Goal: Task Accomplishment & Management: Manage account settings

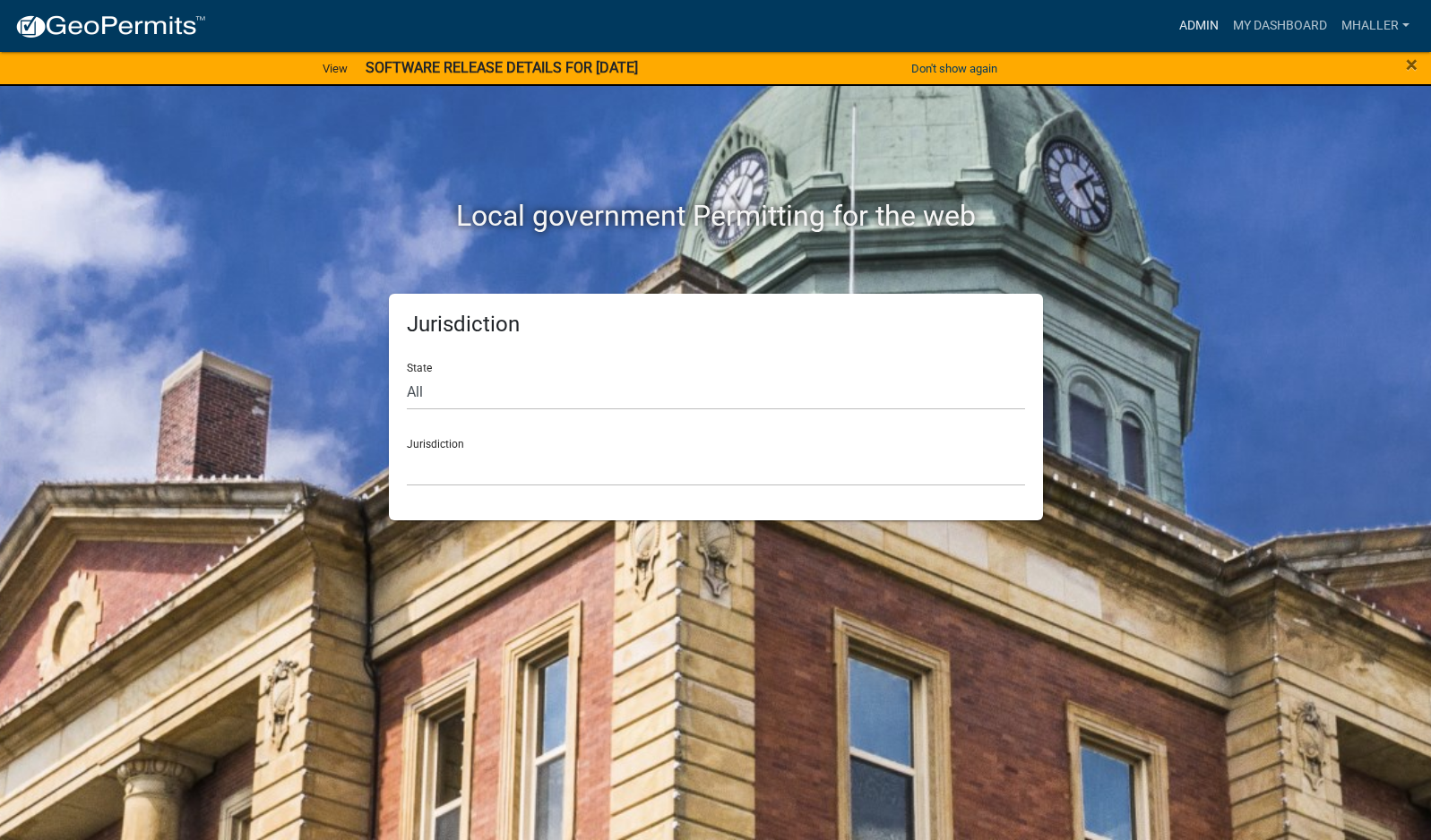
click at [1195, 30] on link "Admin" at bounding box center [1198, 26] width 53 height 34
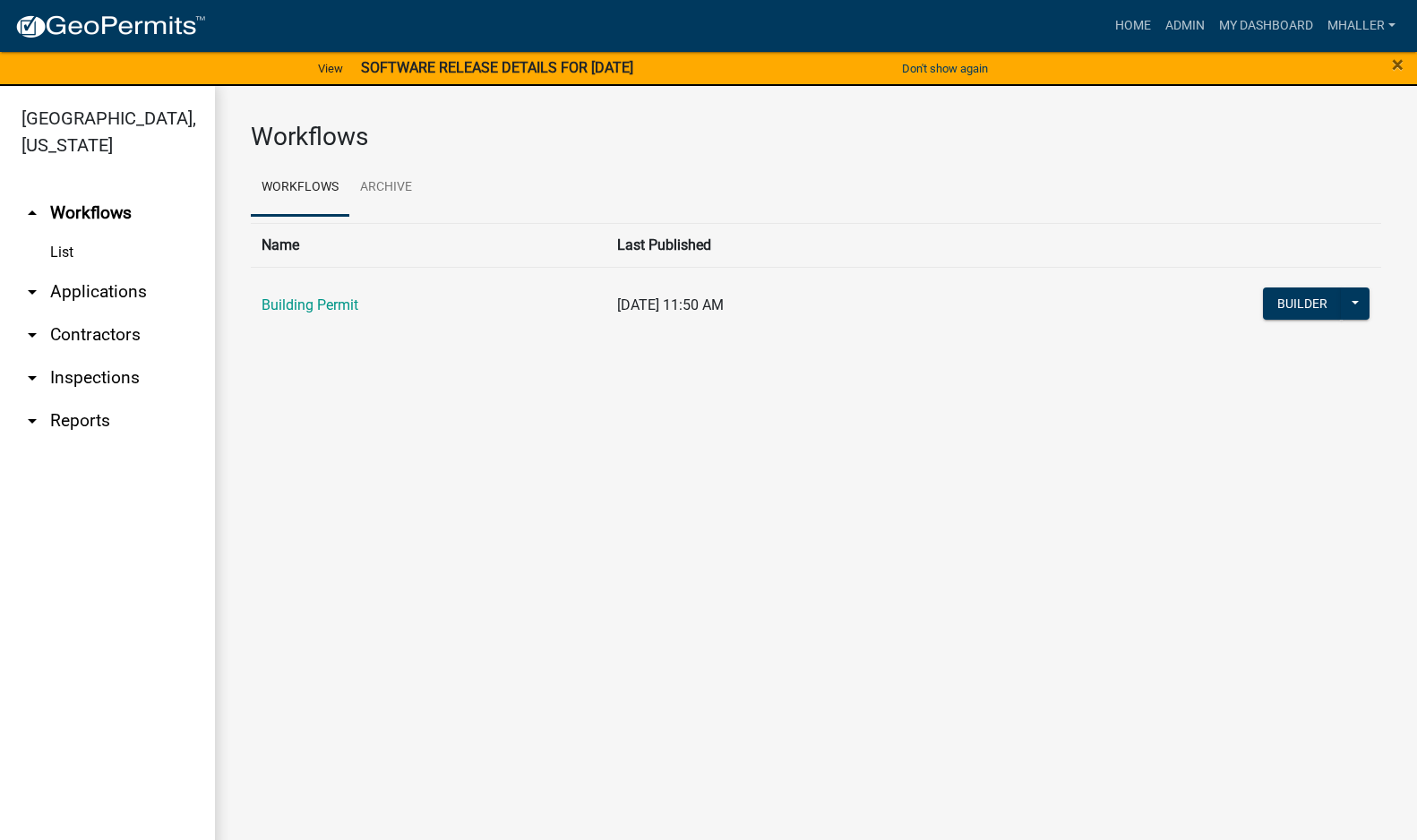
click at [96, 271] on link "arrow_drop_down Applications" at bounding box center [108, 292] width 216 height 43
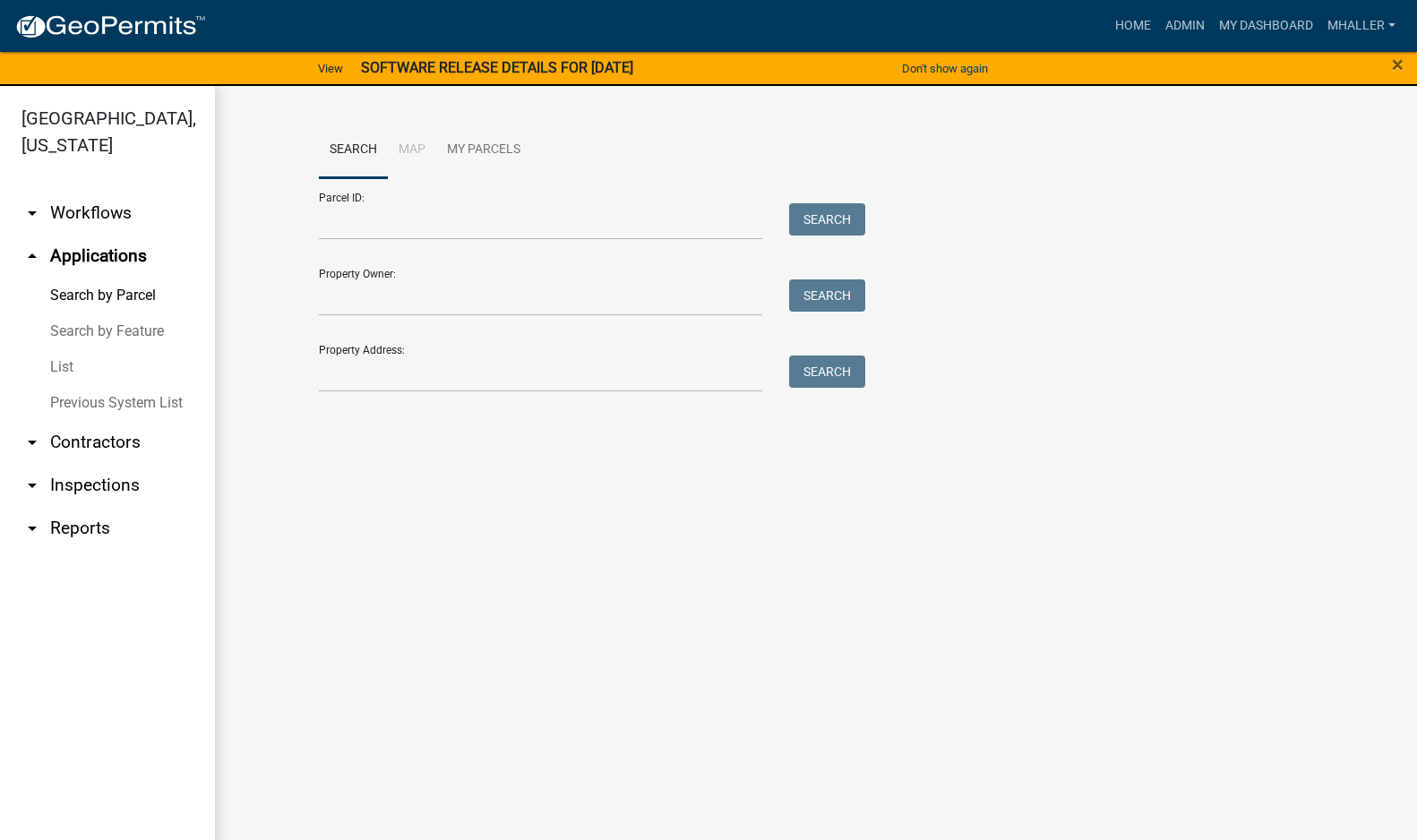
click at [87, 464] on link "arrow_drop_down Inspections" at bounding box center [108, 485] width 216 height 43
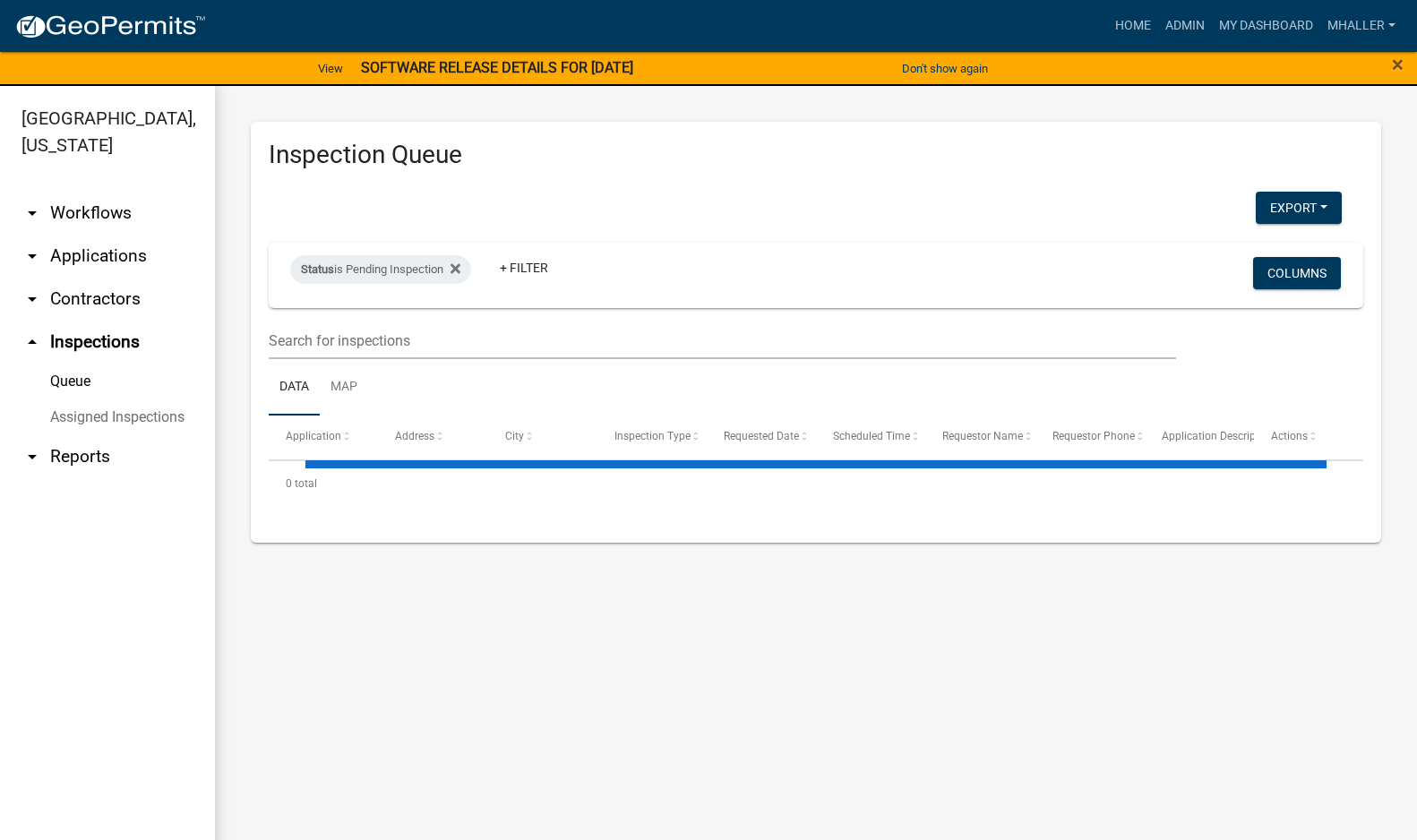
select select "1: 25"
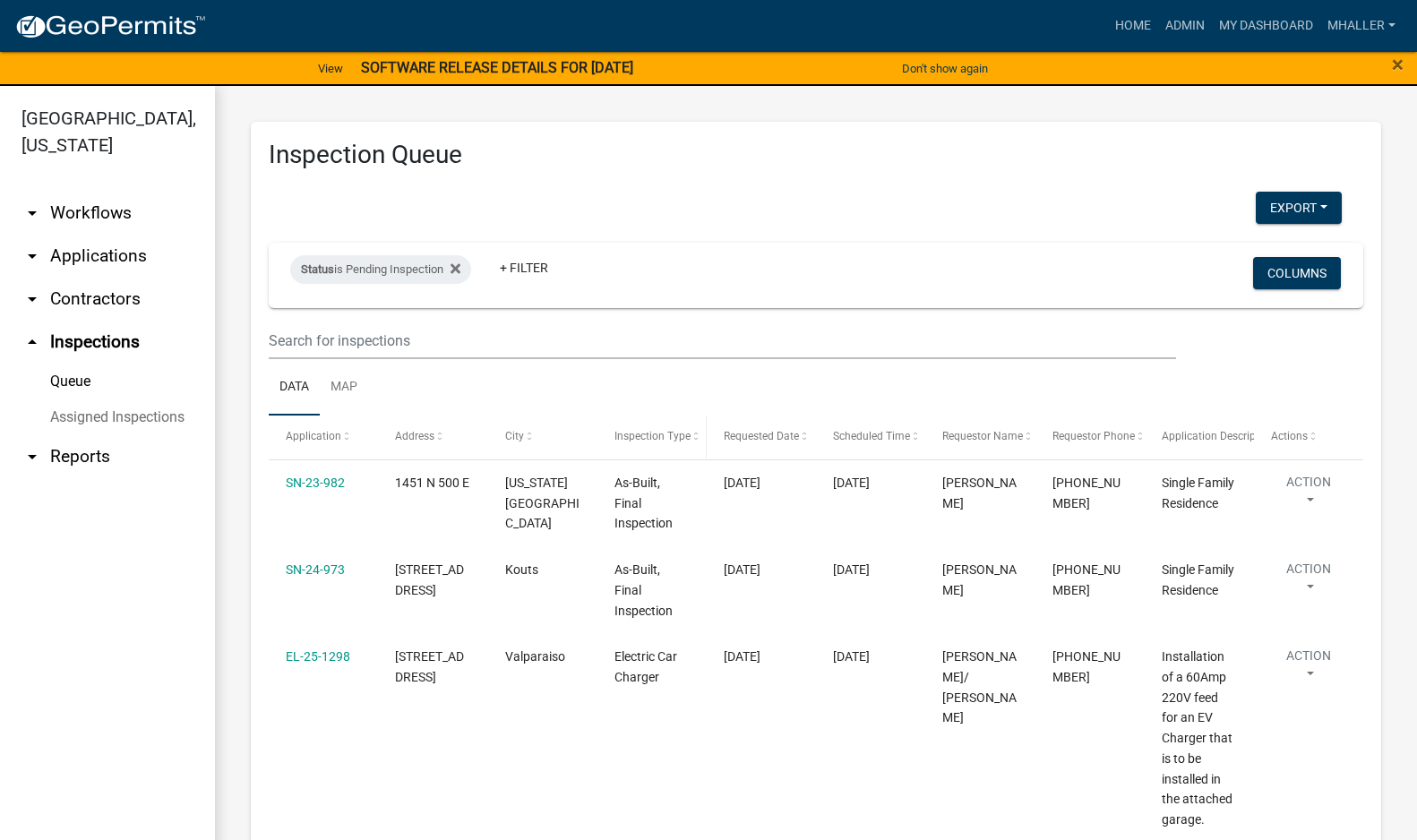
click at [626, 441] on span "Inspection Type" at bounding box center [653, 436] width 76 height 12
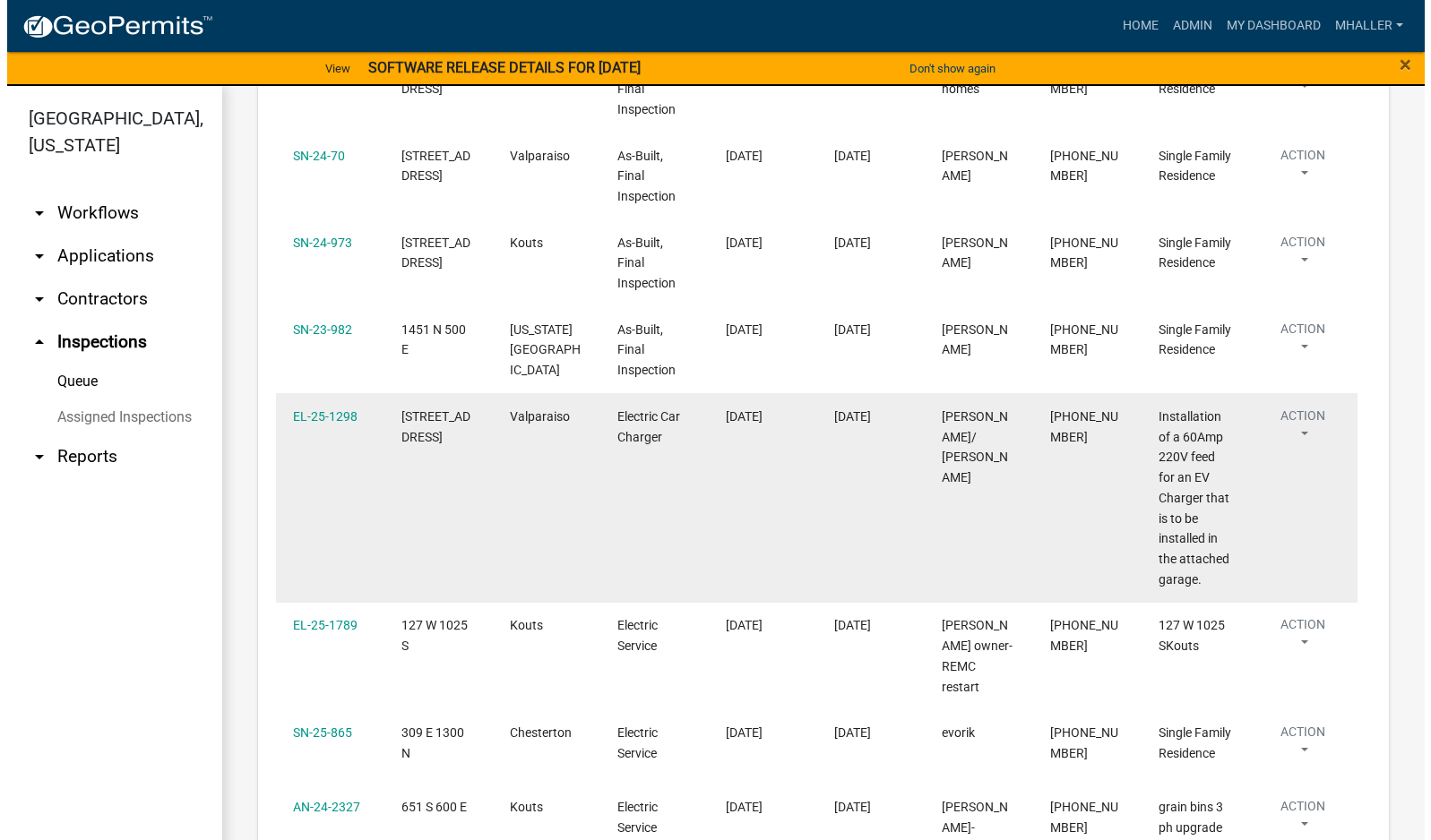
scroll to position [896, 0]
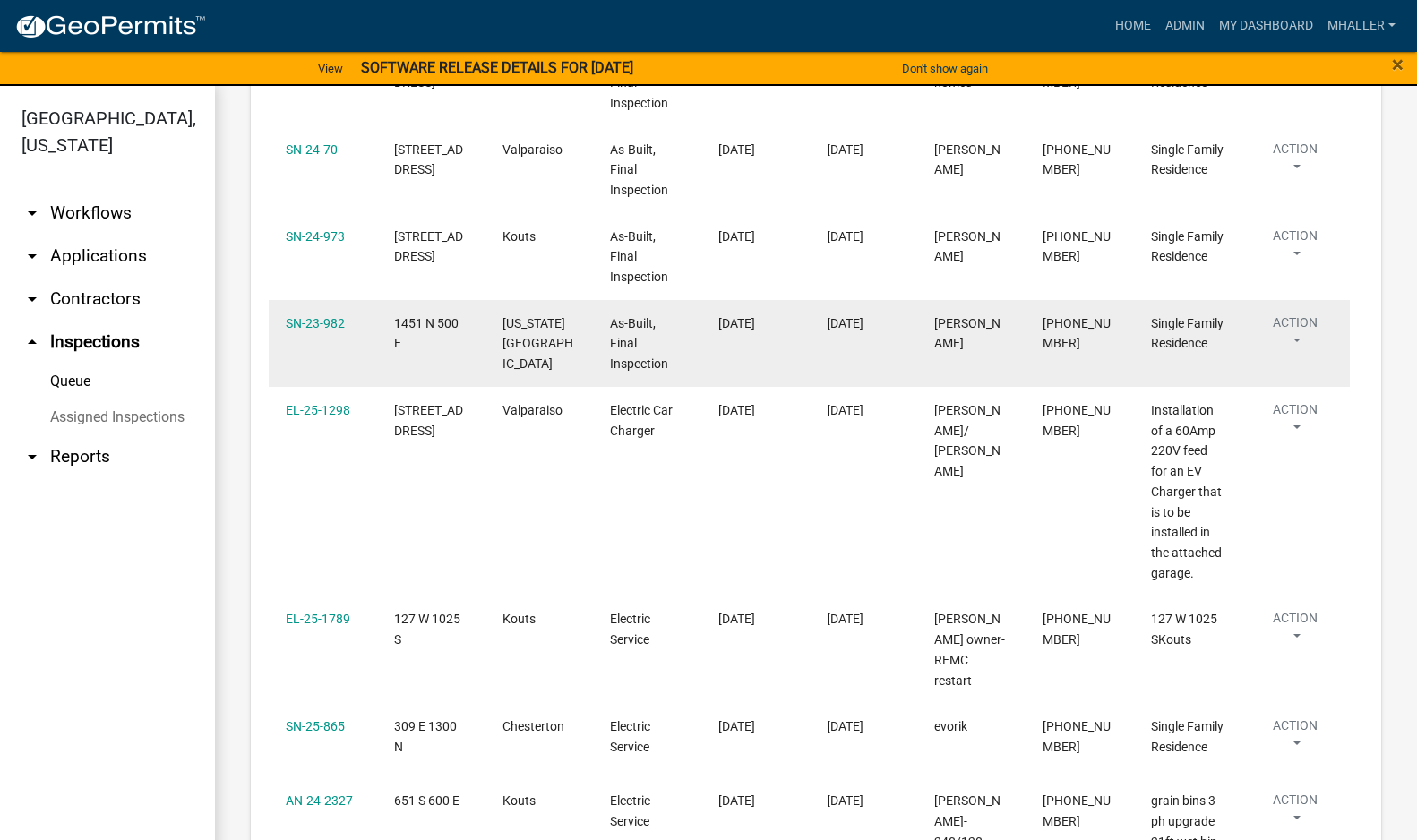
click at [1299, 315] on button "Action" at bounding box center [1295, 336] width 73 height 45
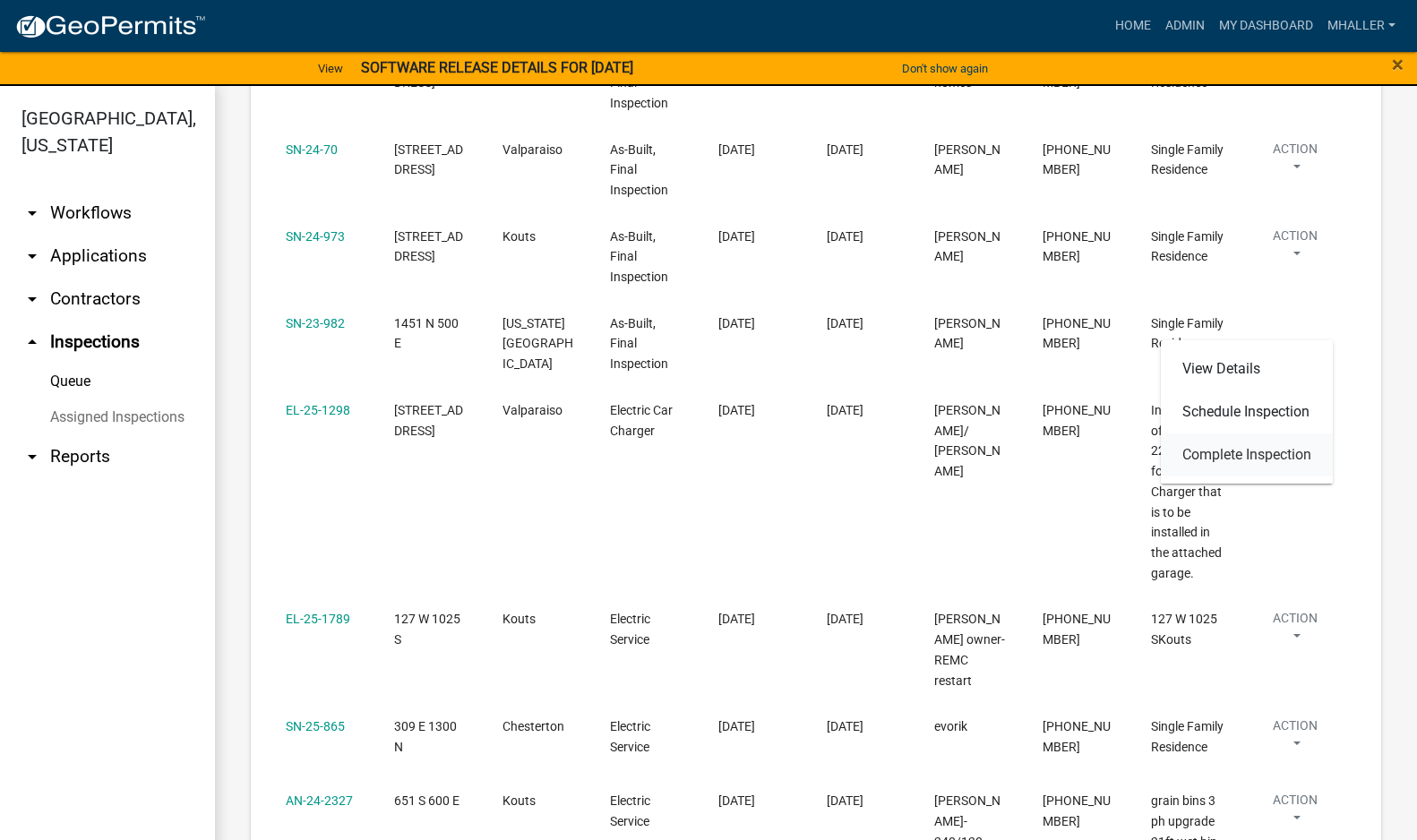
click at [1252, 453] on link "Complete Inspection" at bounding box center [1247, 455] width 172 height 43
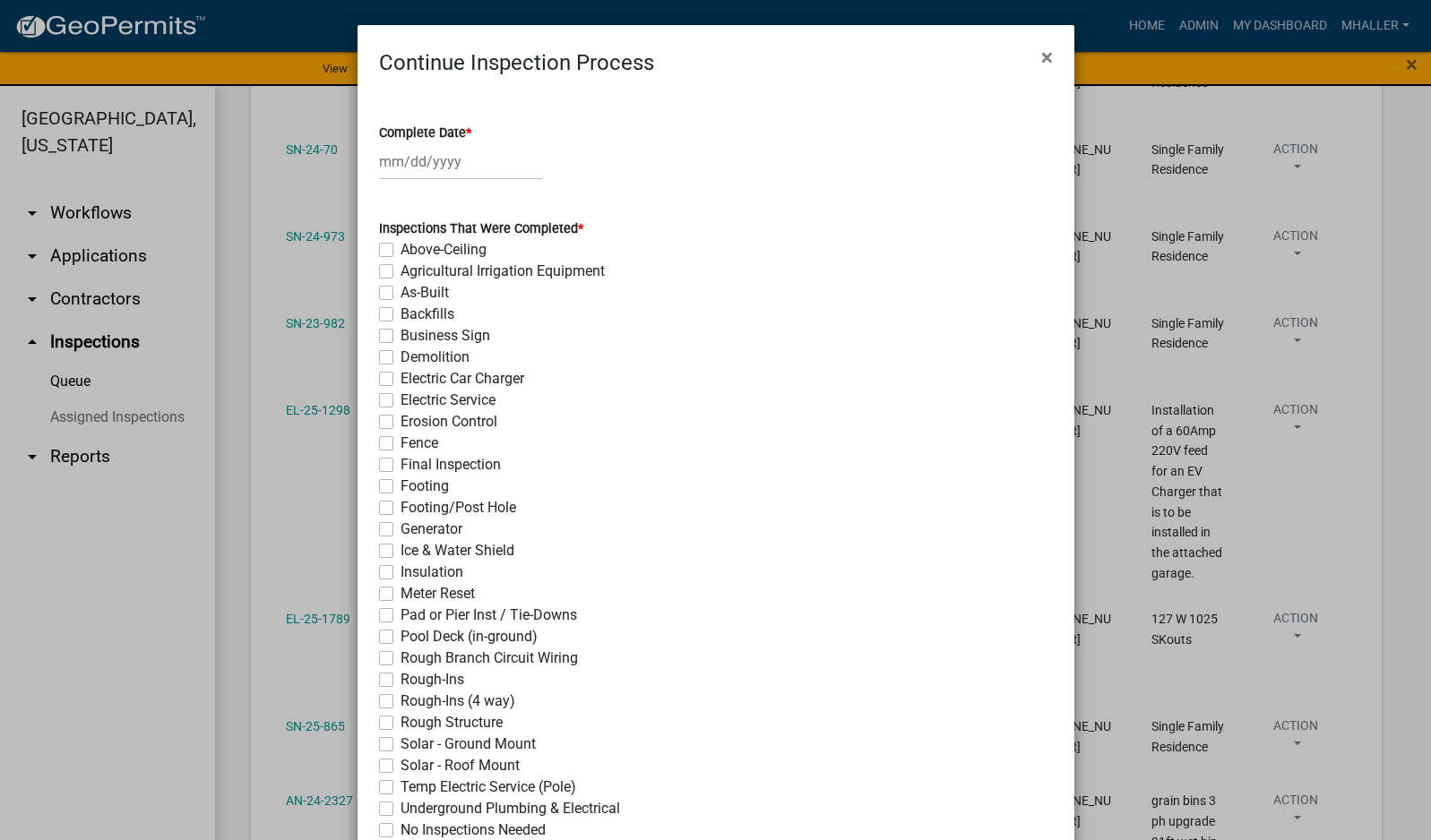
select select "9"
select select "2025"
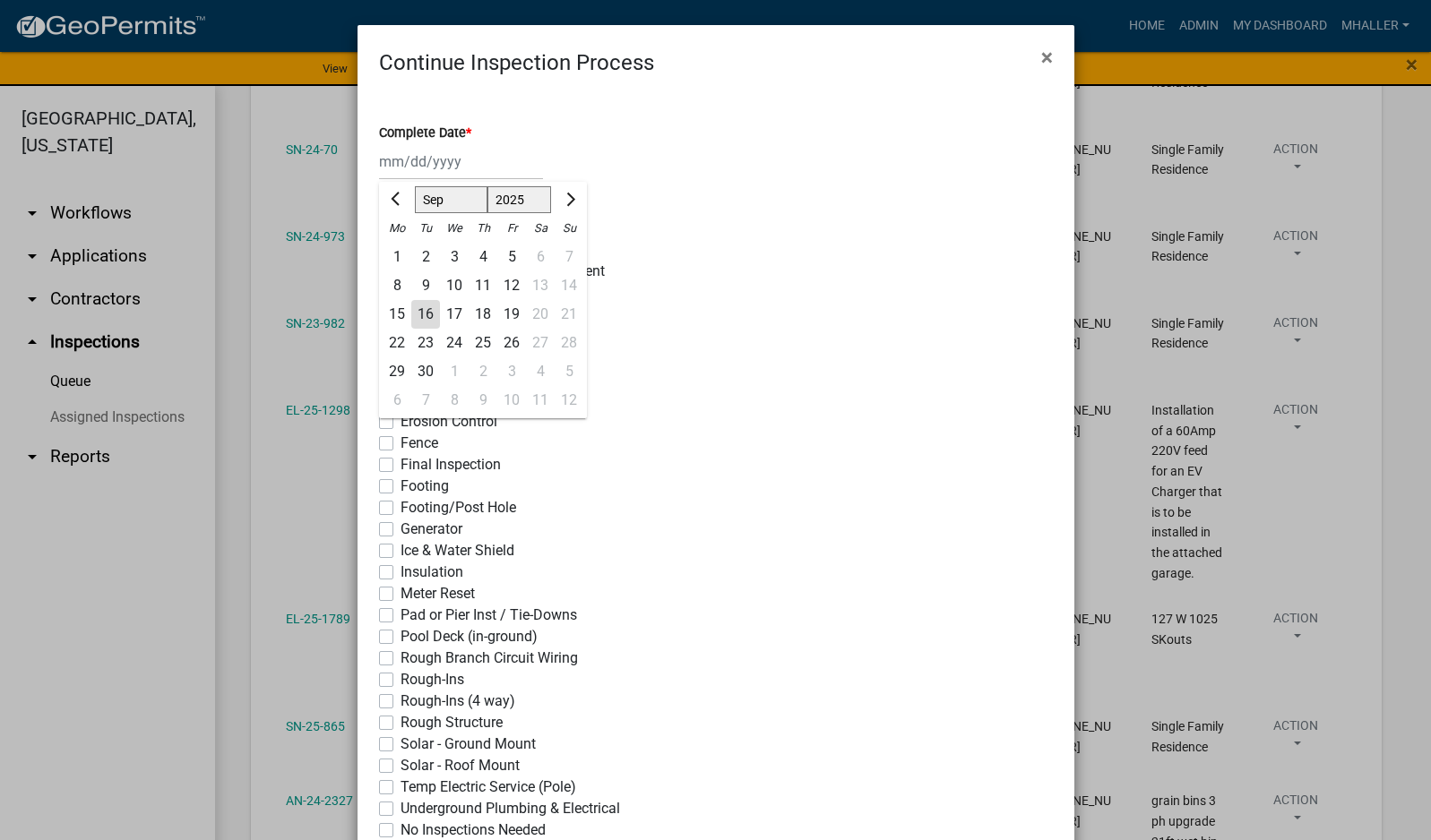
click at [400, 155] on div "[PERSON_NAME] Feb Mar Apr [PERSON_NAME][DATE] Oct Nov [DATE] 1526 1527 1528 152…" at bounding box center [460, 161] width 164 height 37
click at [411, 318] on div "16" at bounding box center [425, 315] width 29 height 29
type input "[DATE]"
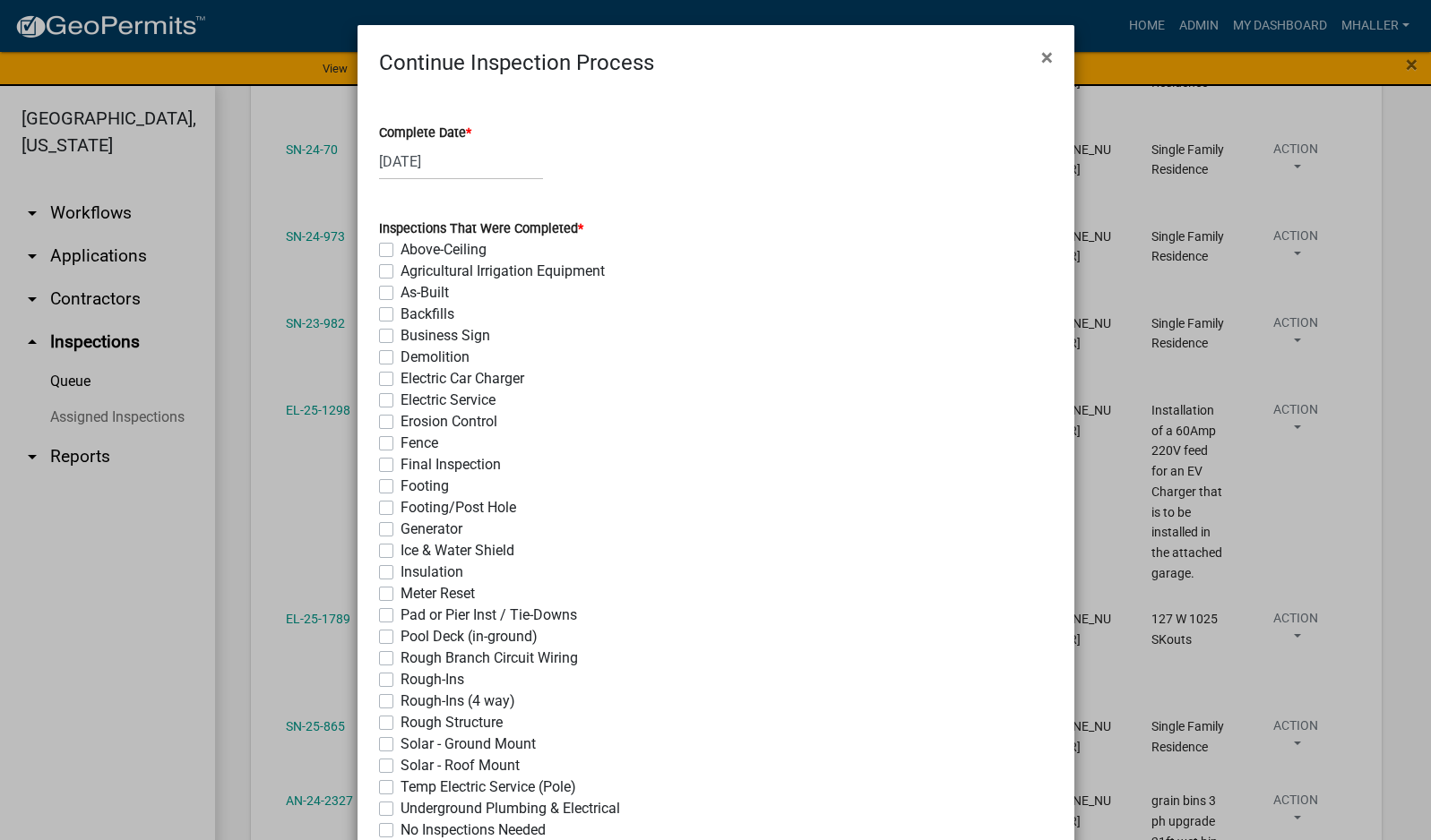
click at [400, 292] on label "As-Built" at bounding box center [424, 293] width 49 height 22
click at [400, 292] on input "As-Built" at bounding box center [406, 288] width 11 height 11
checkbox input "true"
checkbox input "false"
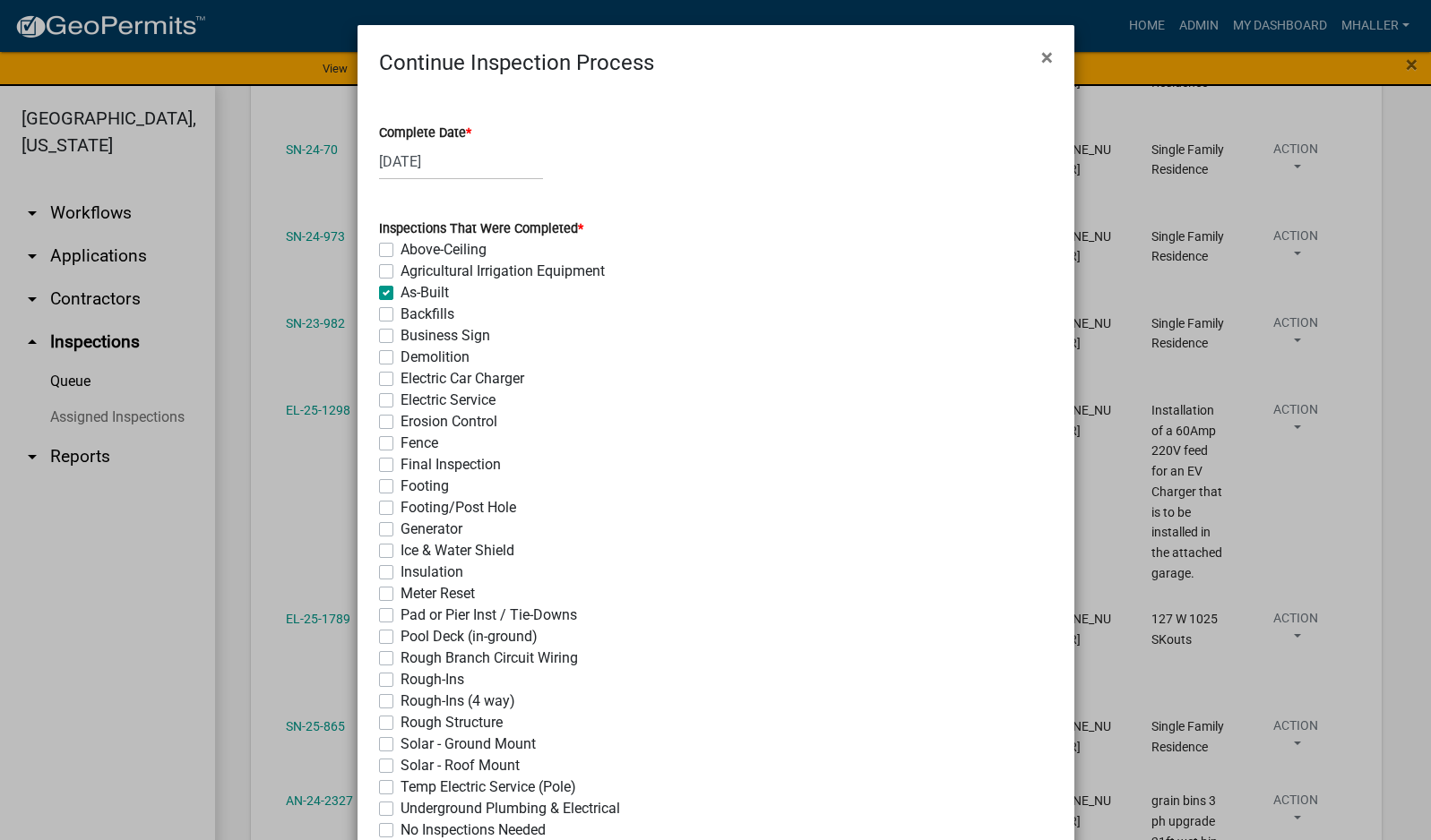
checkbox input "true"
checkbox input "false"
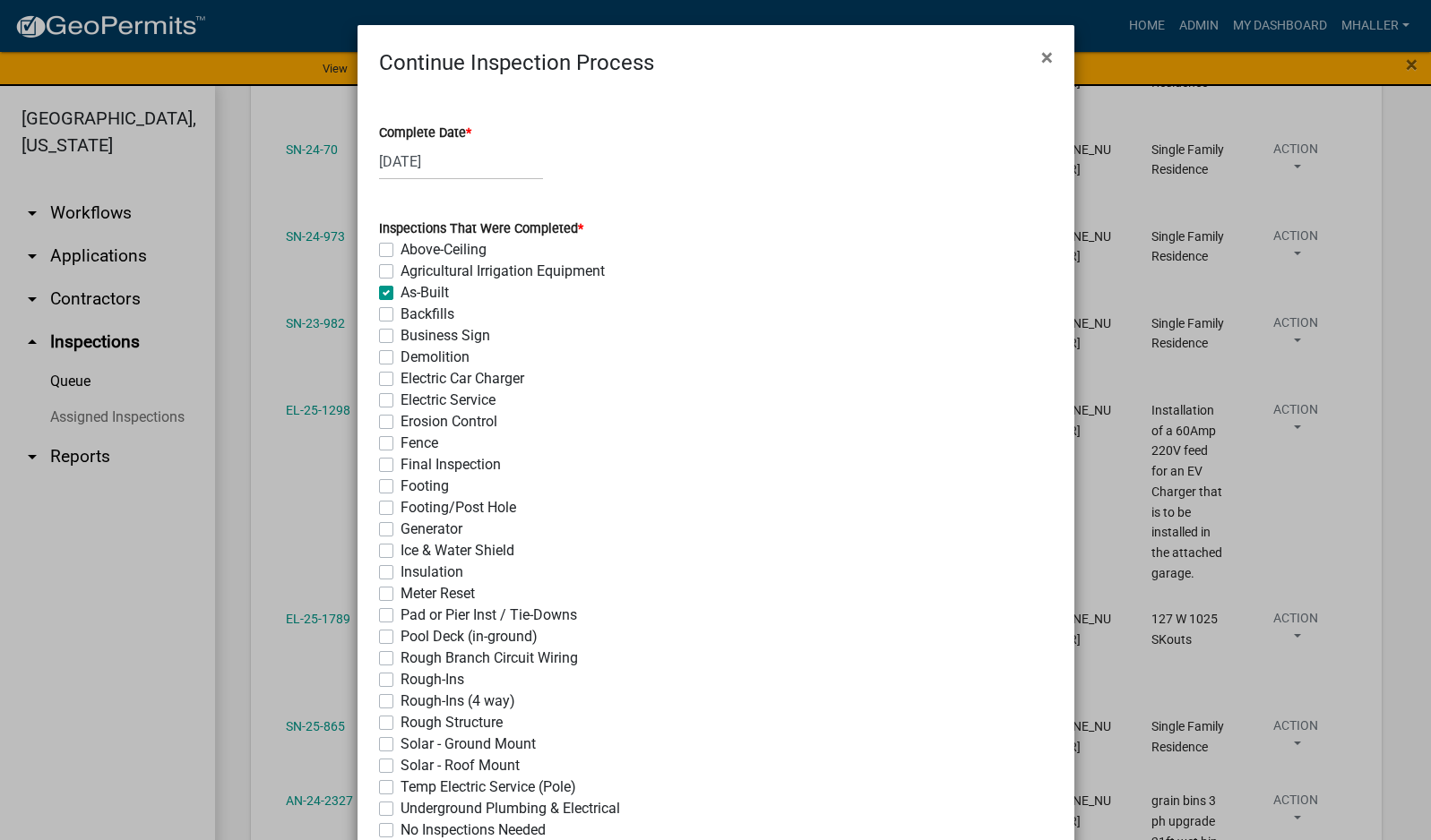
checkbox input "false"
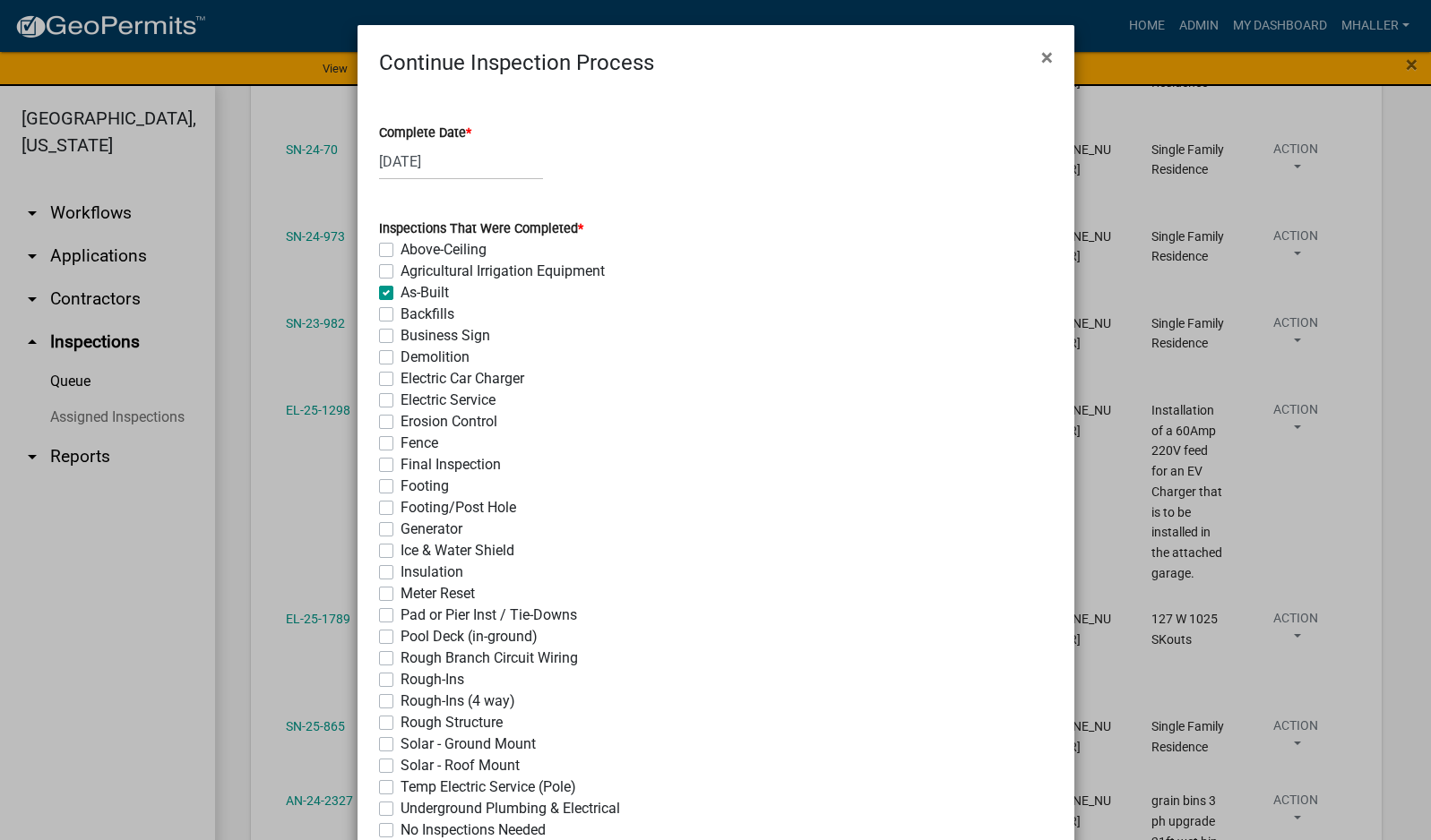
checkbox input "false"
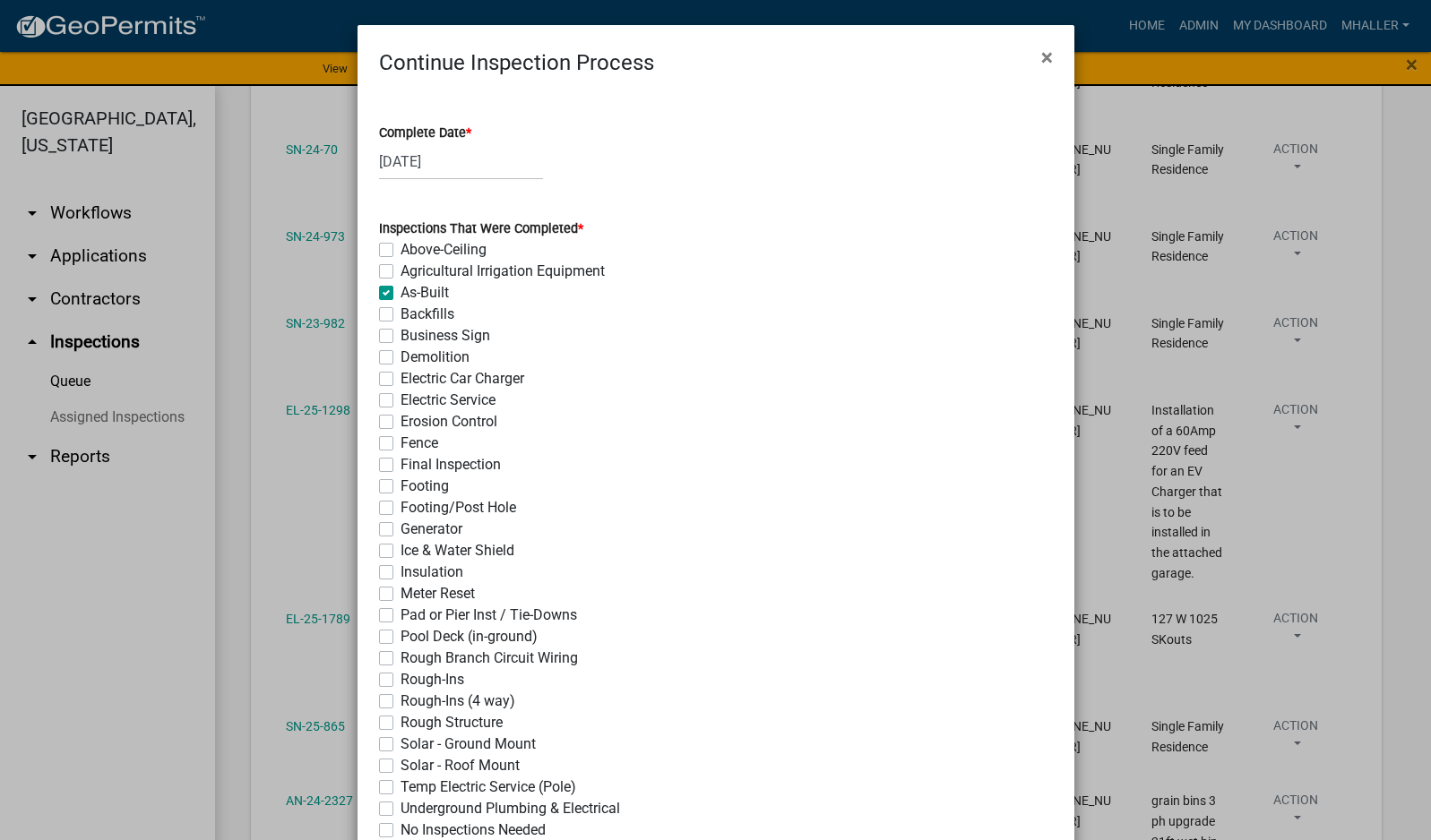
checkbox input "false"
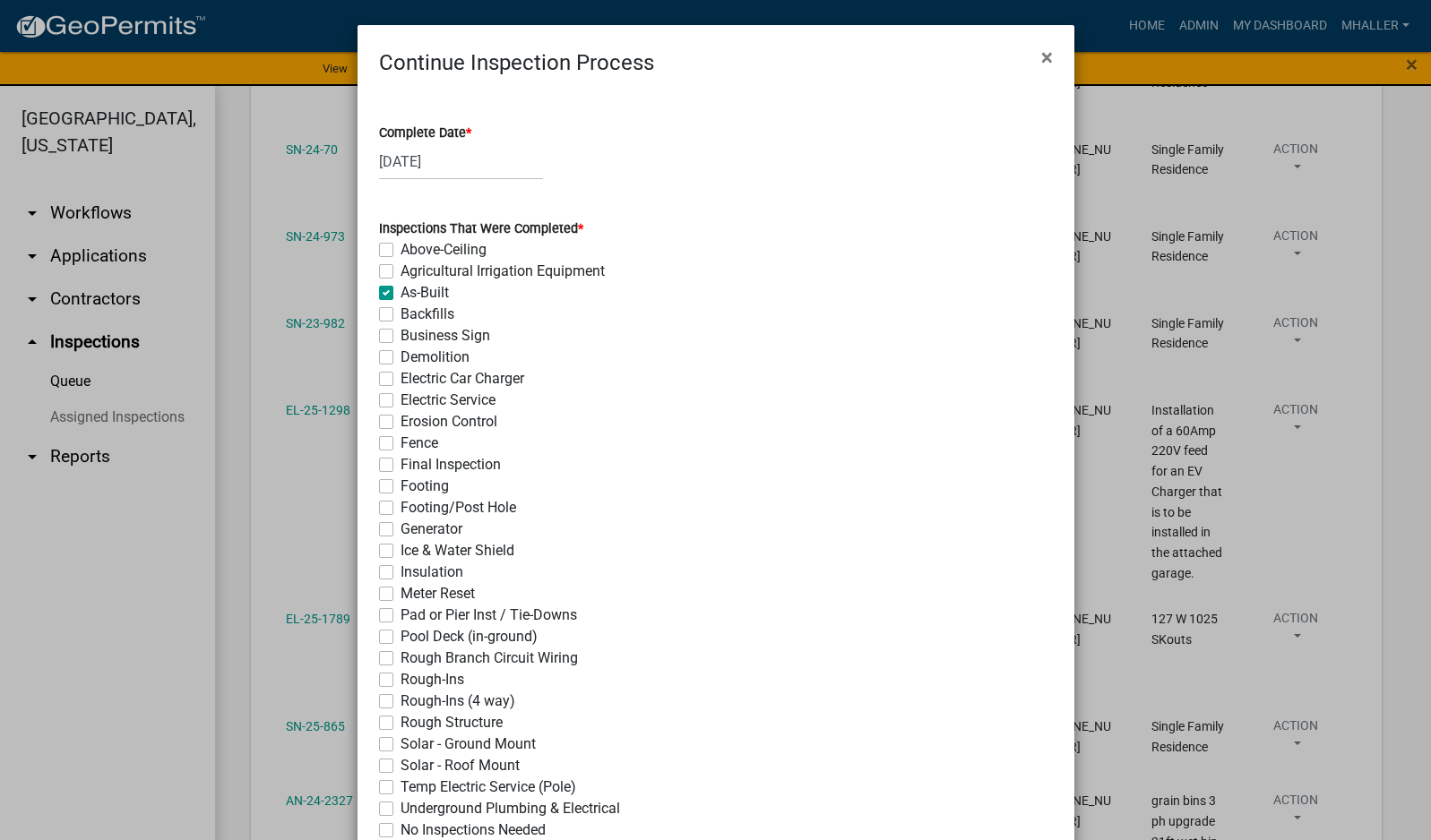
checkbox input "false"
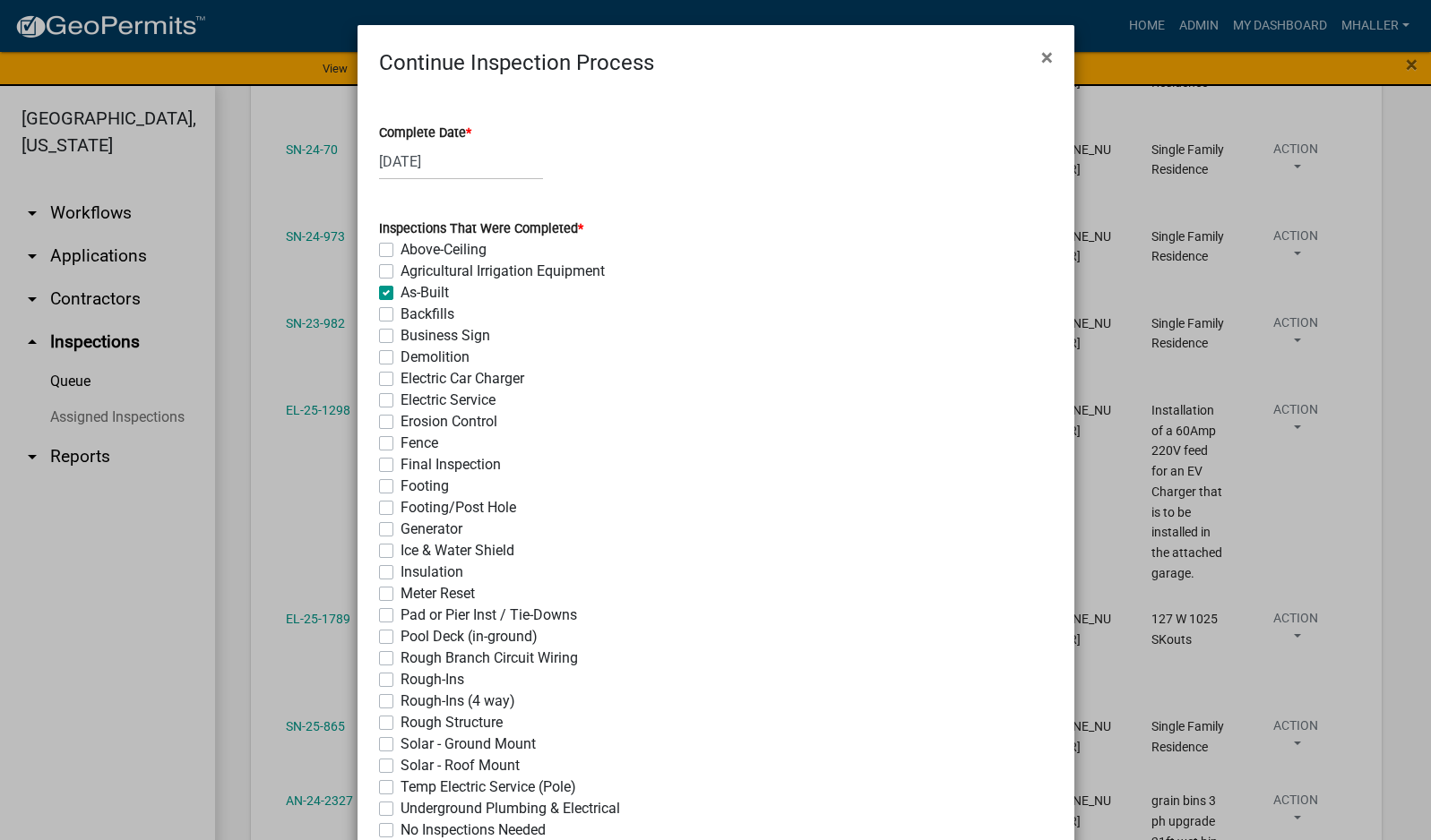
checkbox input "false"
click at [400, 465] on label "Final Inspection" at bounding box center [450, 464] width 100 height 22
click at [400, 465] on input "Final Inspection" at bounding box center [406, 460] width 11 height 11
checkbox input "true"
checkbox input "false"
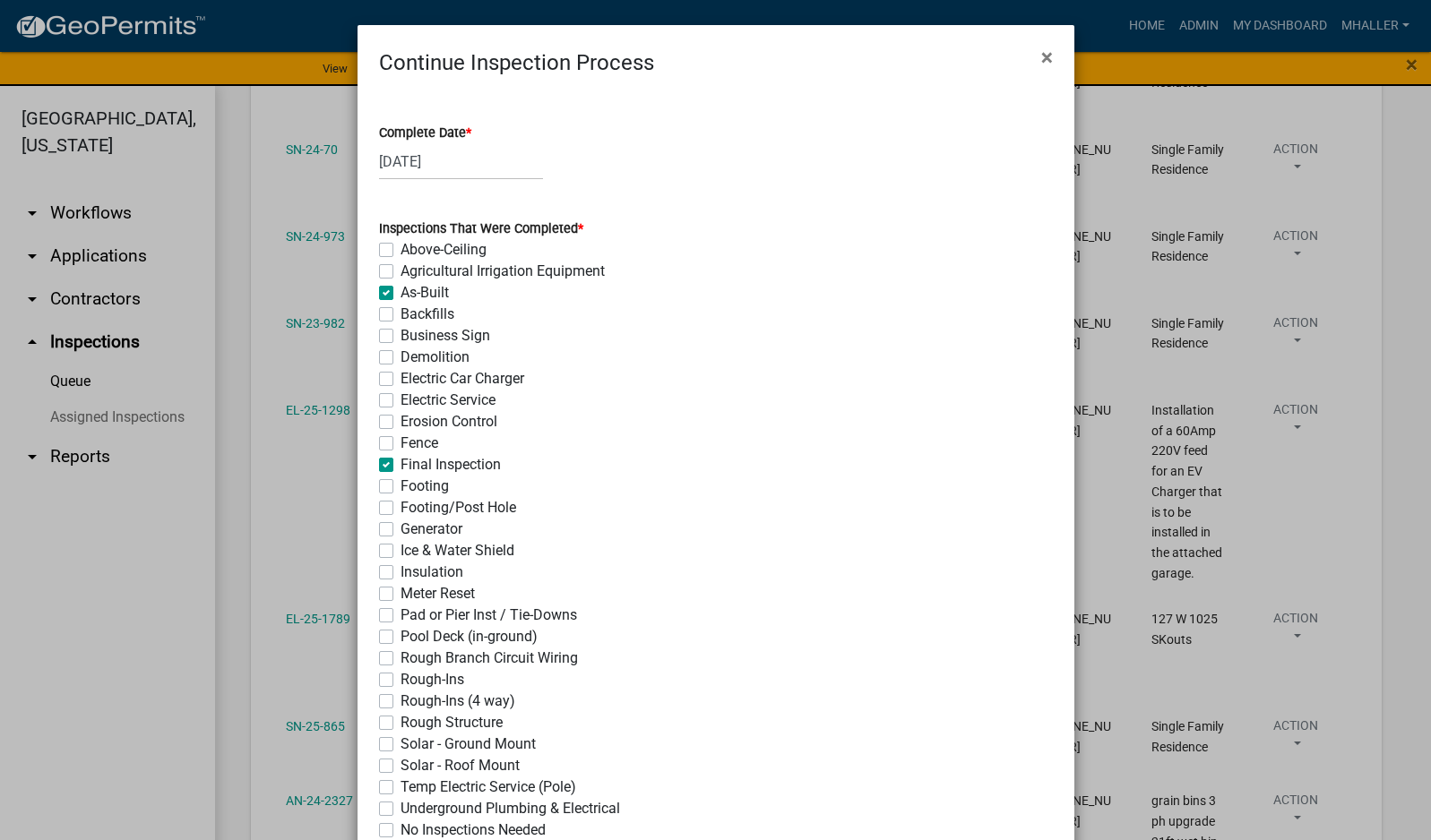
checkbox input "false"
checkbox input "true"
checkbox input "false"
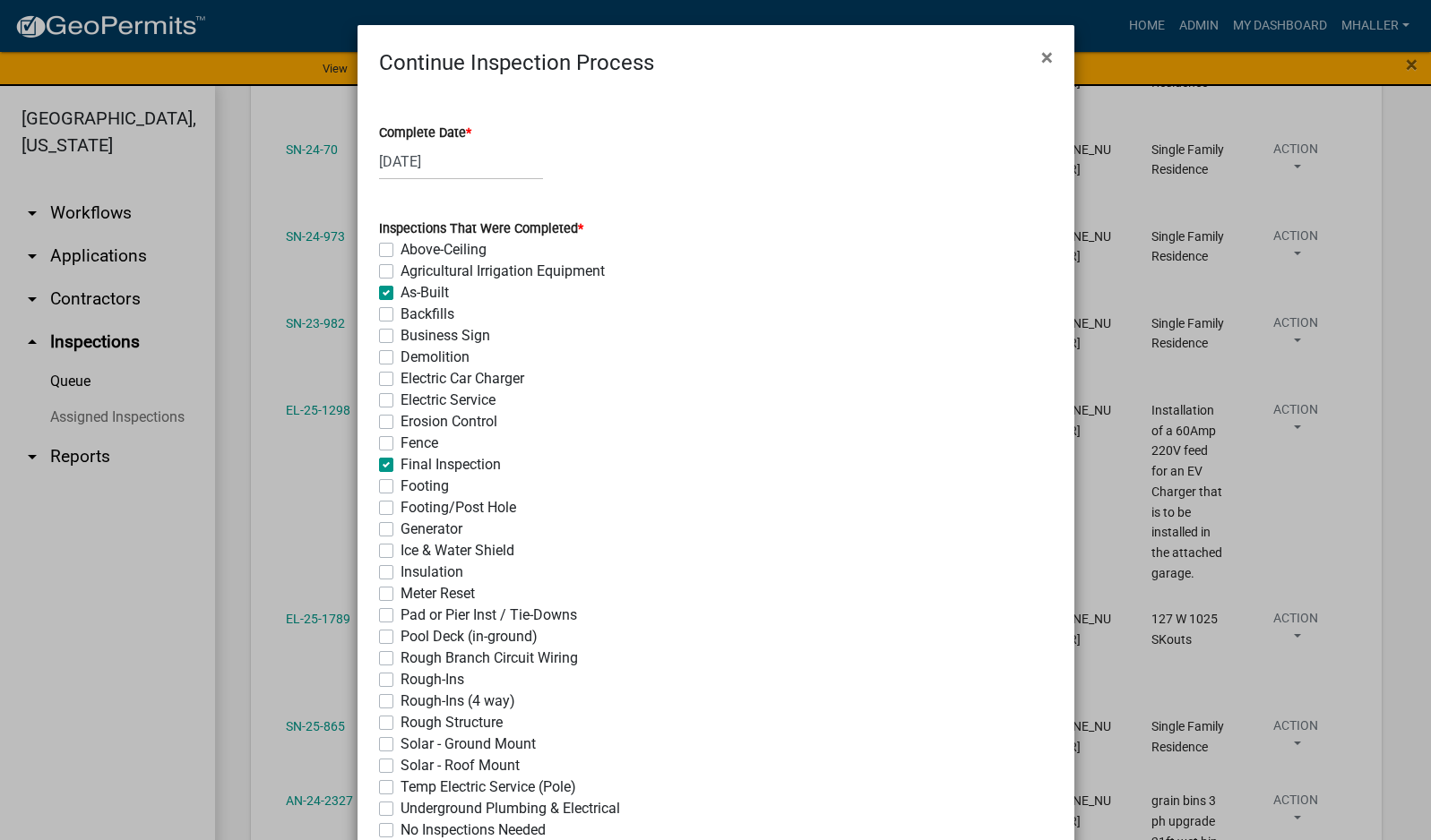
checkbox input "false"
checkbox input "true"
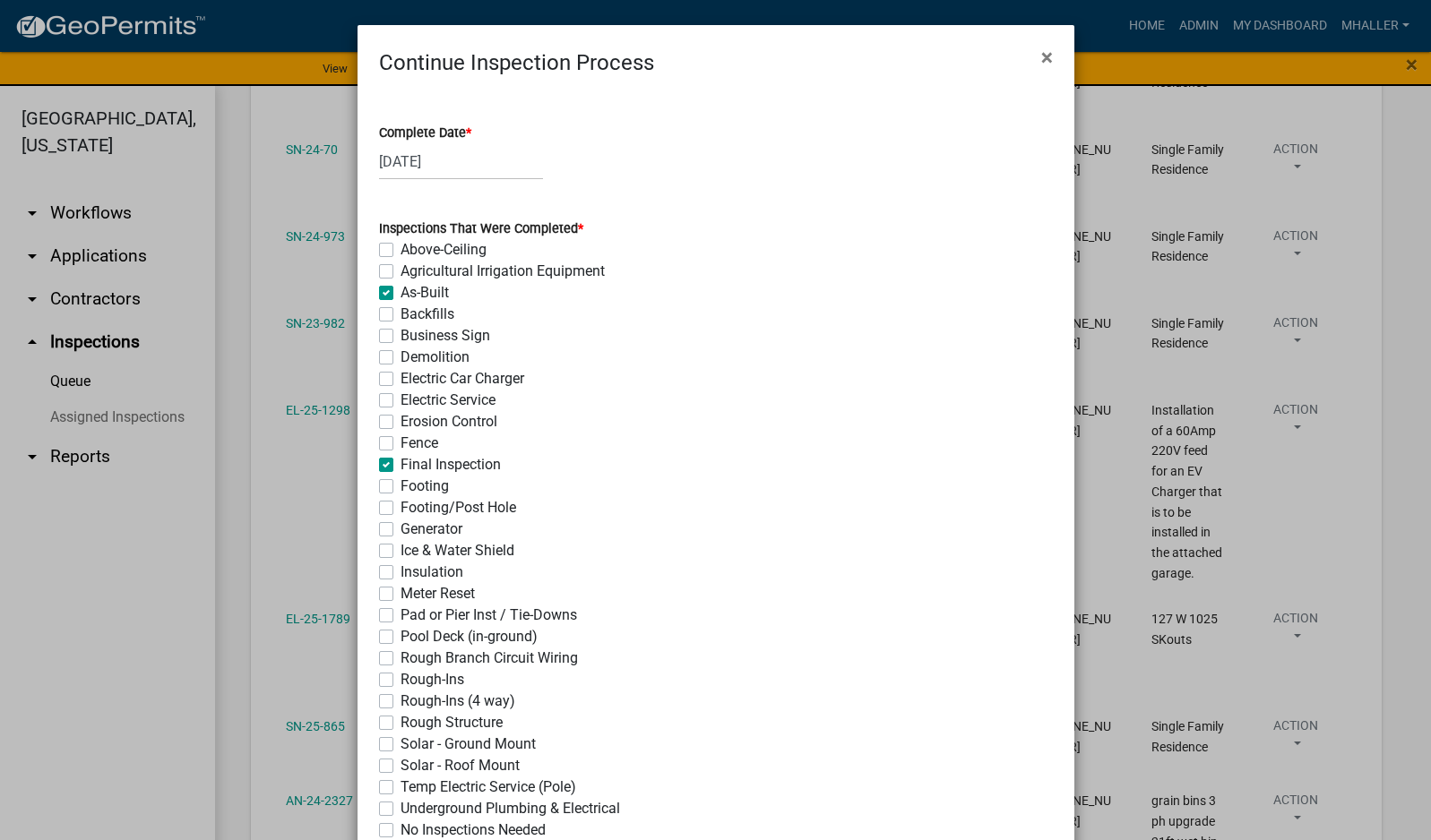
checkbox input "false"
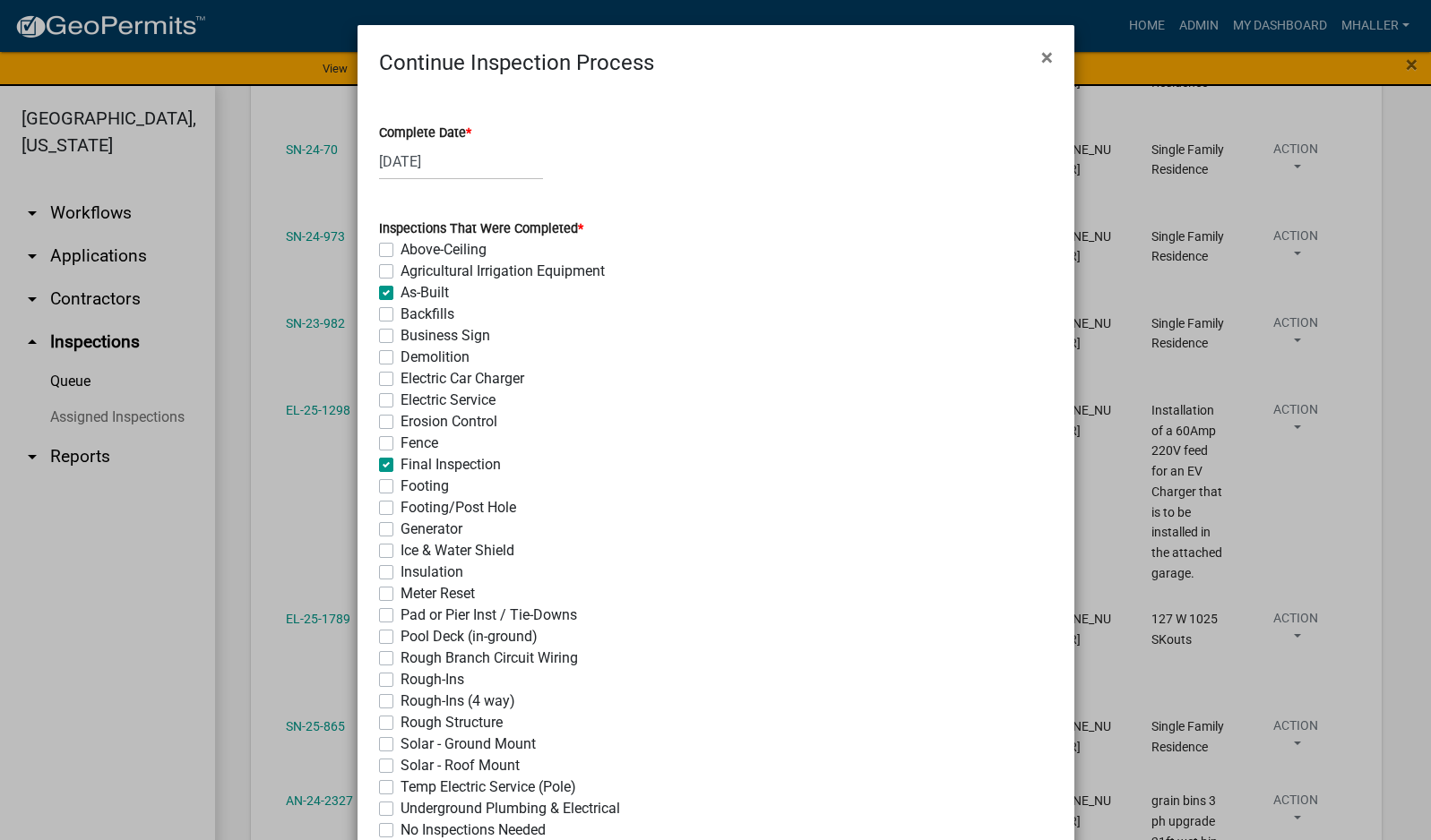
checkbox input "false"
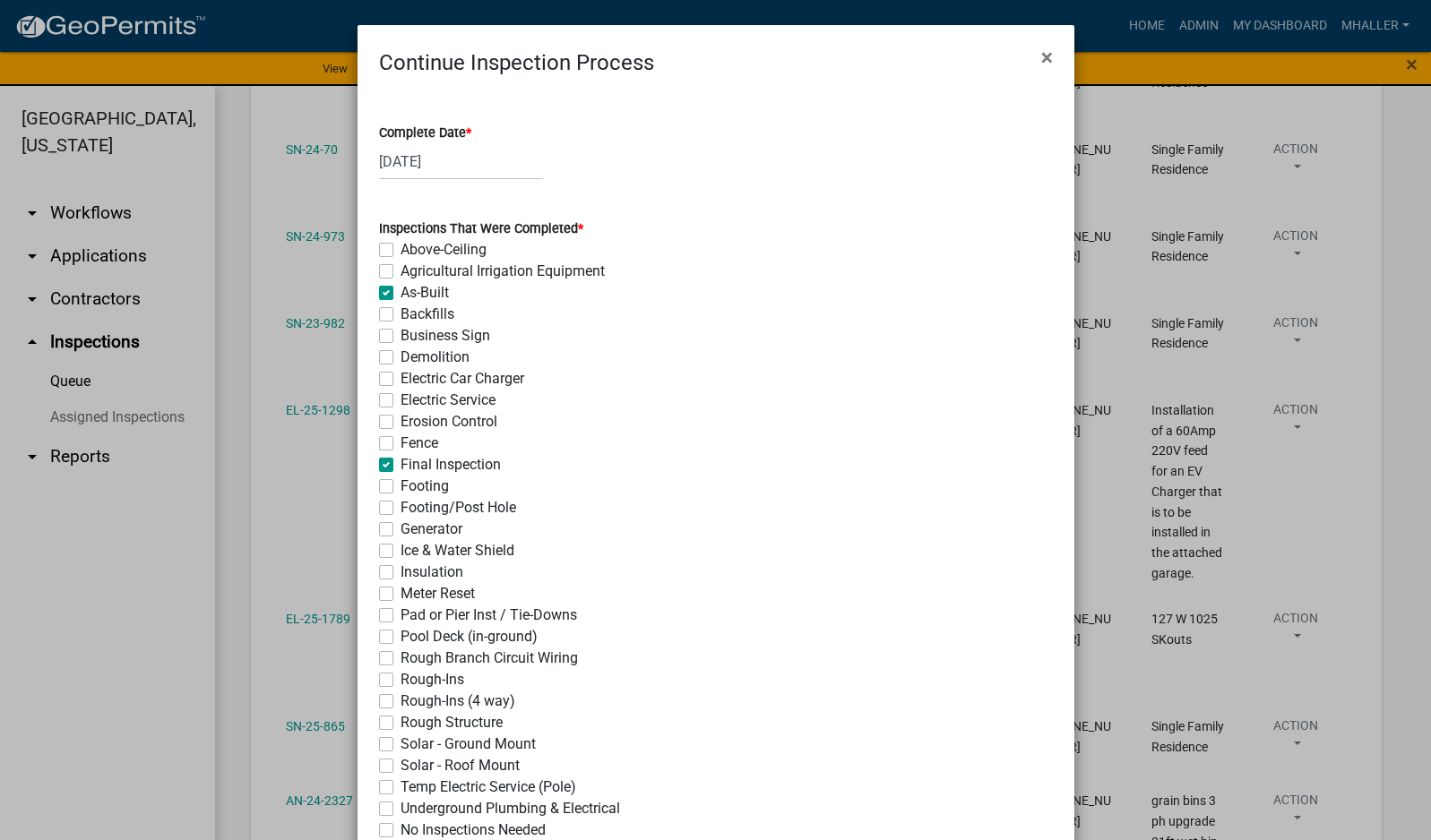
checkbox input "false"
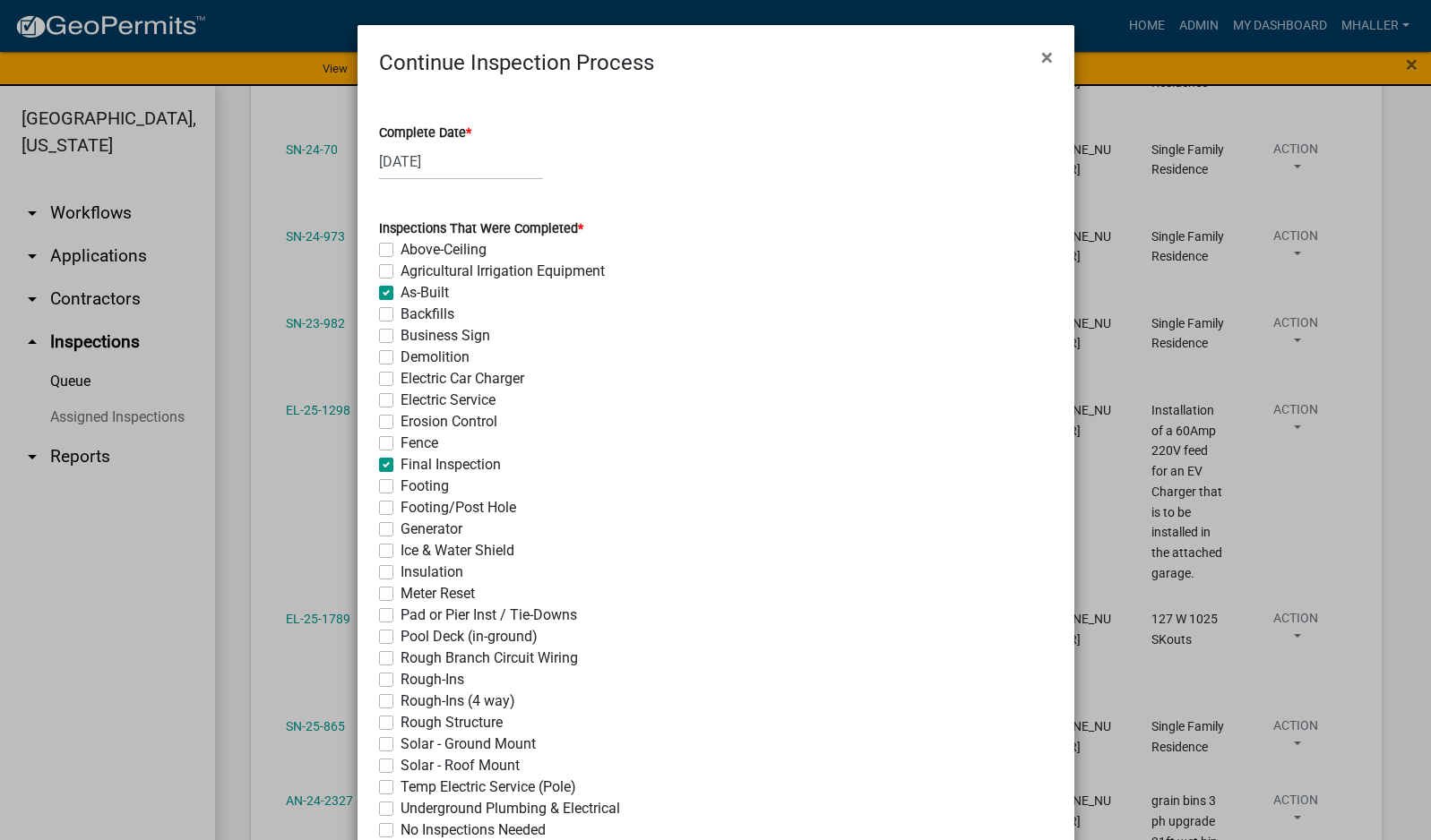
checkbox input "false"
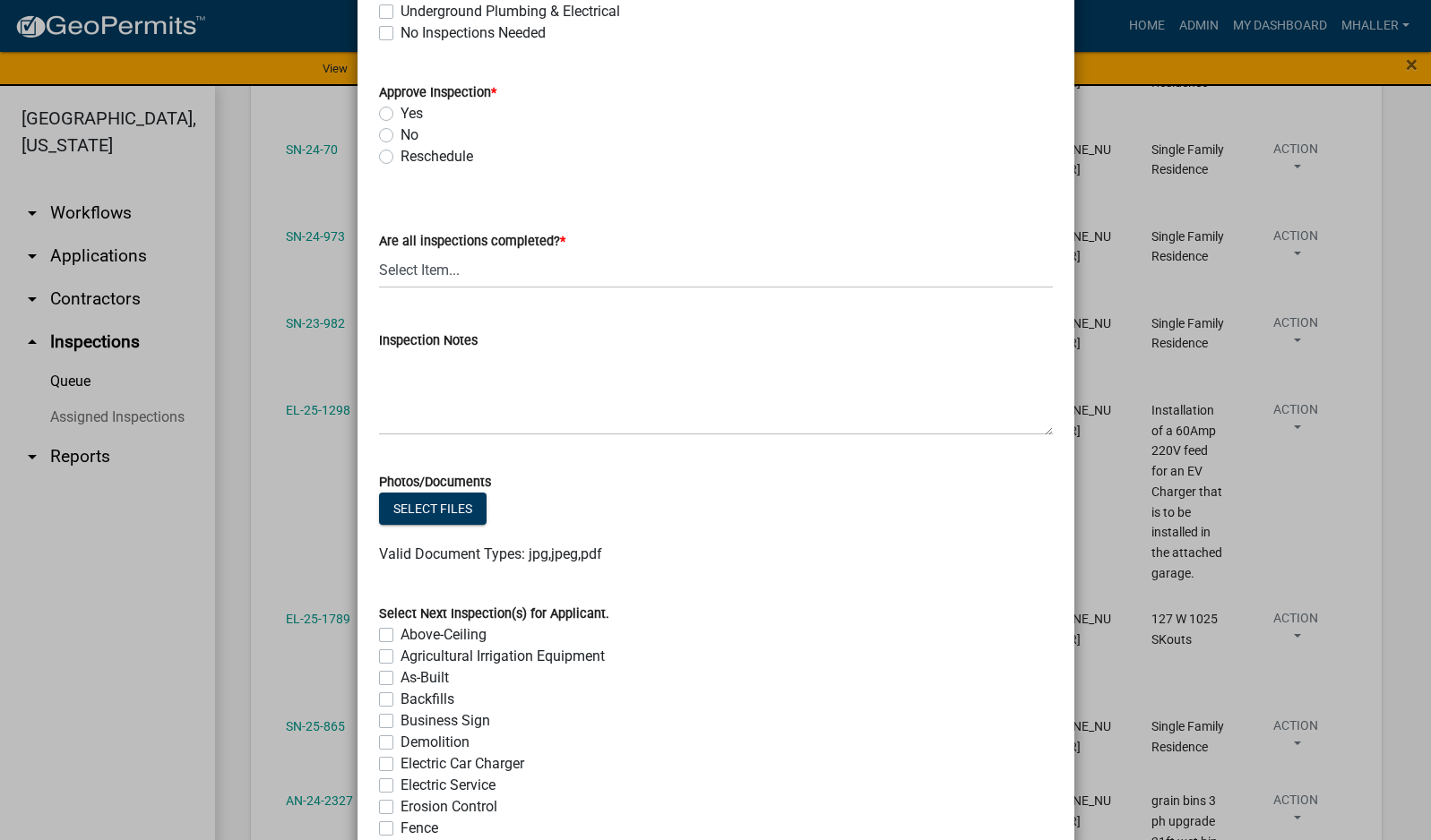
scroll to position [807, 0]
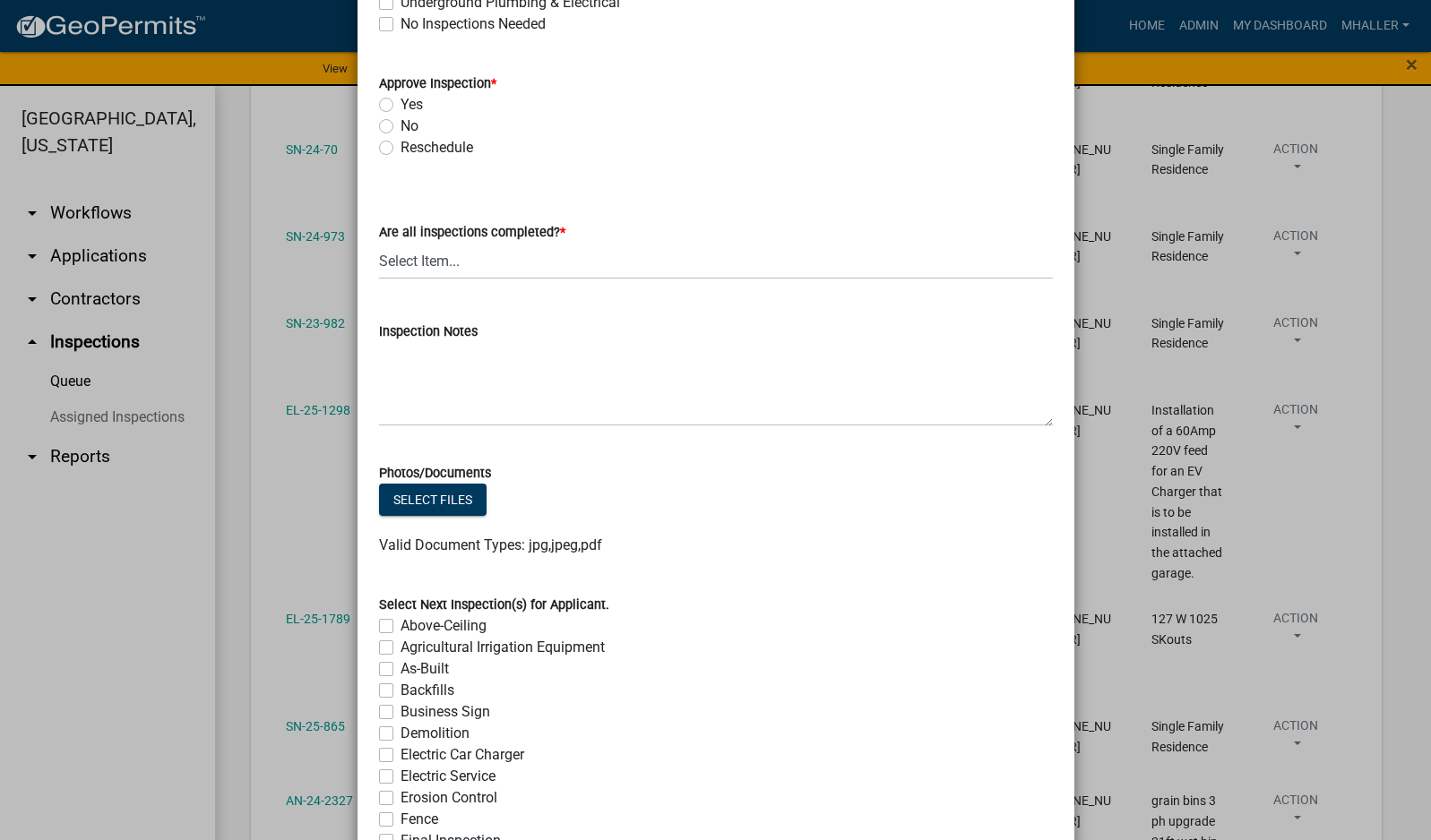
click at [400, 106] on label "Yes" at bounding box center [411, 105] width 22 height 22
click at [400, 106] on input "Yes" at bounding box center [406, 100] width 11 height 11
radio input "true"
drag, startPoint x: 448, startPoint y: 259, endPoint x: 449, endPoint y: 271, distance: 12.0
click at [448, 259] on select "Select Item... Yes - All Inspections Have Been Completed No - More Inspections …" at bounding box center [715, 261] width 674 height 37
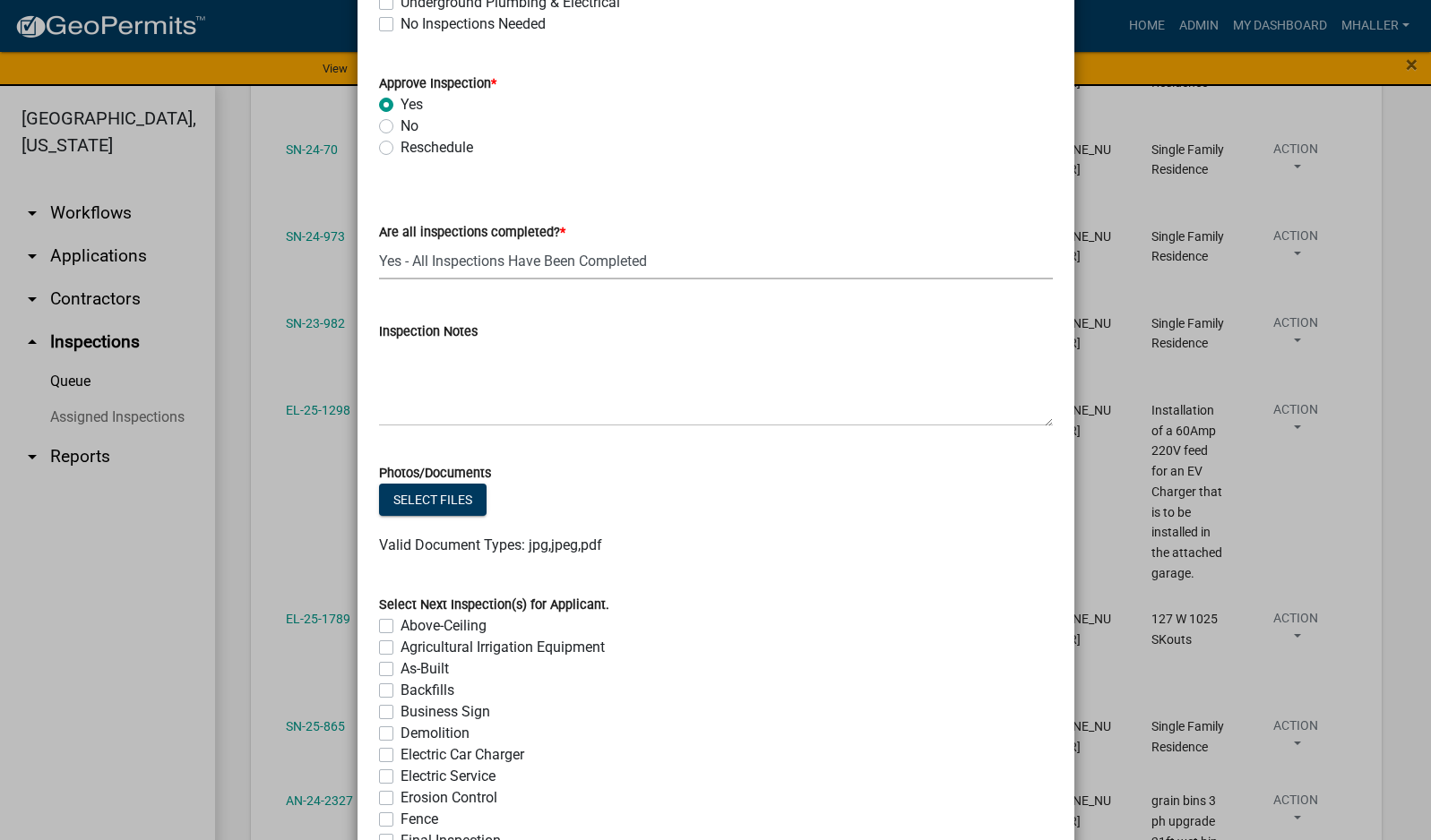
click at [378, 243] on select "Select Item... Yes - All Inspections Have Been Completed No - More Inspections …" at bounding box center [715, 261] width 674 height 37
select select "9a8ccc90-dcd1-4d2c-ac64-5460e8d85408"
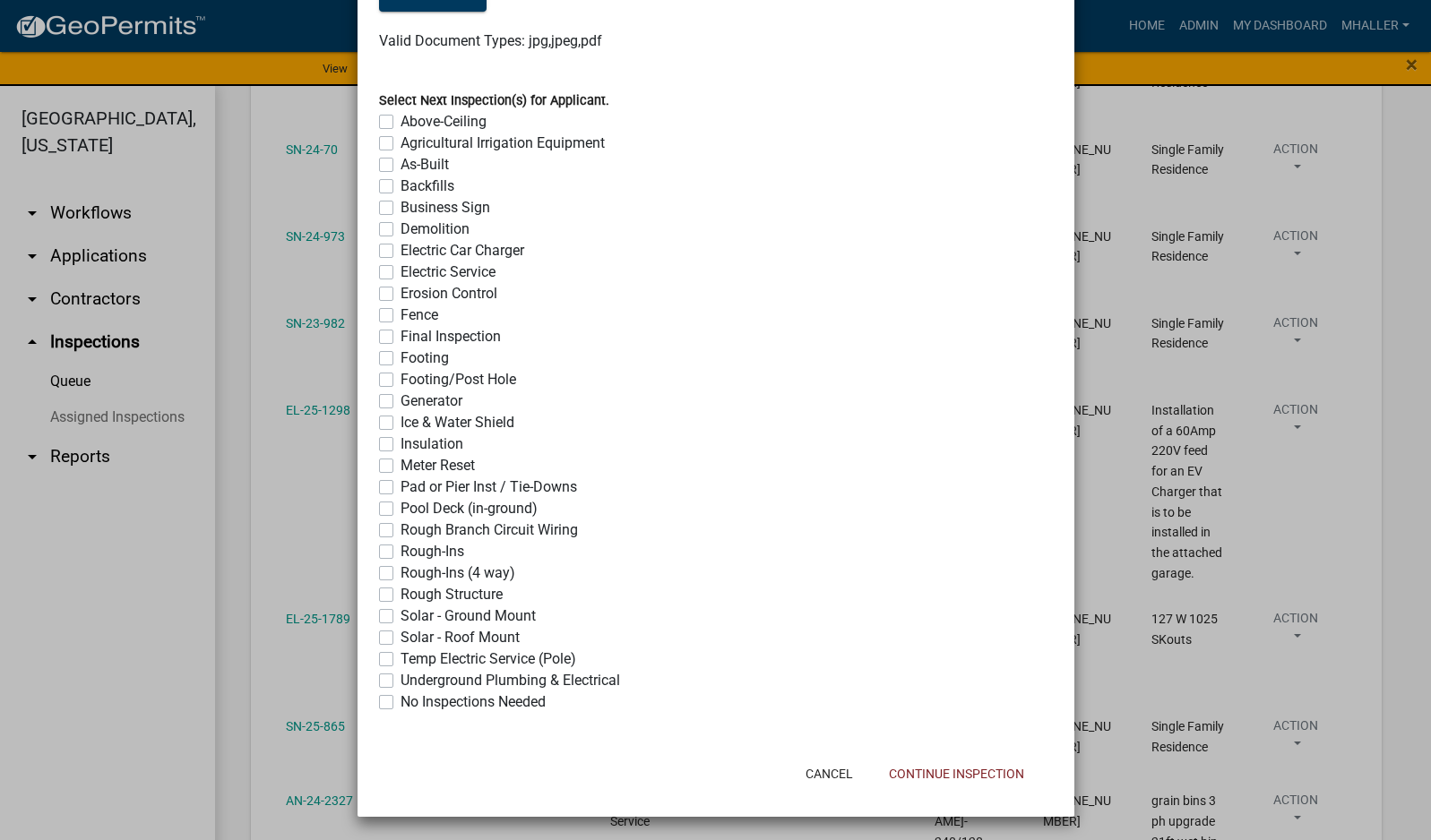
scroll to position [1313, 0]
click at [400, 698] on label "No Inspections Needed" at bounding box center [473, 701] width 145 height 22
click at [400, 698] on input "No Inspections Needed" at bounding box center [406, 696] width 11 height 11
checkbox input "true"
checkbox input "false"
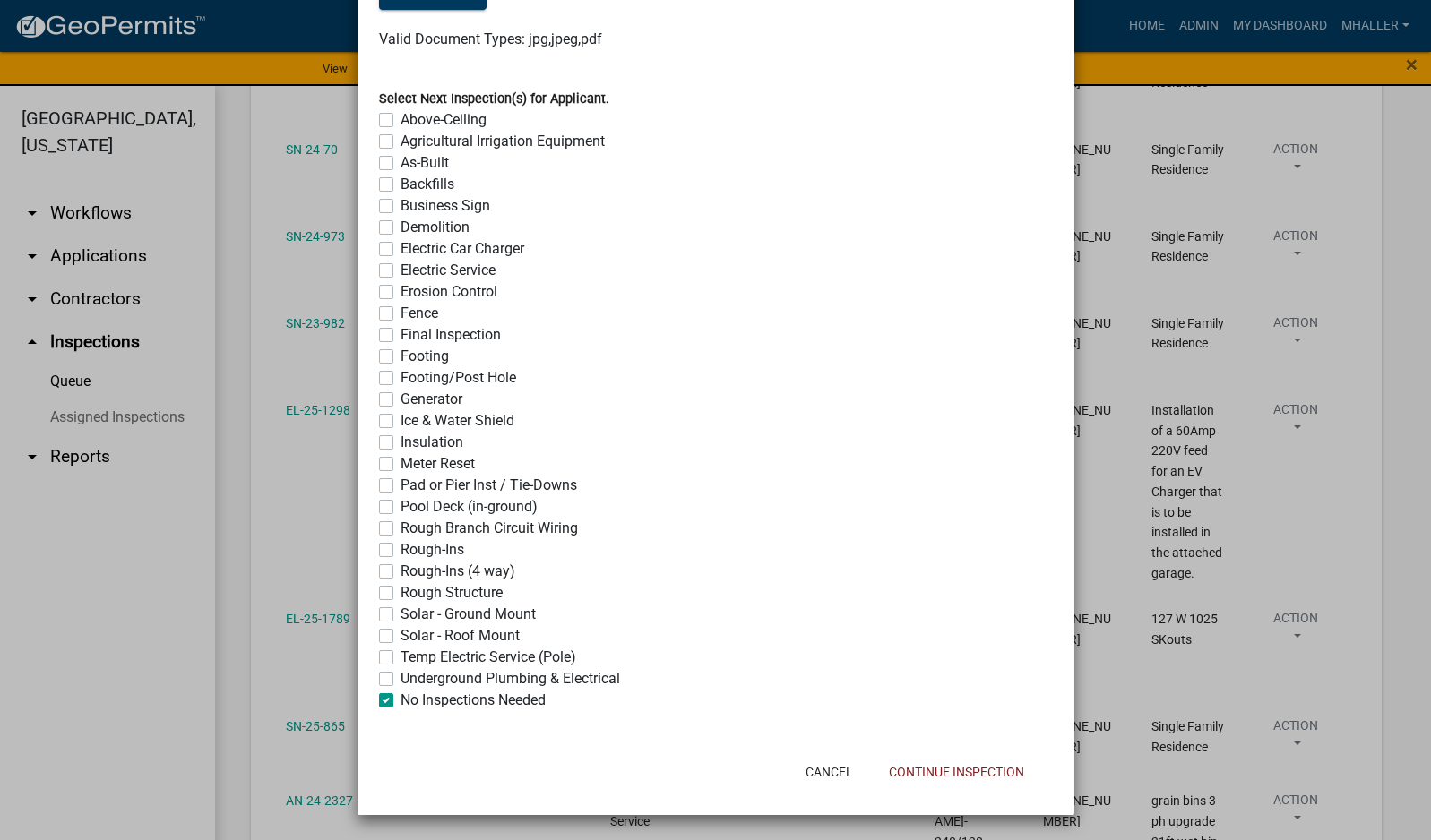
checkbox input "false"
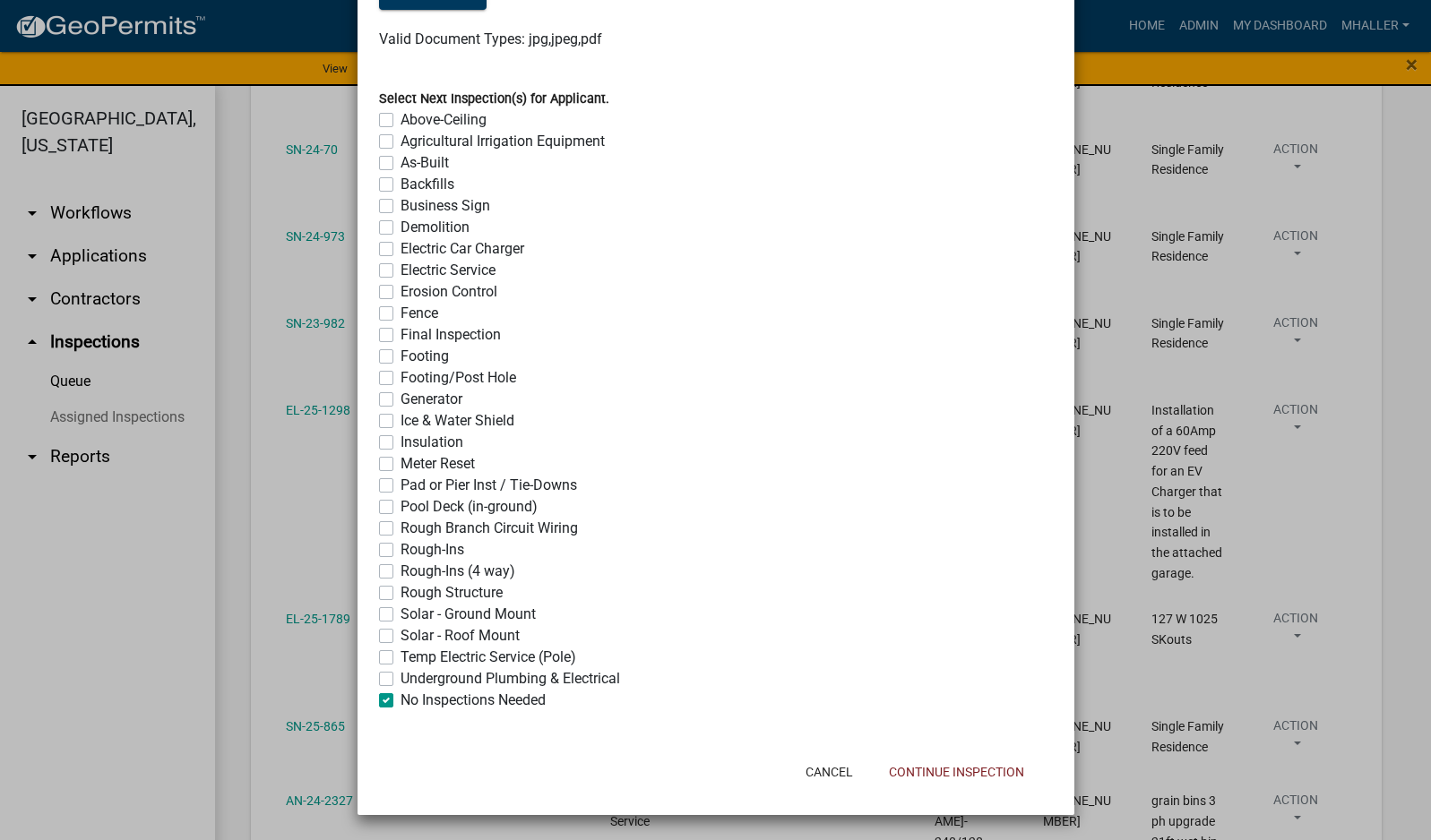
checkbox input "false"
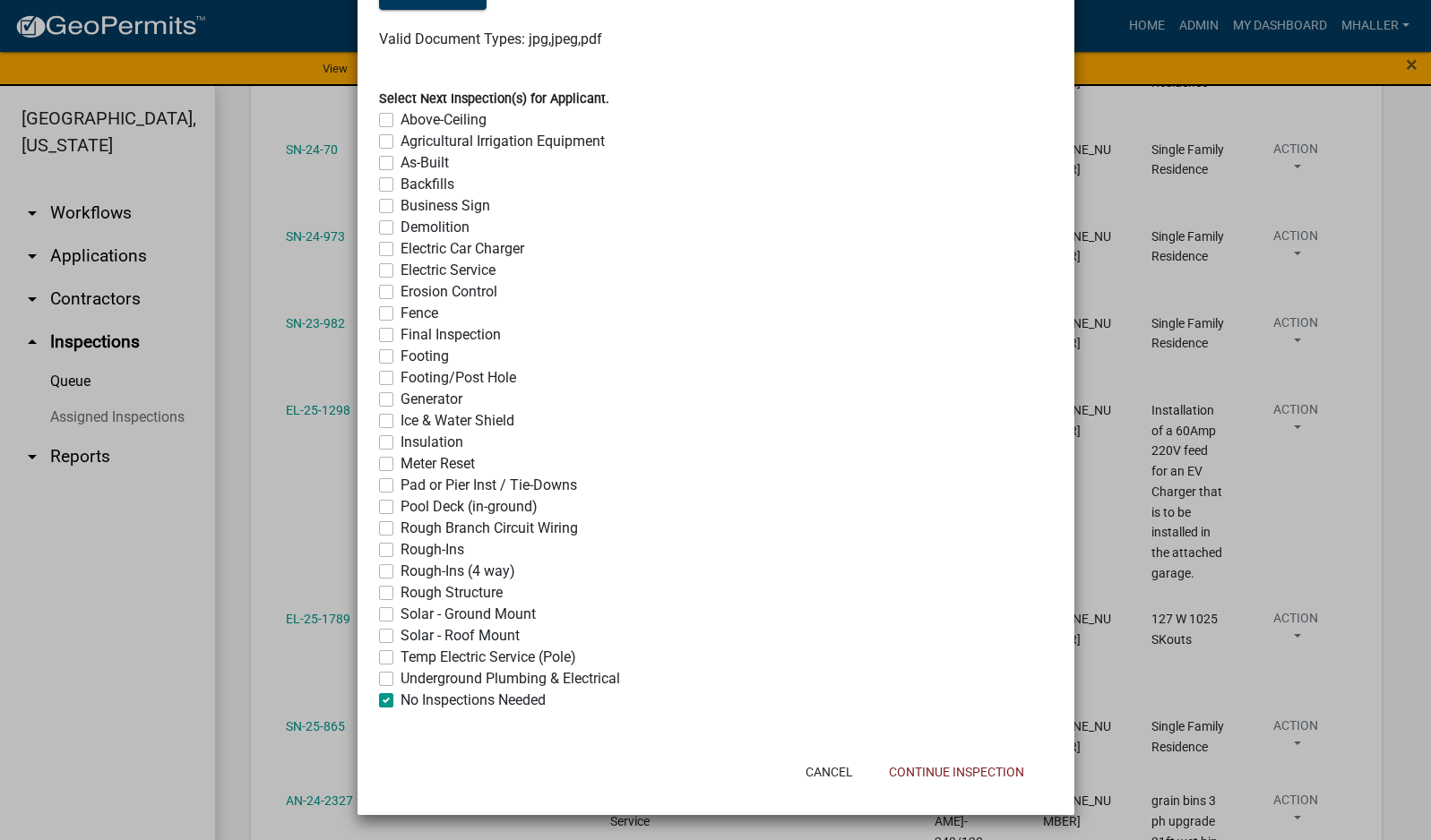
checkbox input "false"
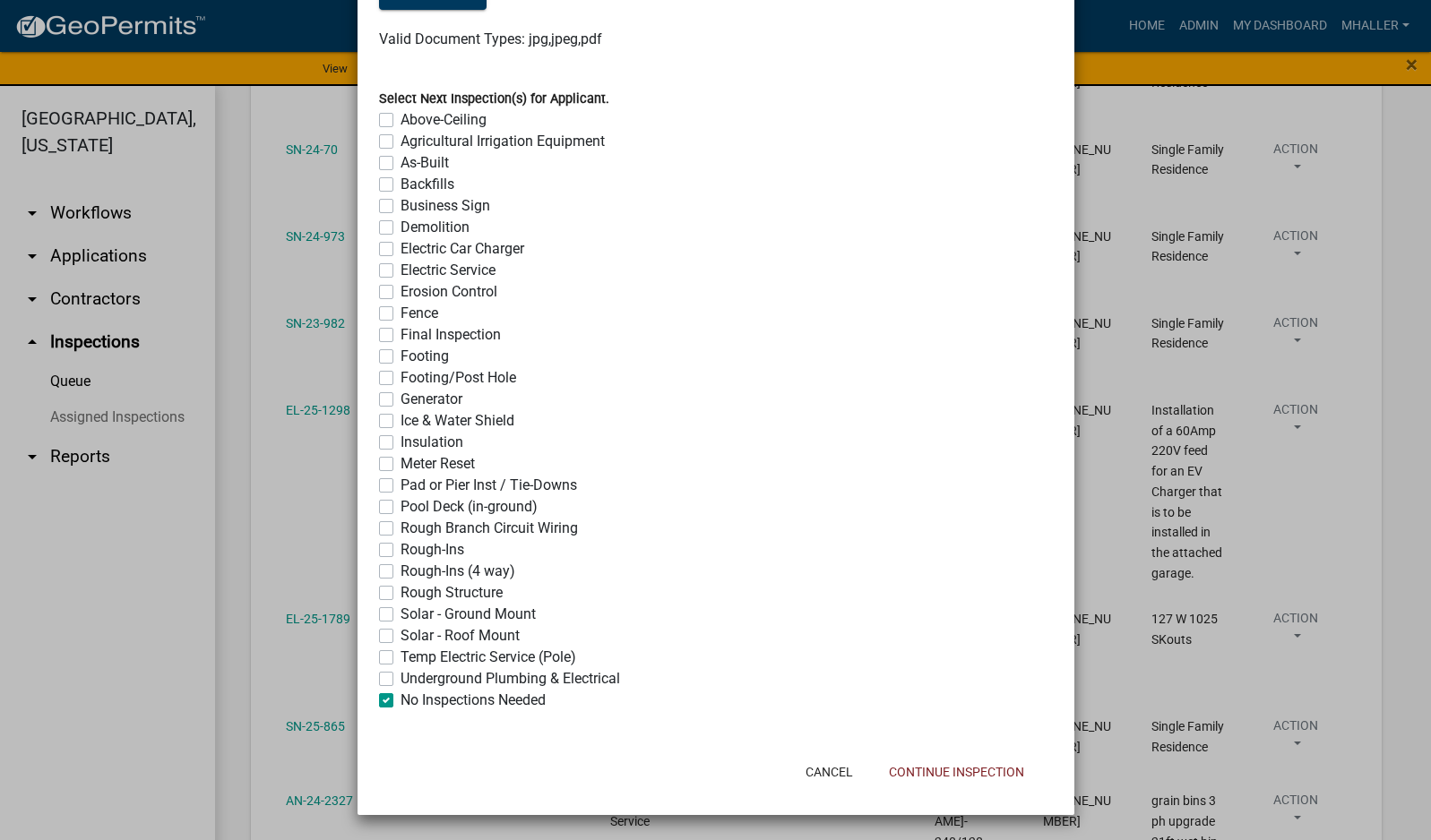
checkbox input "false"
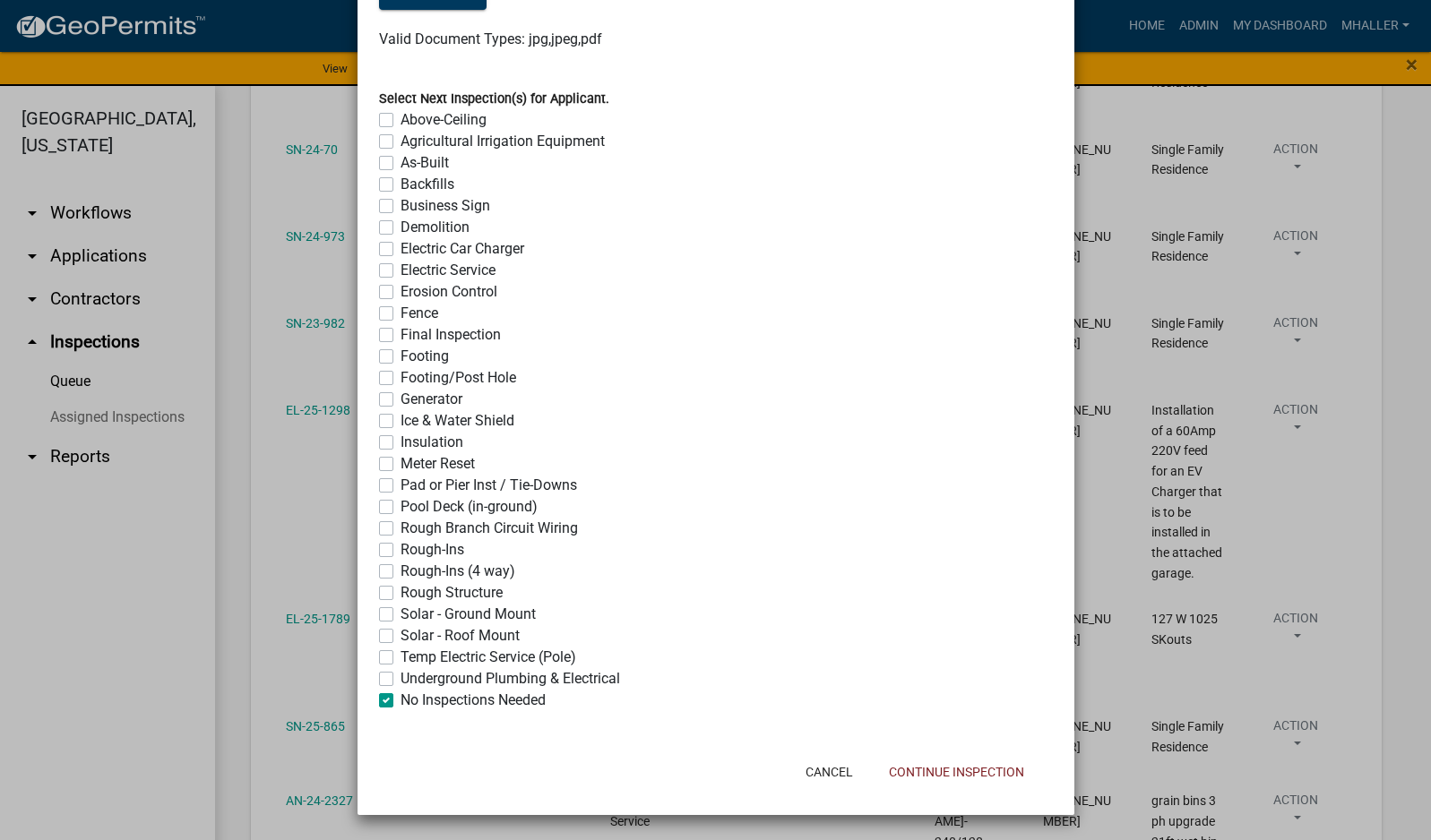
checkbox input "false"
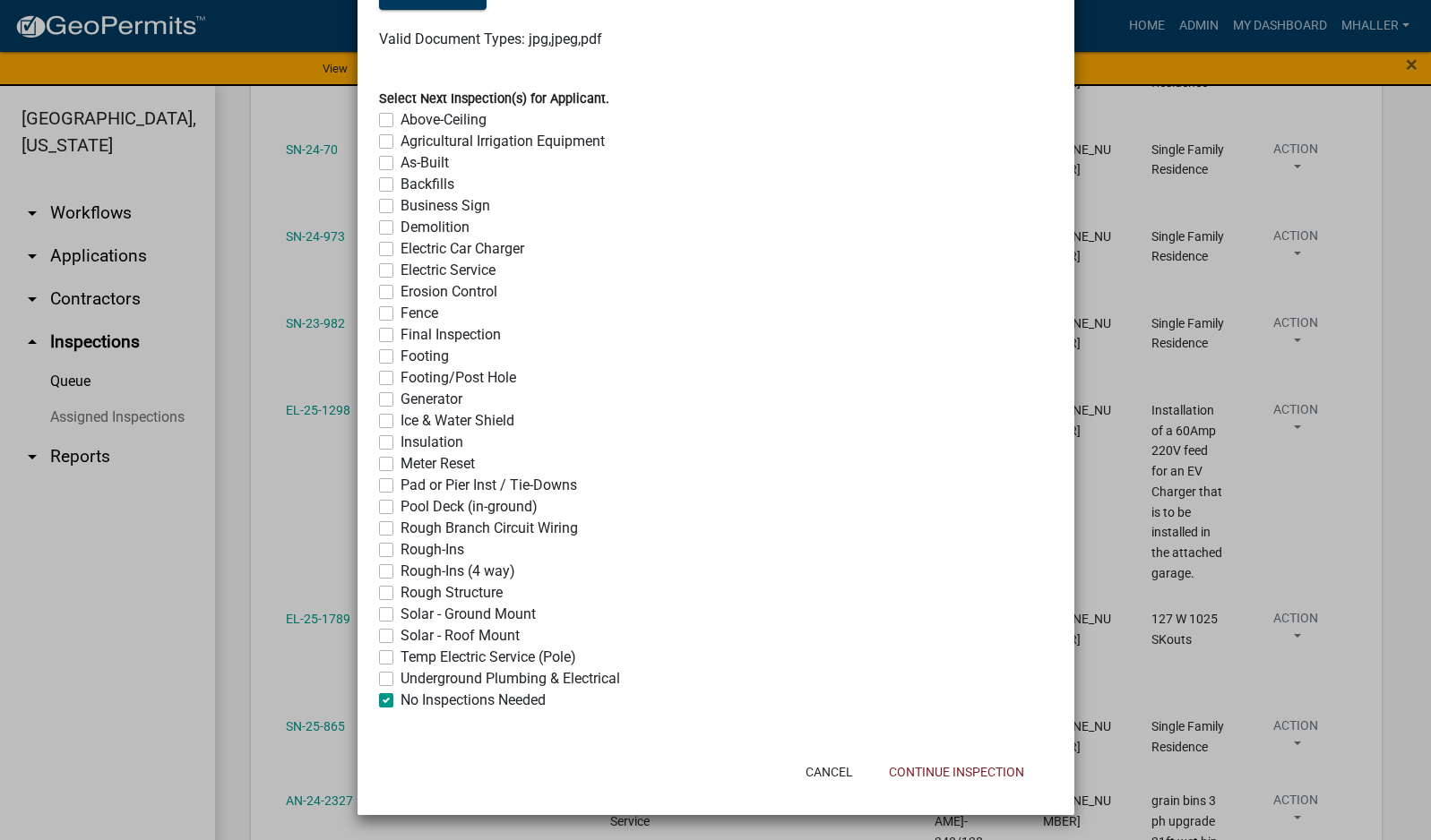
checkbox input "false"
checkbox input "true"
click at [975, 773] on button "Continue Inspection" at bounding box center [956, 772] width 164 height 32
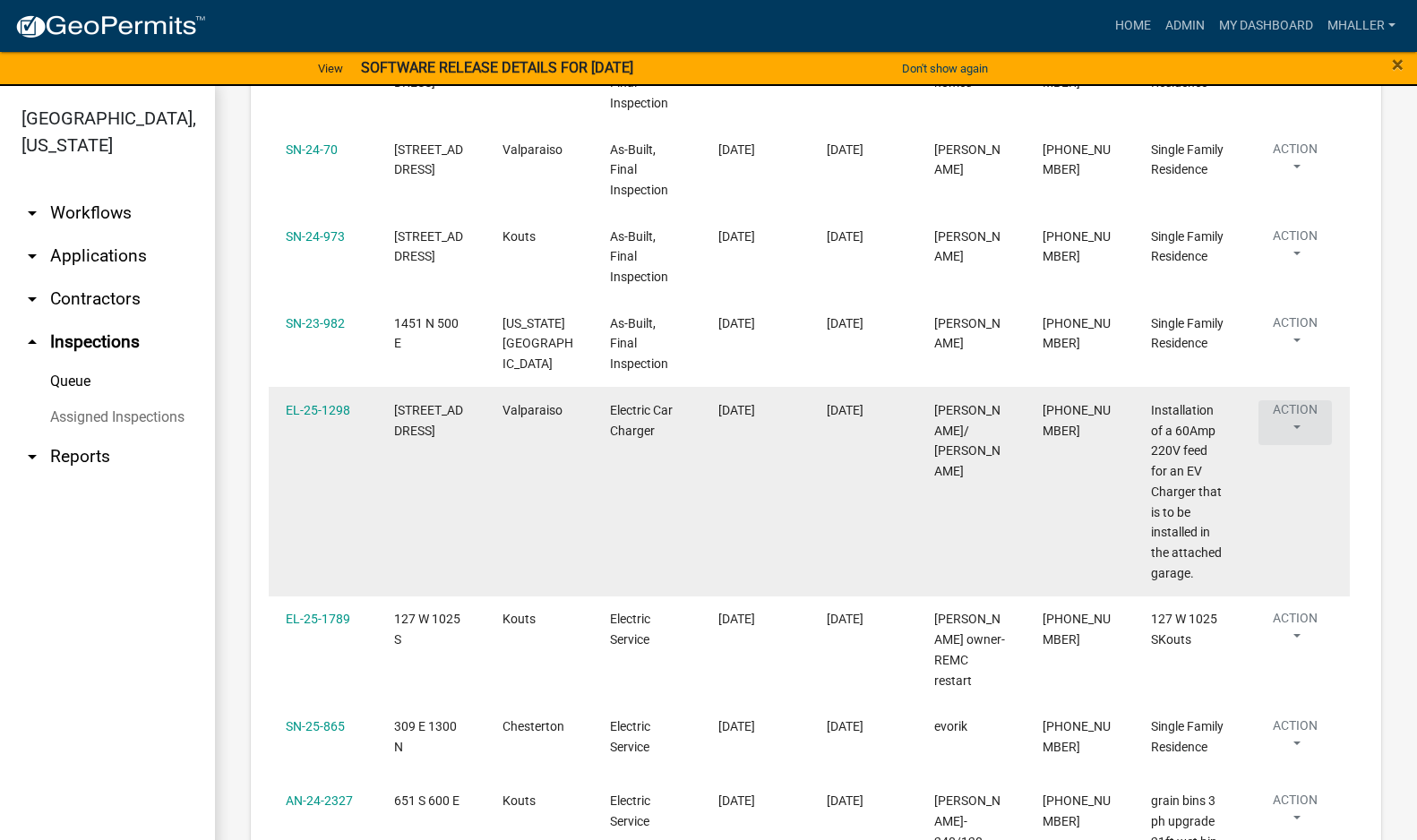
click at [1290, 404] on button "Action" at bounding box center [1295, 422] width 73 height 45
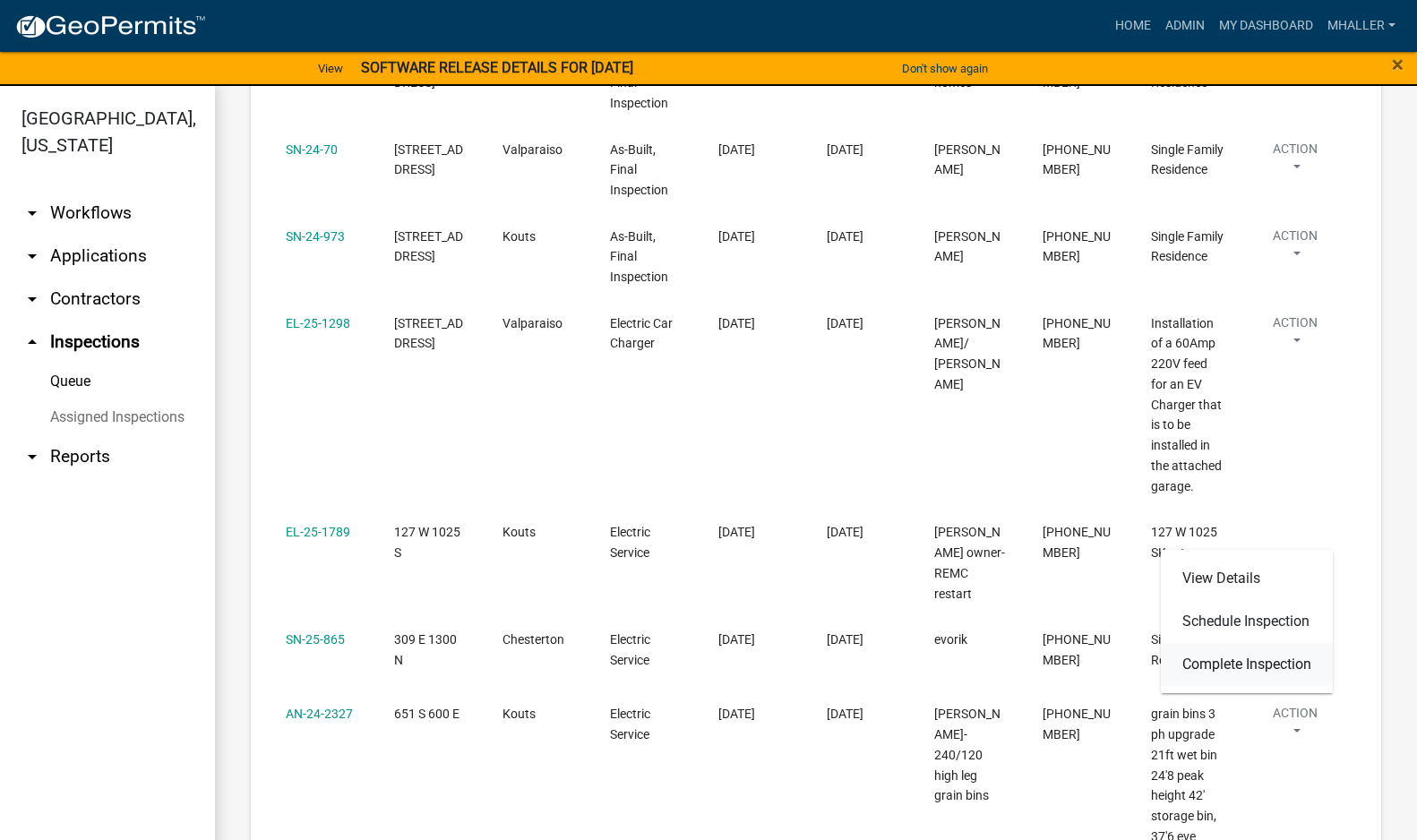
click at [1219, 660] on link "Complete Inspection" at bounding box center [1247, 665] width 172 height 43
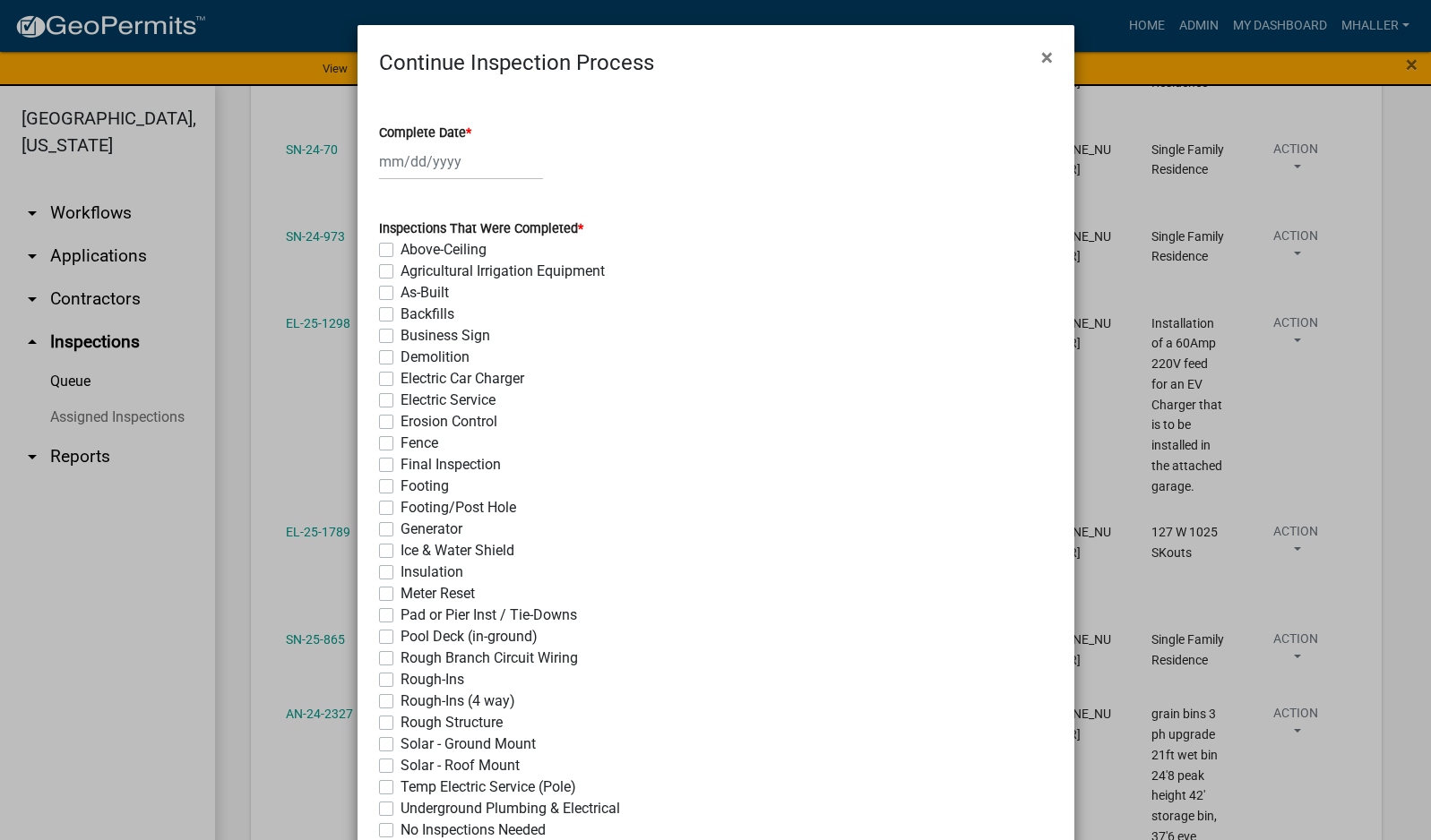
click at [418, 159] on div at bounding box center [460, 161] width 164 height 37
select select "9"
select select "2025"
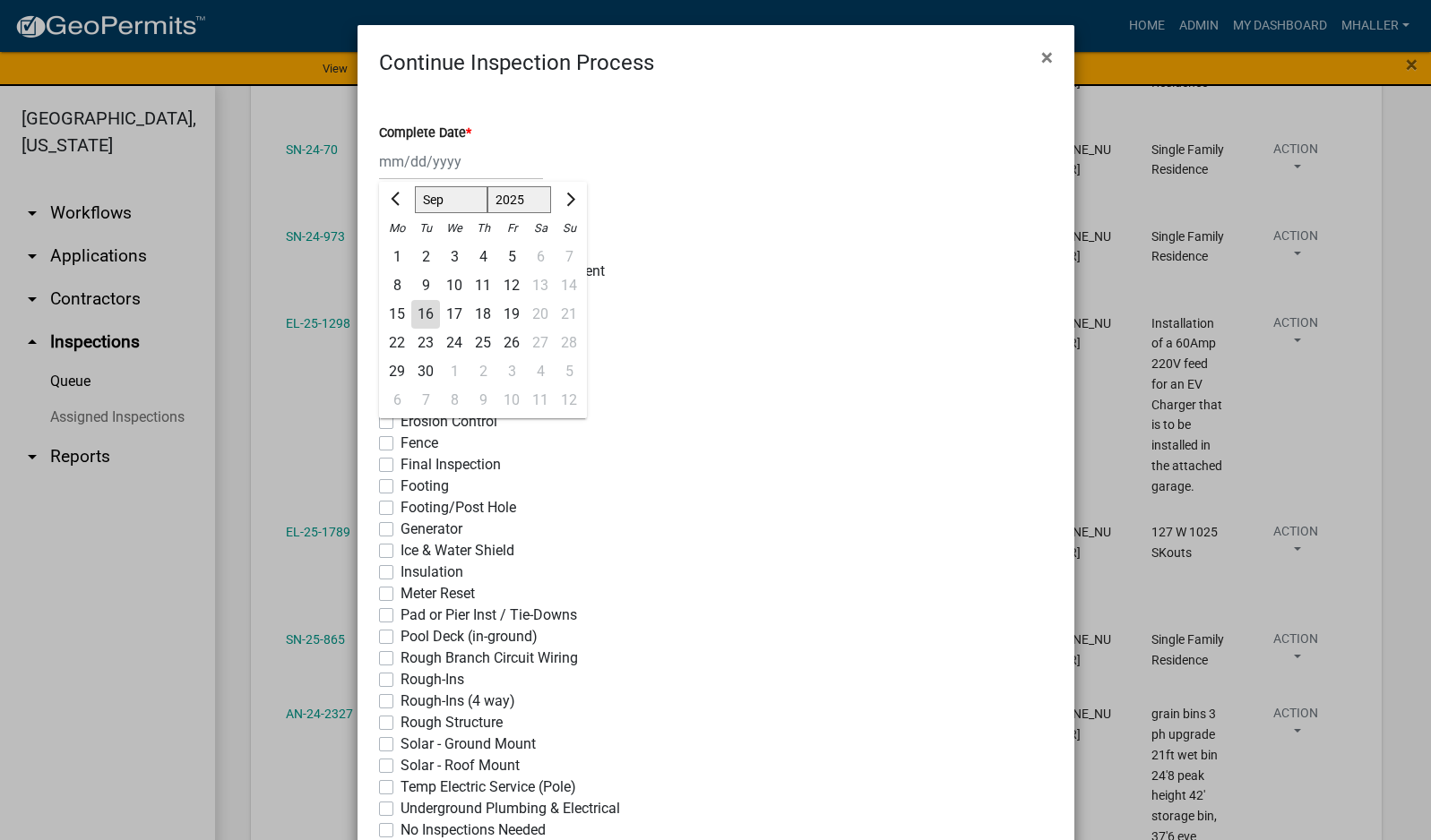
click at [416, 315] on div "16" at bounding box center [425, 315] width 29 height 29
type input "[DATE]"
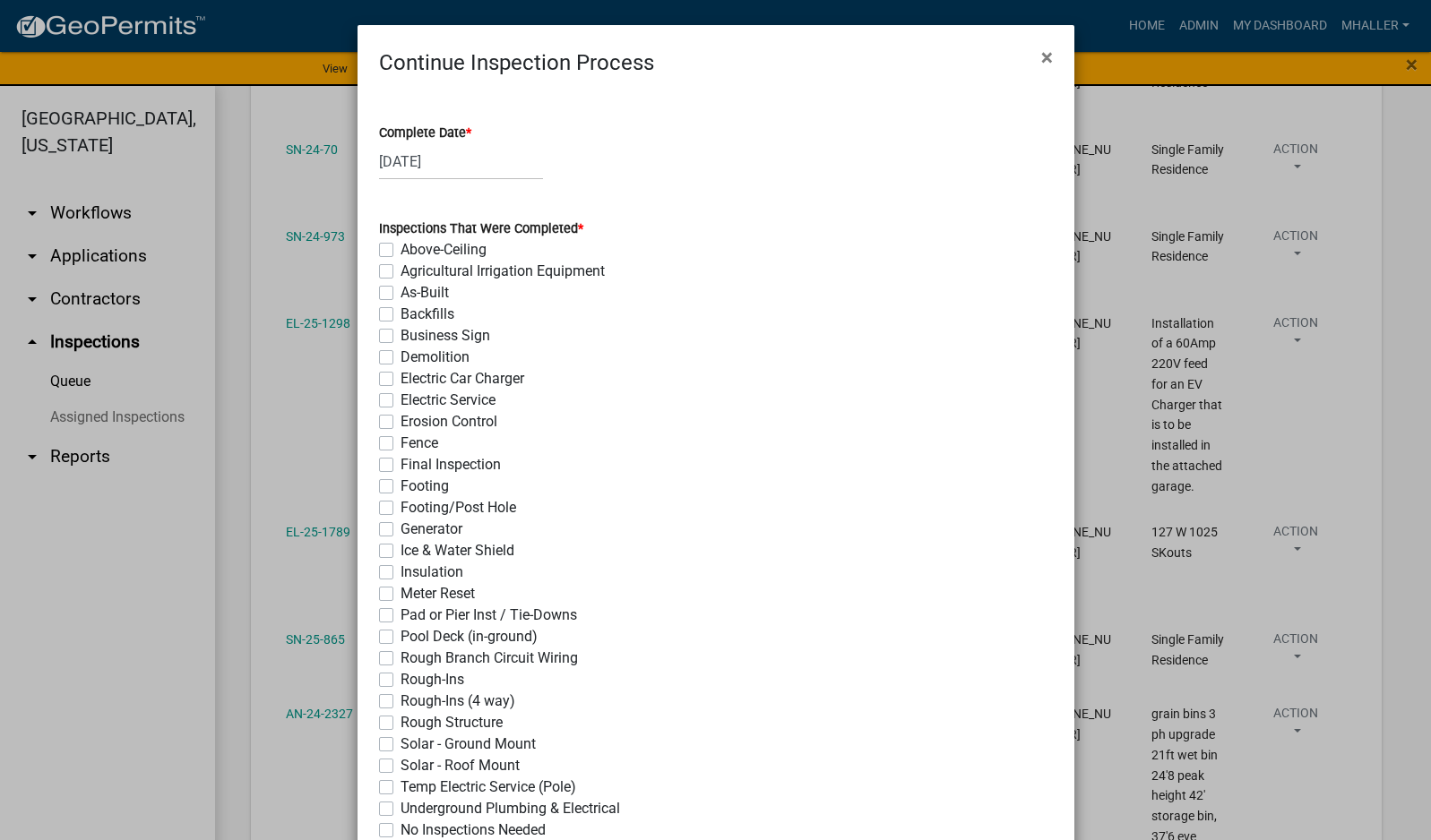
click at [400, 379] on label "Electric Car Charger" at bounding box center [462, 379] width 124 height 22
click at [400, 379] on input "Electric Car Charger" at bounding box center [406, 374] width 11 height 11
checkbox input "true"
checkbox input "false"
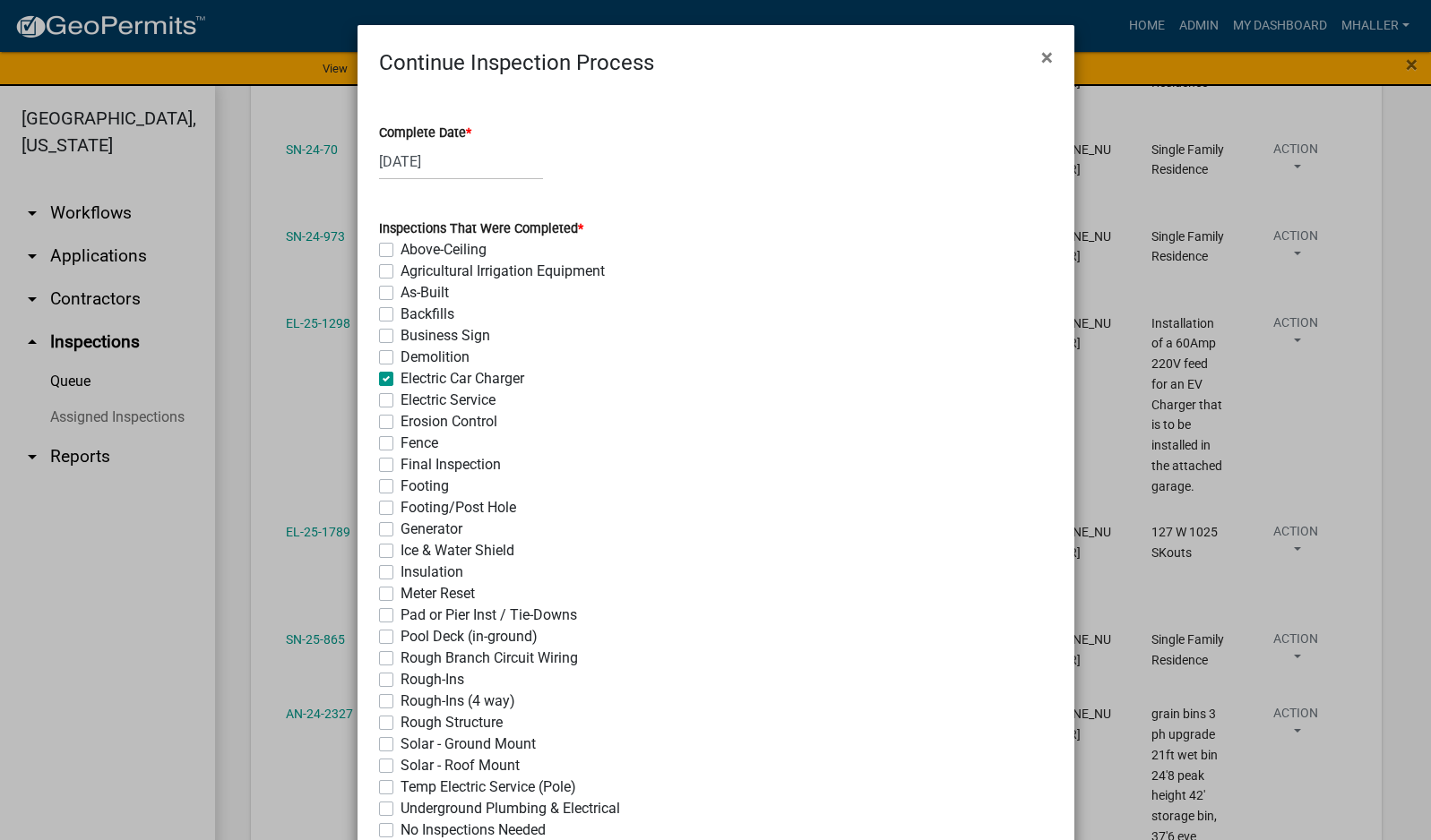
checkbox input "false"
checkbox input "true"
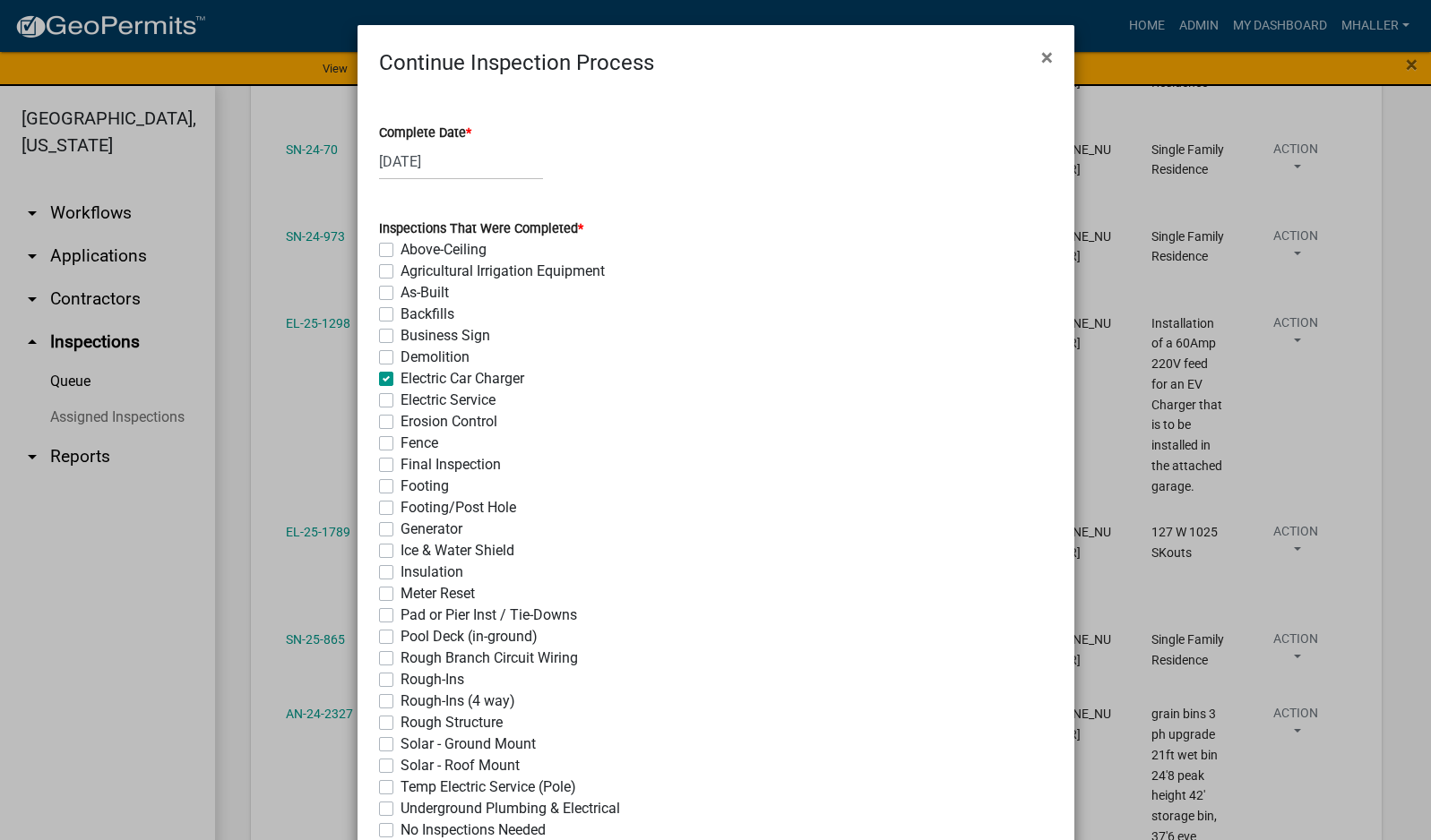
checkbox input "false"
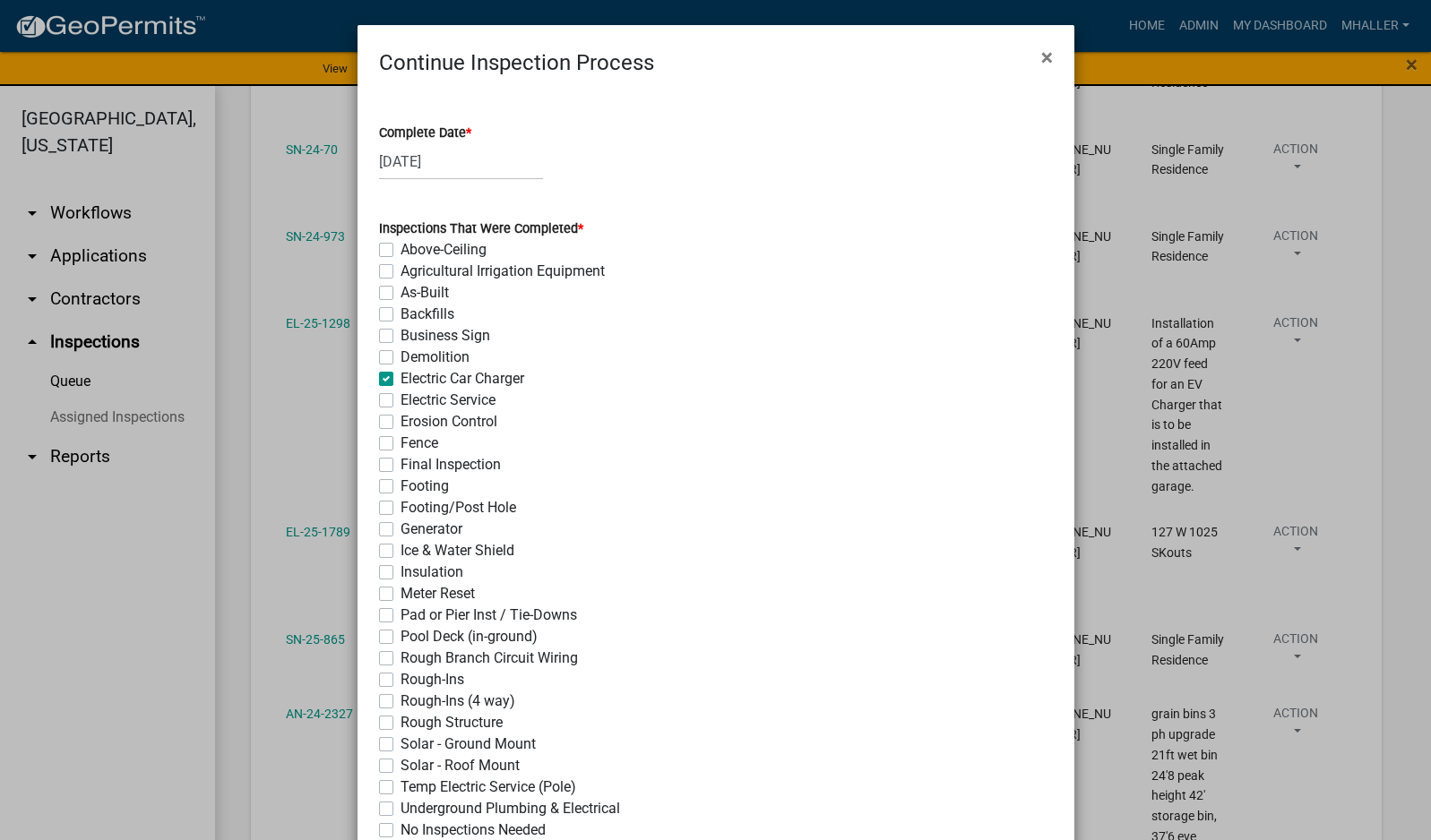
checkbox input "false"
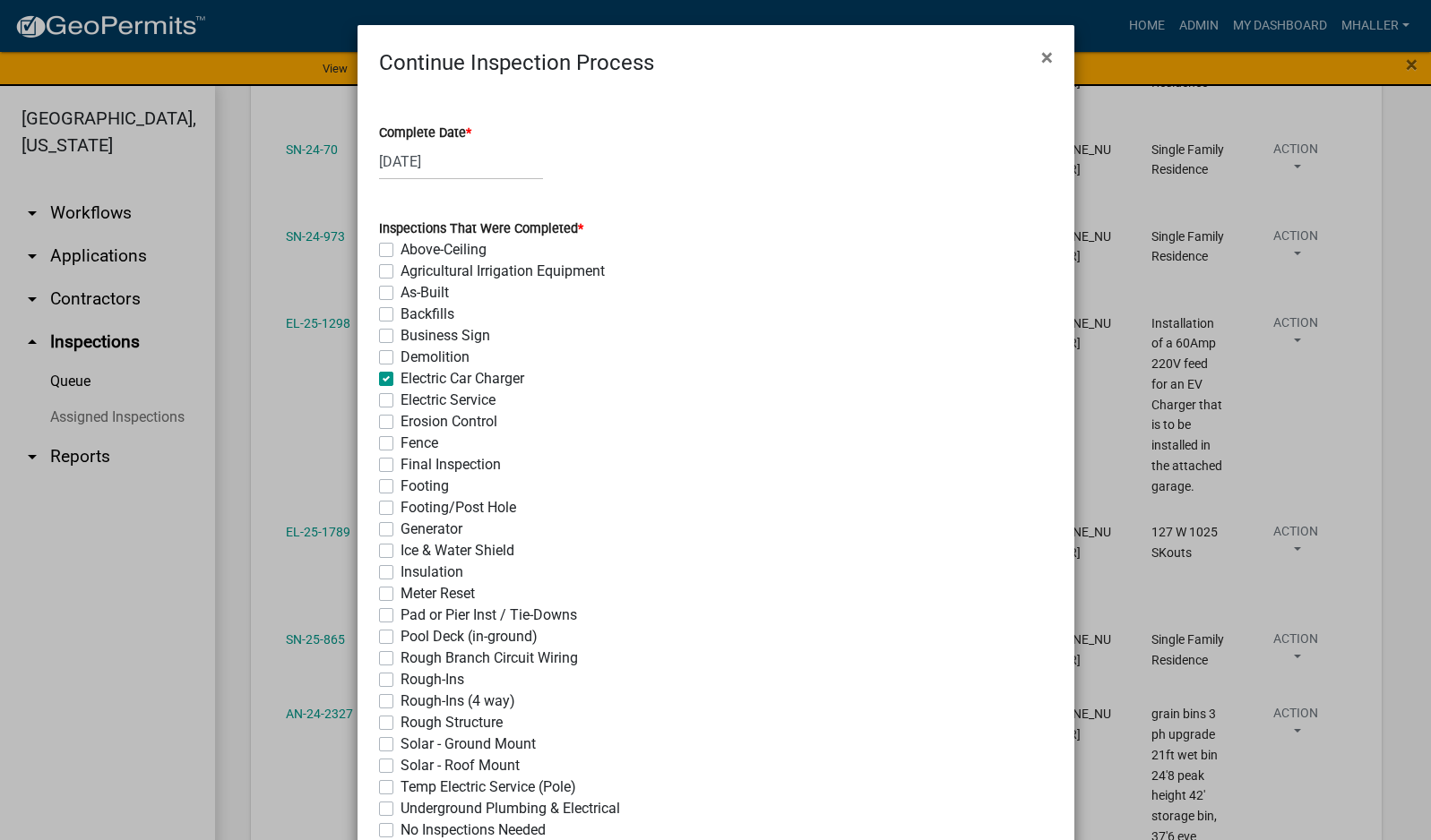
checkbox input "false"
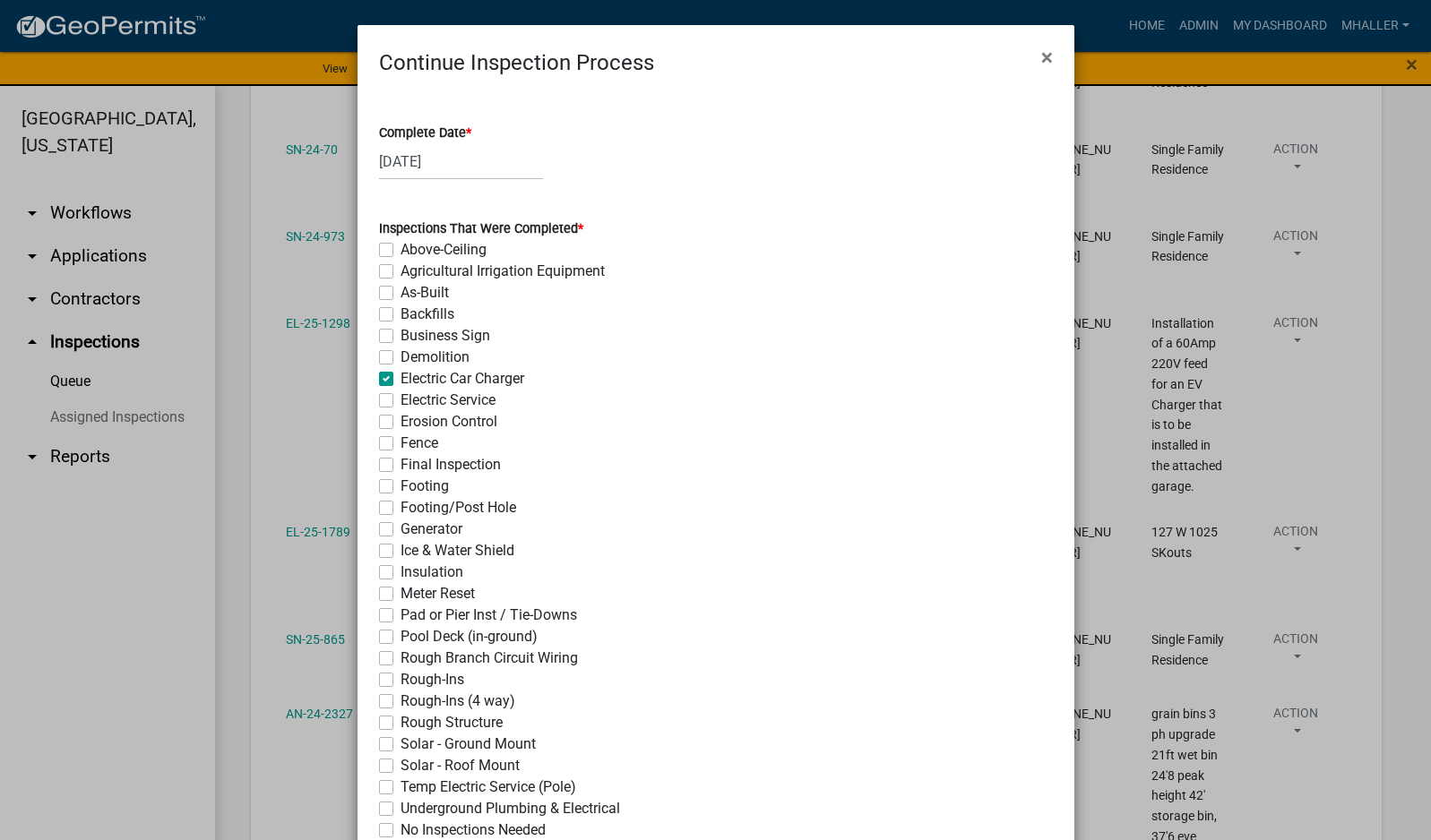
checkbox input "false"
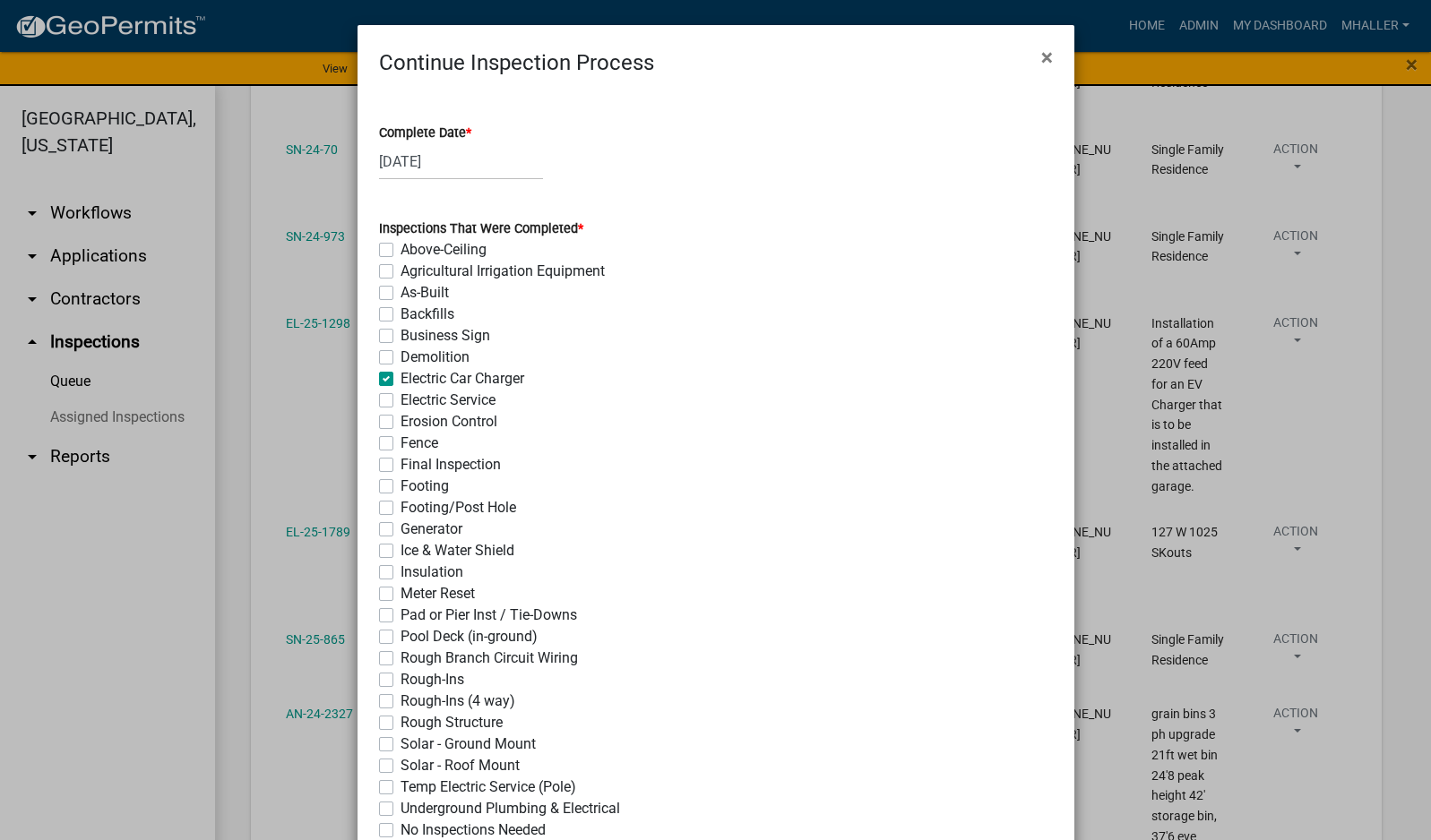
checkbox input "false"
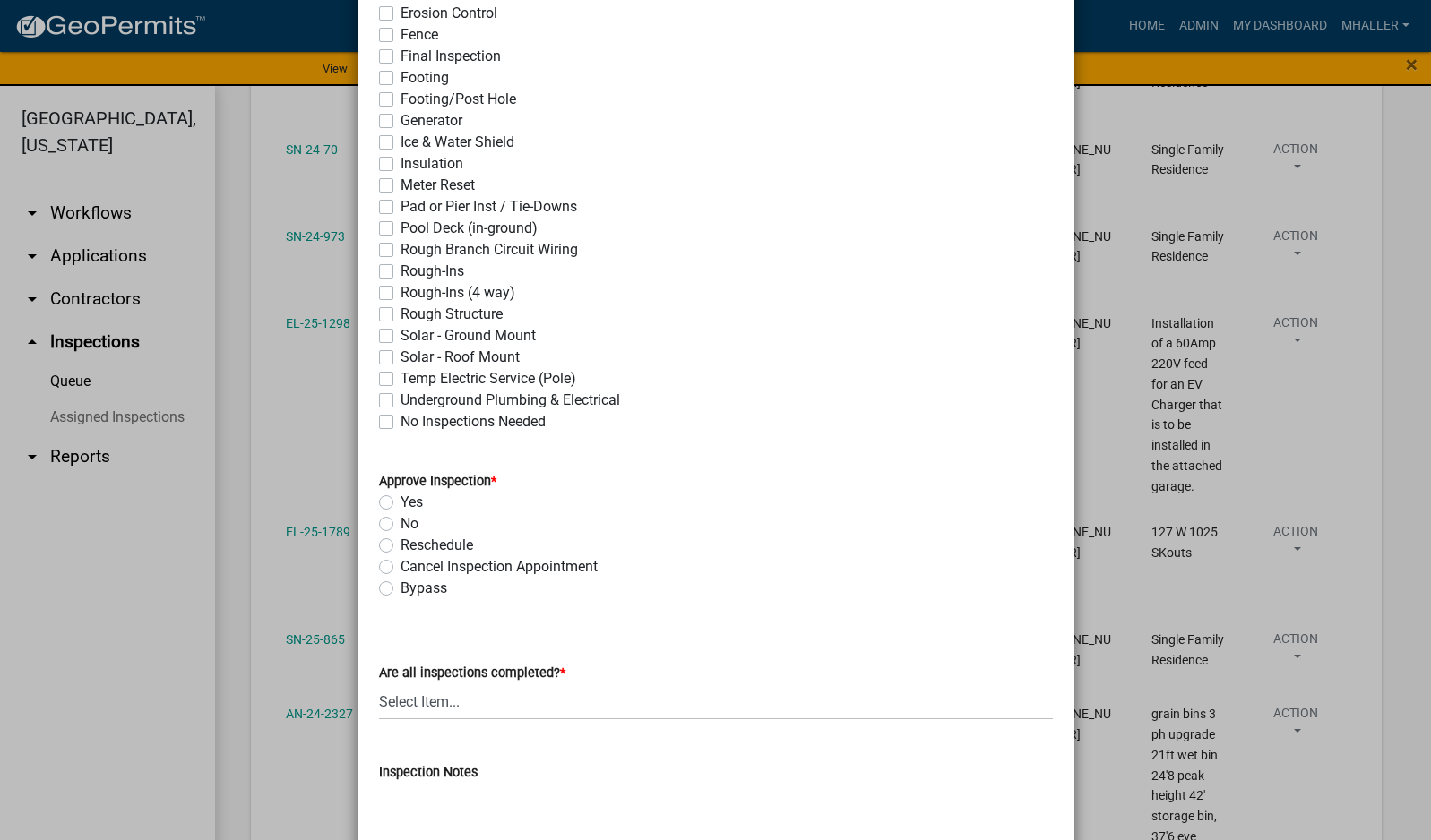
scroll to position [538, 0]
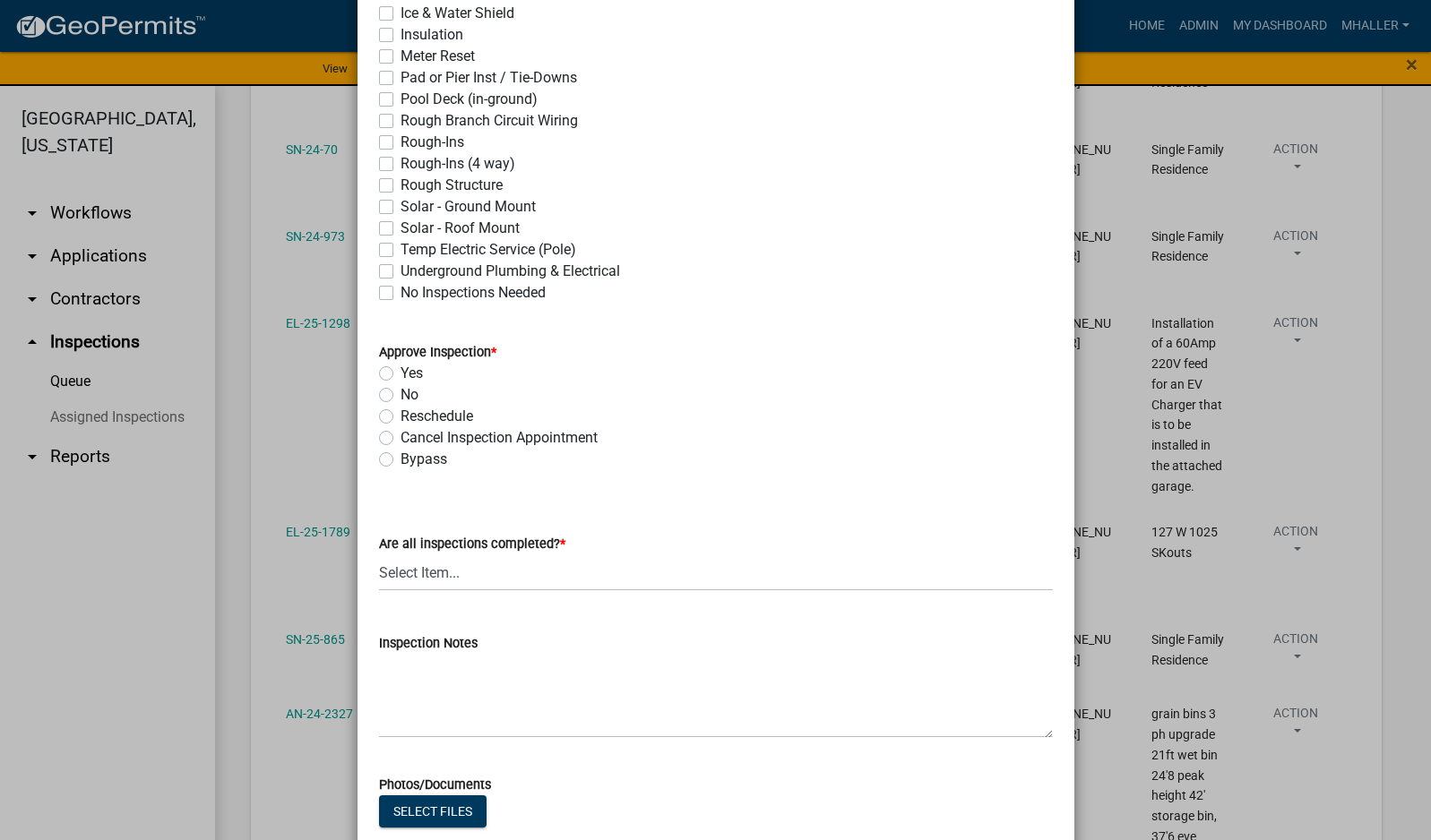
click at [400, 373] on label "Yes" at bounding box center [411, 374] width 22 height 22
click at [400, 373] on input "Yes" at bounding box center [406, 369] width 11 height 11
radio input "true"
click at [517, 563] on select "Select Item... Yes - All Inspections Have Been Completed No - More Inspections …" at bounding box center [715, 573] width 674 height 37
click at [378, 555] on select "Select Item... Yes - All Inspections Have Been Completed No - More Inspections …" at bounding box center [715, 573] width 674 height 37
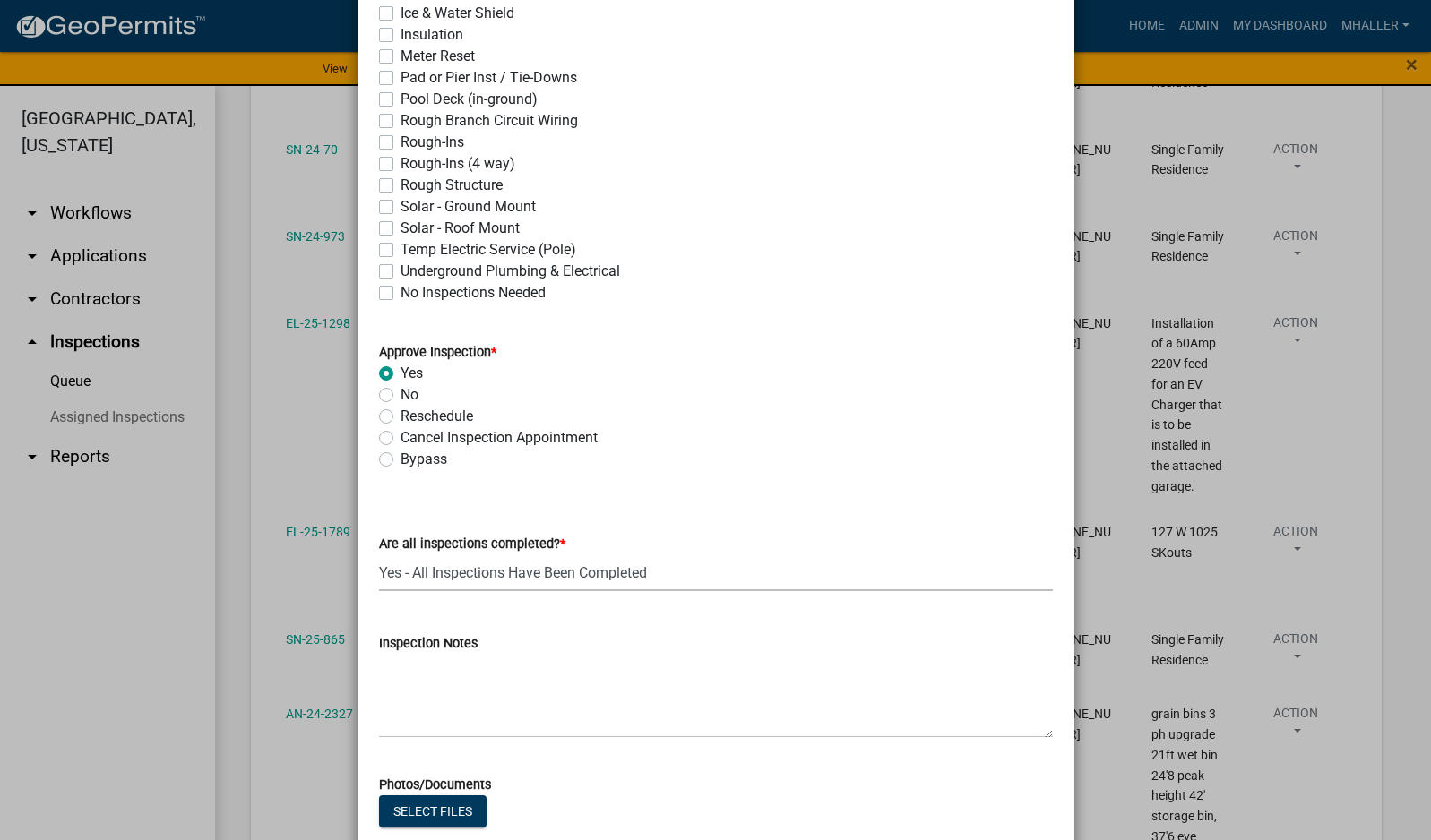
select select "9a8ccc90-dcd1-4d2c-ac64-5460e8d85408"
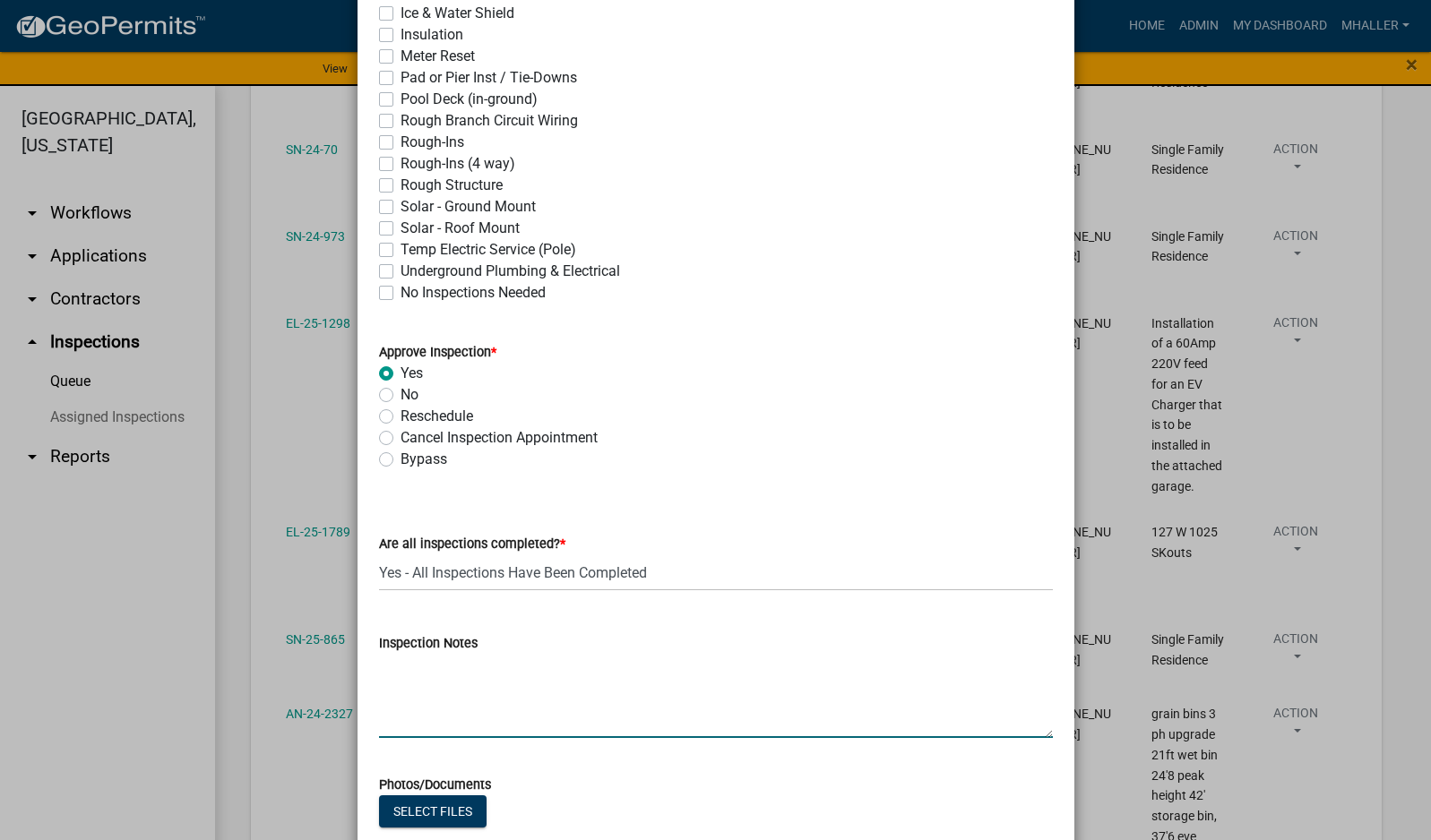
click at [515, 687] on textarea "Inspection Notes" at bounding box center [715, 696] width 674 height 84
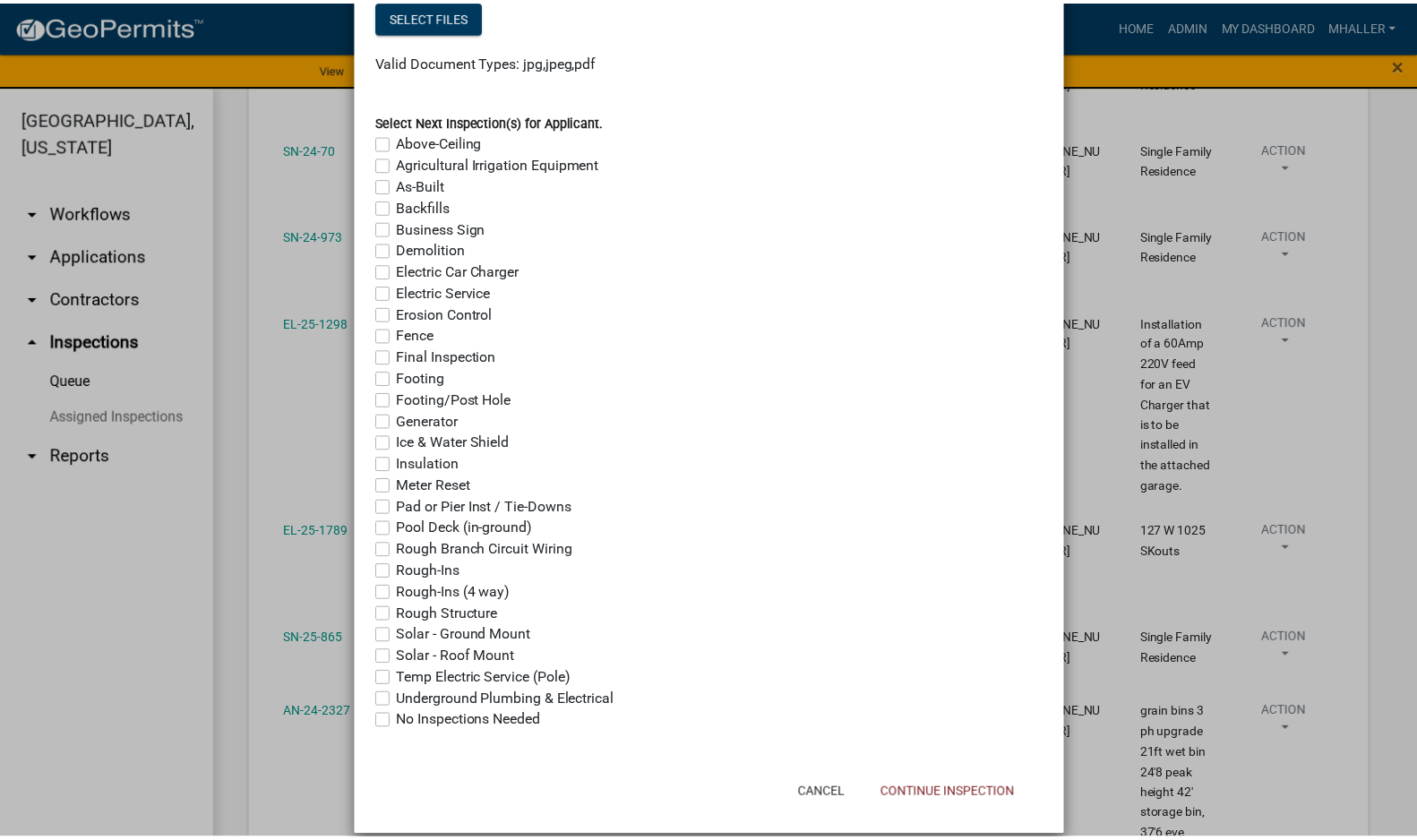
scroll to position [1343, 0]
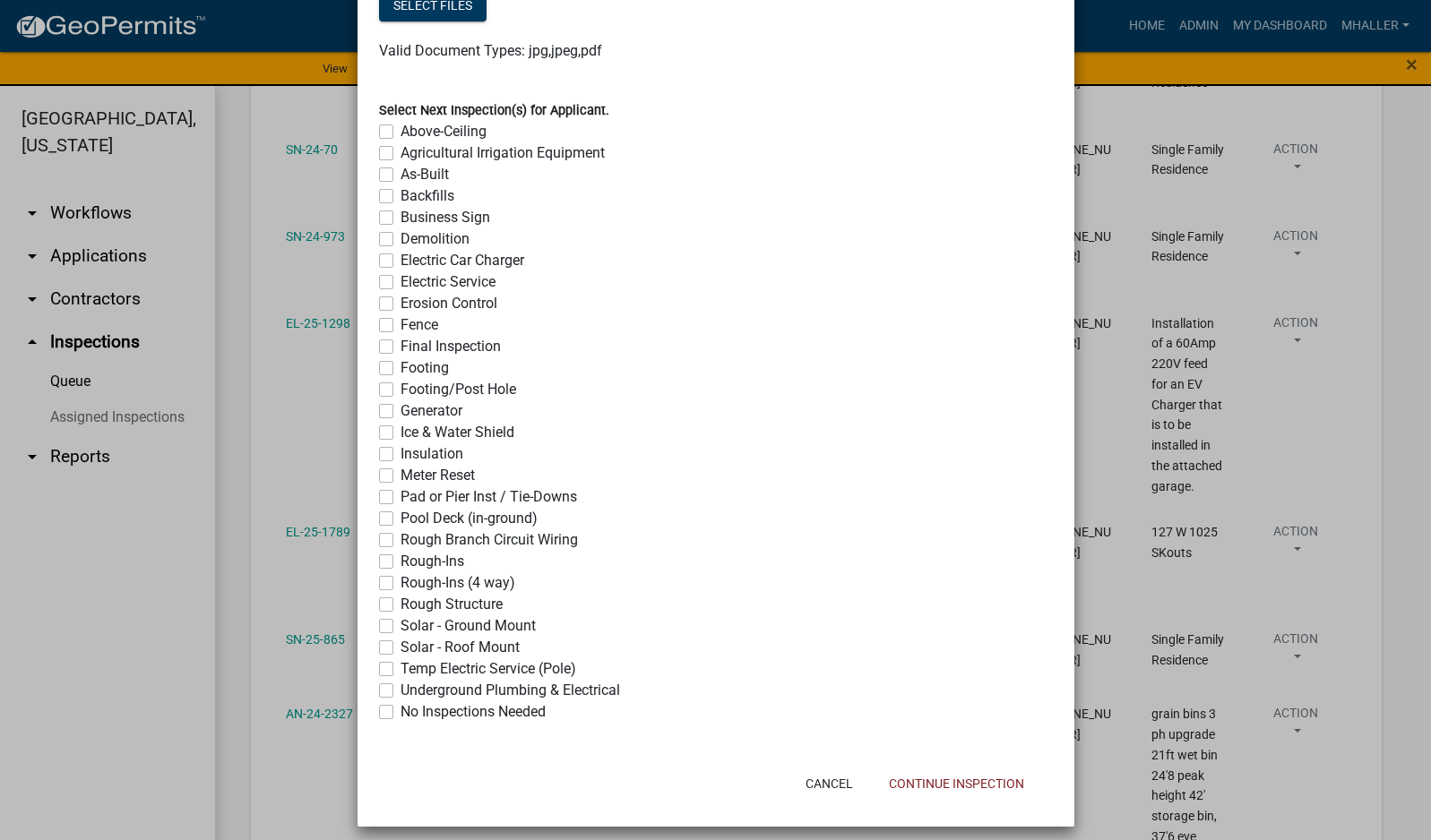
type textarea "complete and occupied"
click at [400, 710] on label "No Inspections Needed" at bounding box center [473, 712] width 145 height 22
click at [400, 710] on input "No Inspections Needed" at bounding box center [406, 707] width 11 height 11
checkbox input "true"
checkbox input "false"
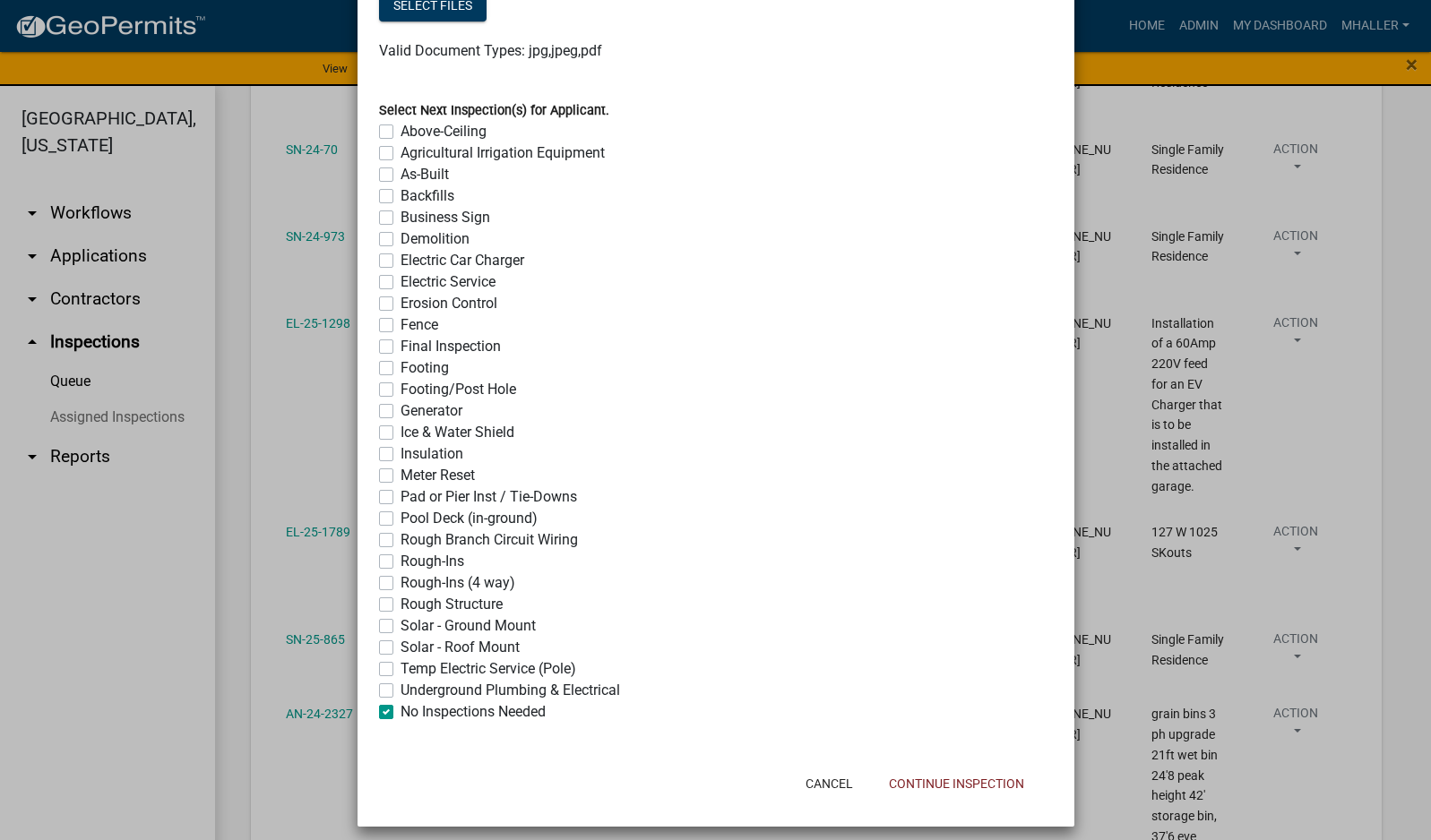
checkbox input "false"
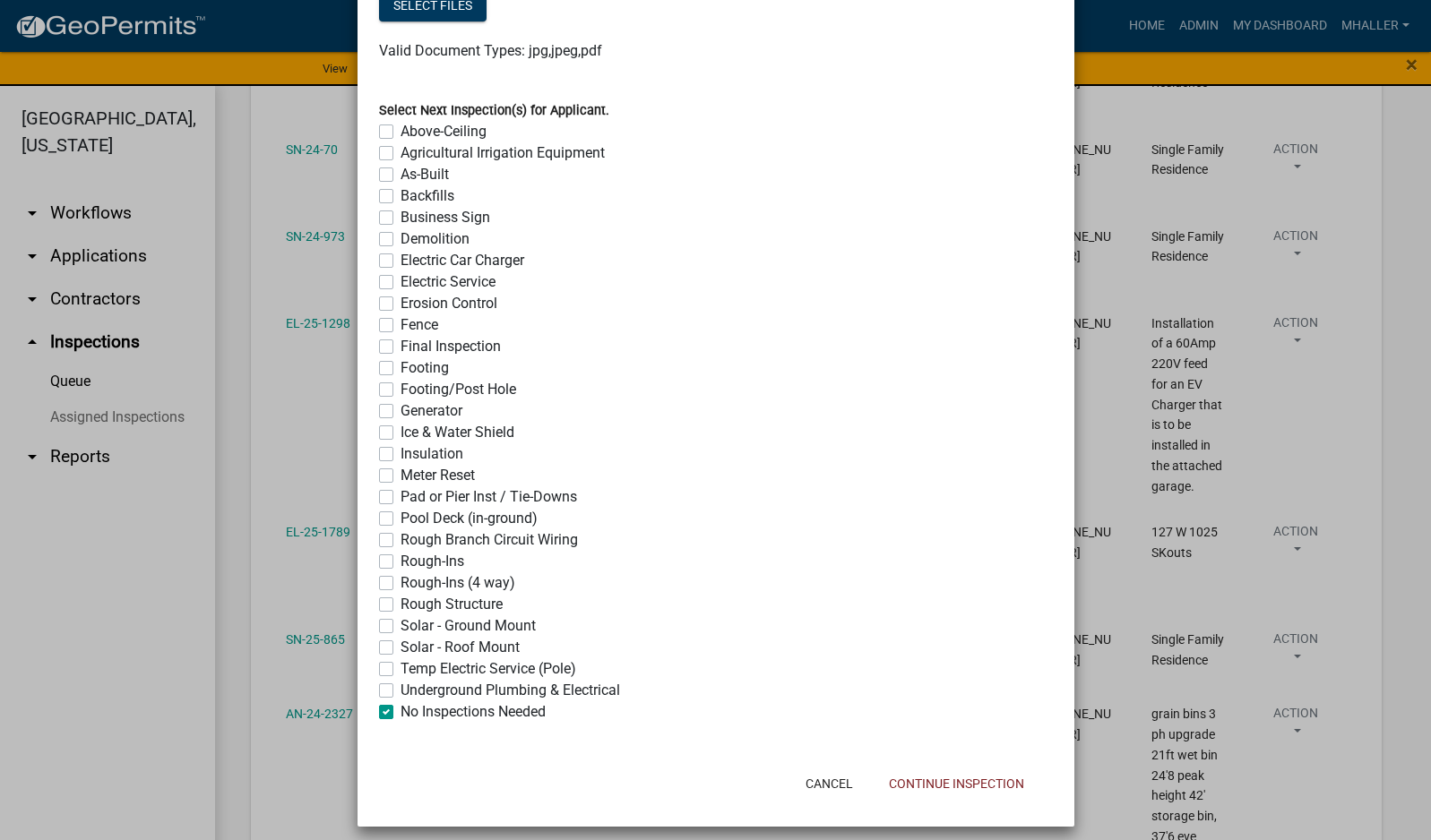
checkbox input "false"
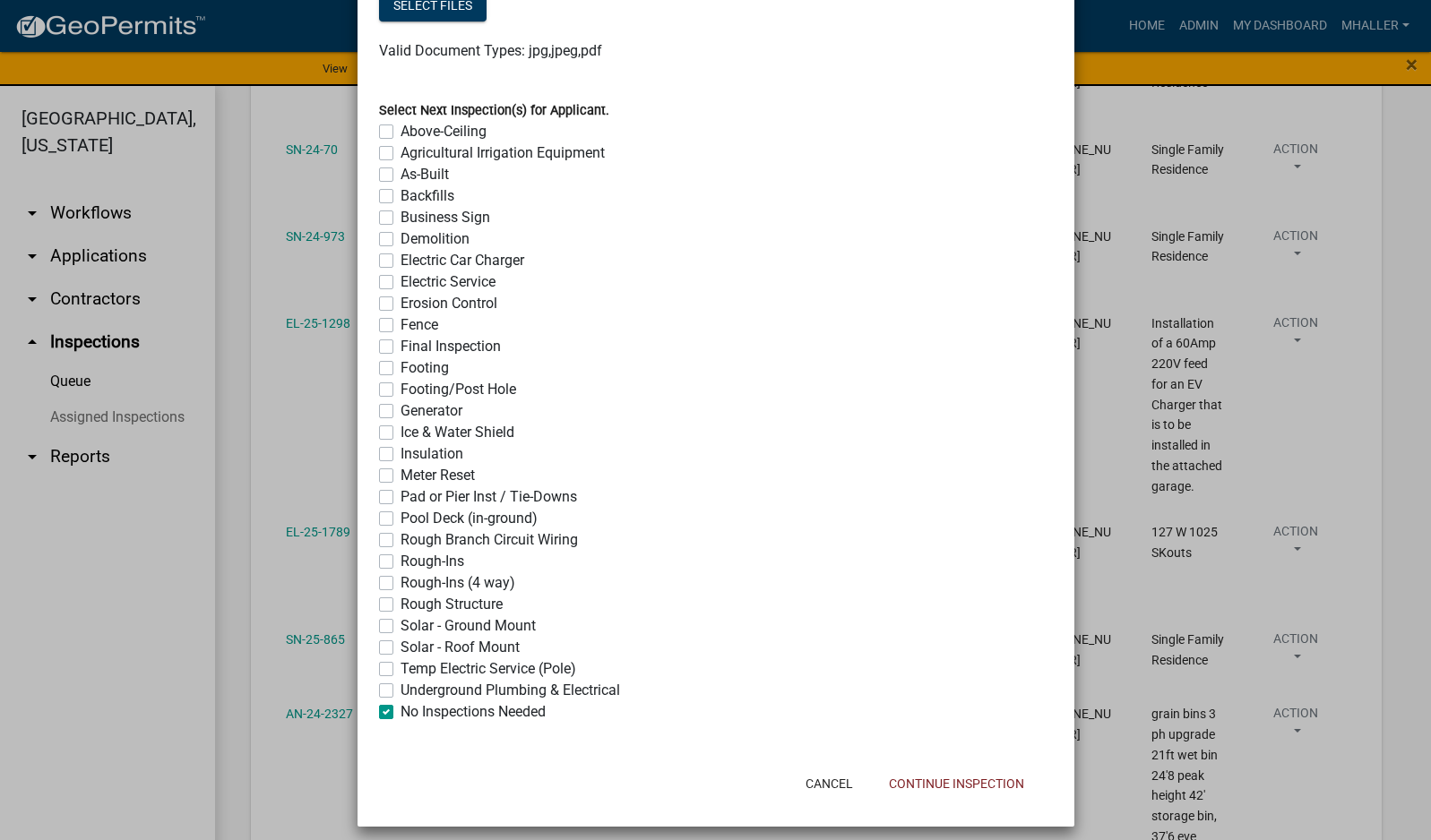
checkbox input "false"
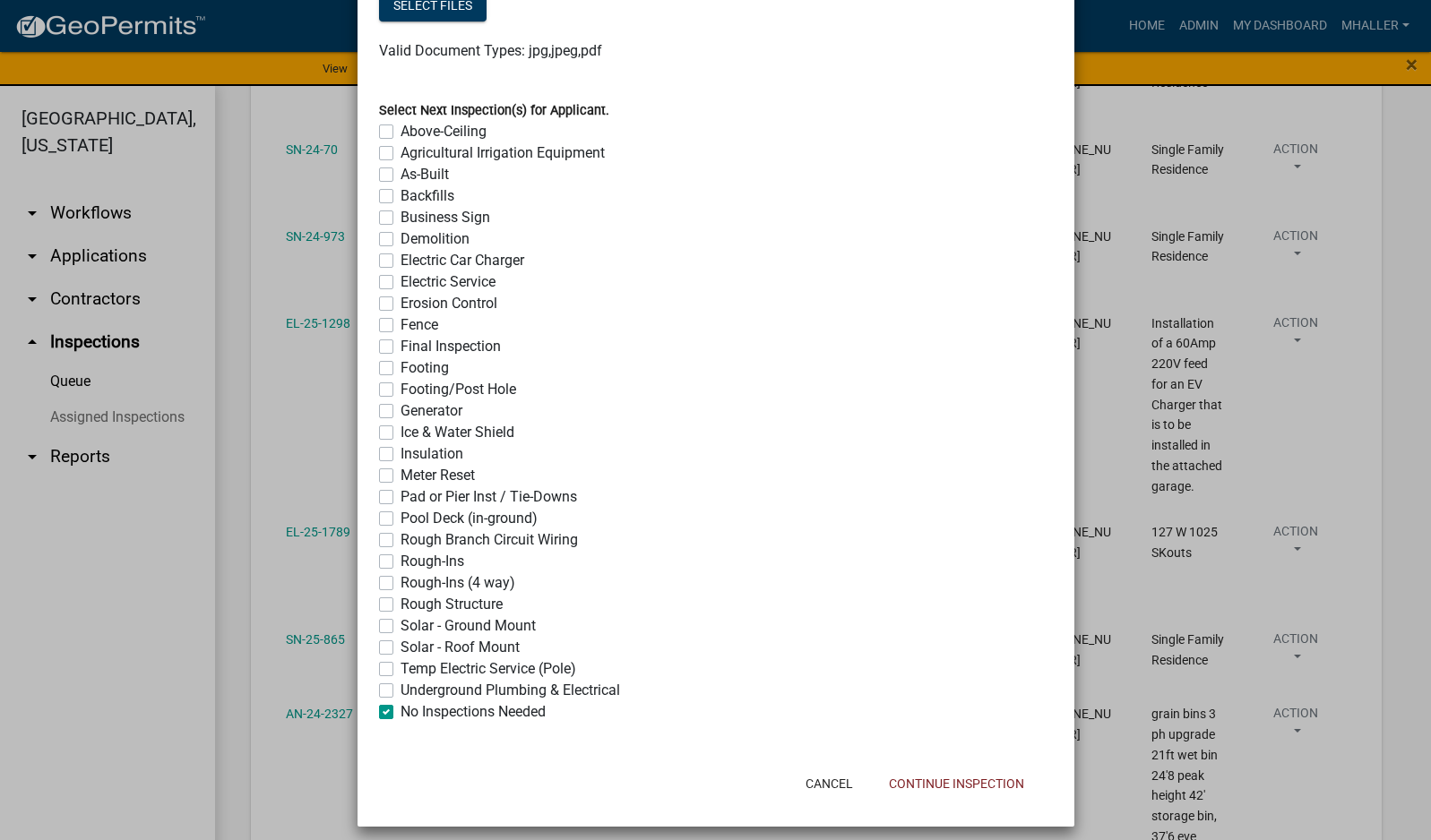
checkbox input "false"
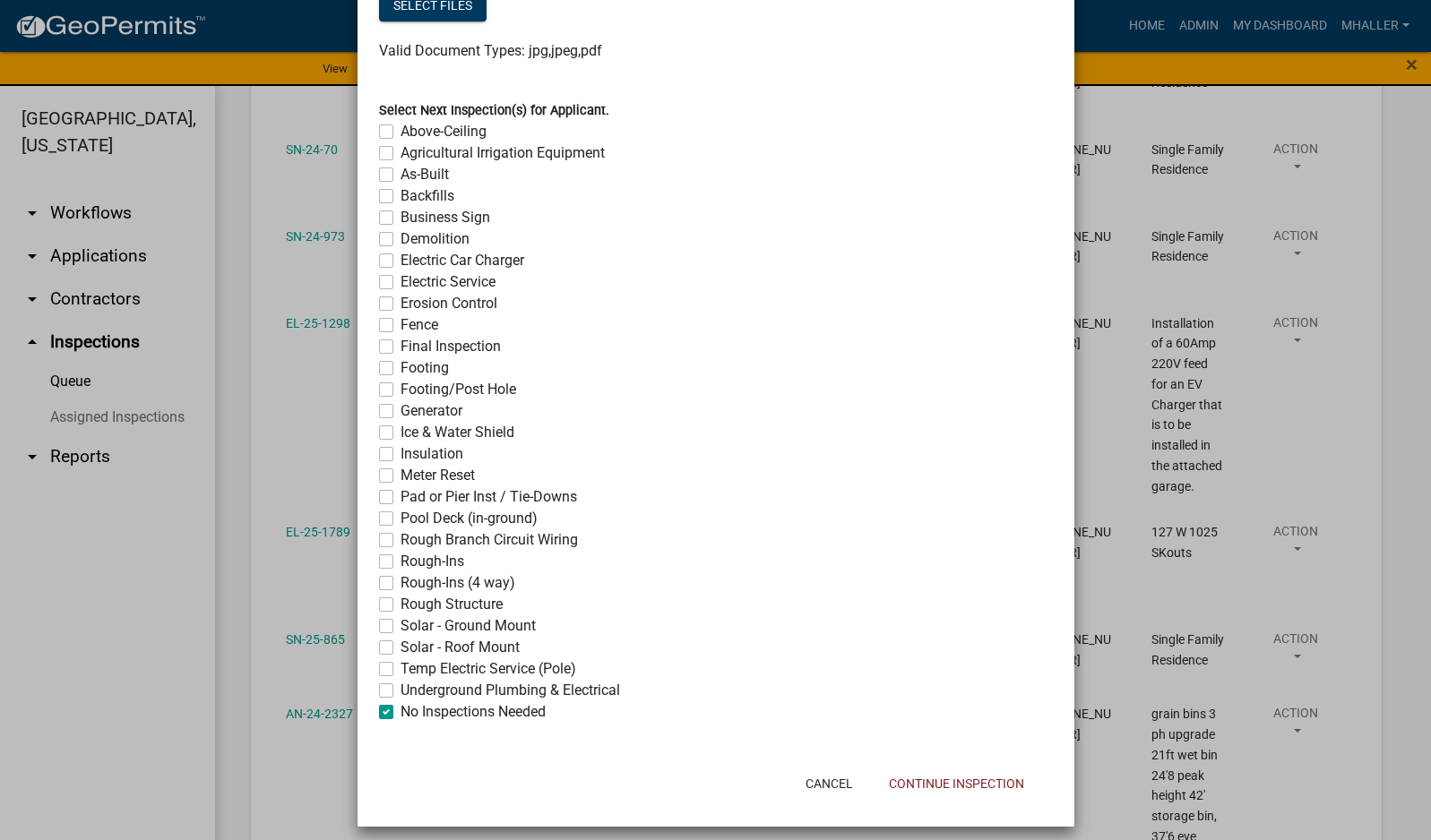
checkbox input "false"
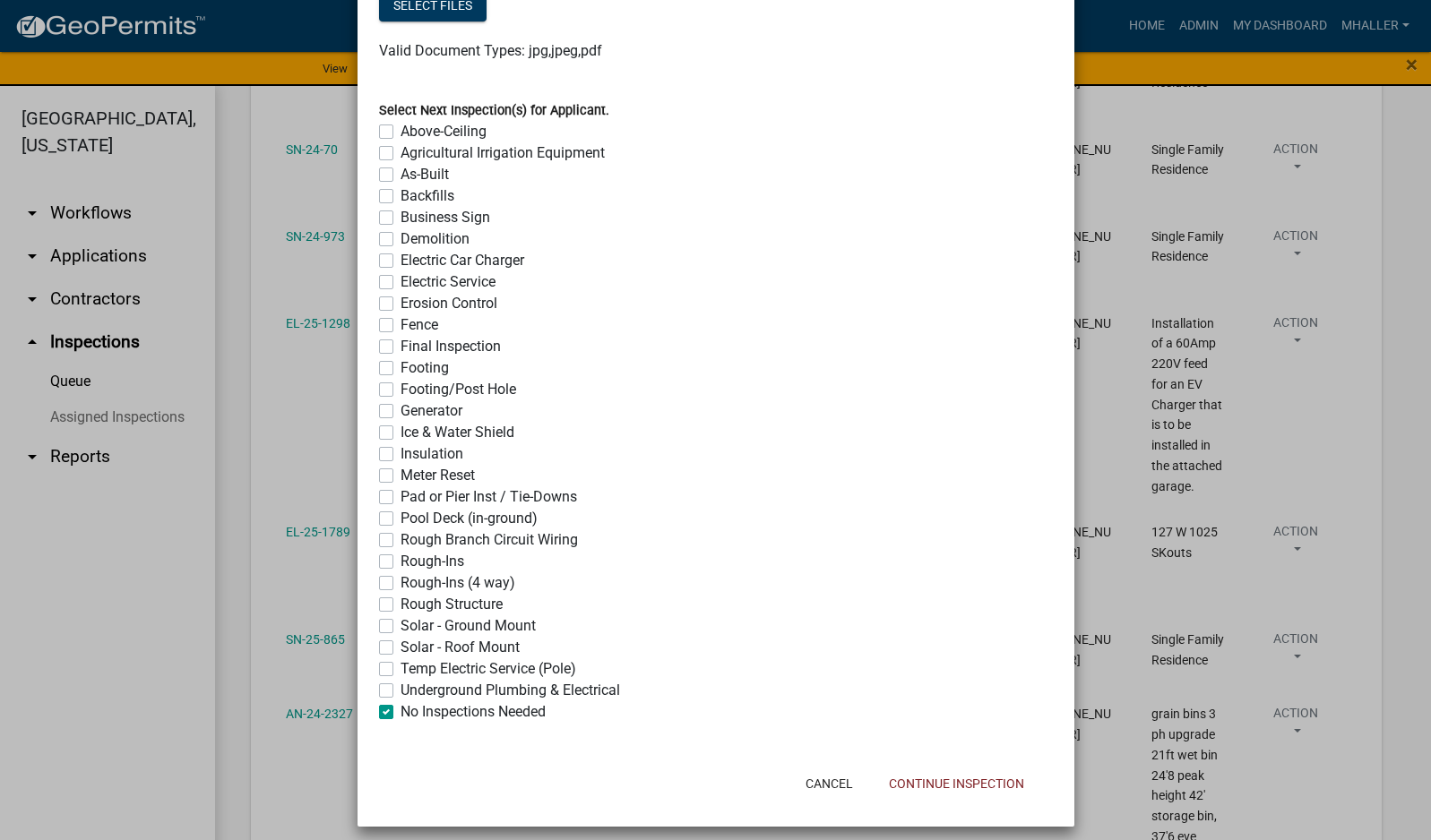
checkbox input "false"
checkbox input "true"
click at [952, 789] on button "Continue Inspection" at bounding box center [956, 784] width 164 height 32
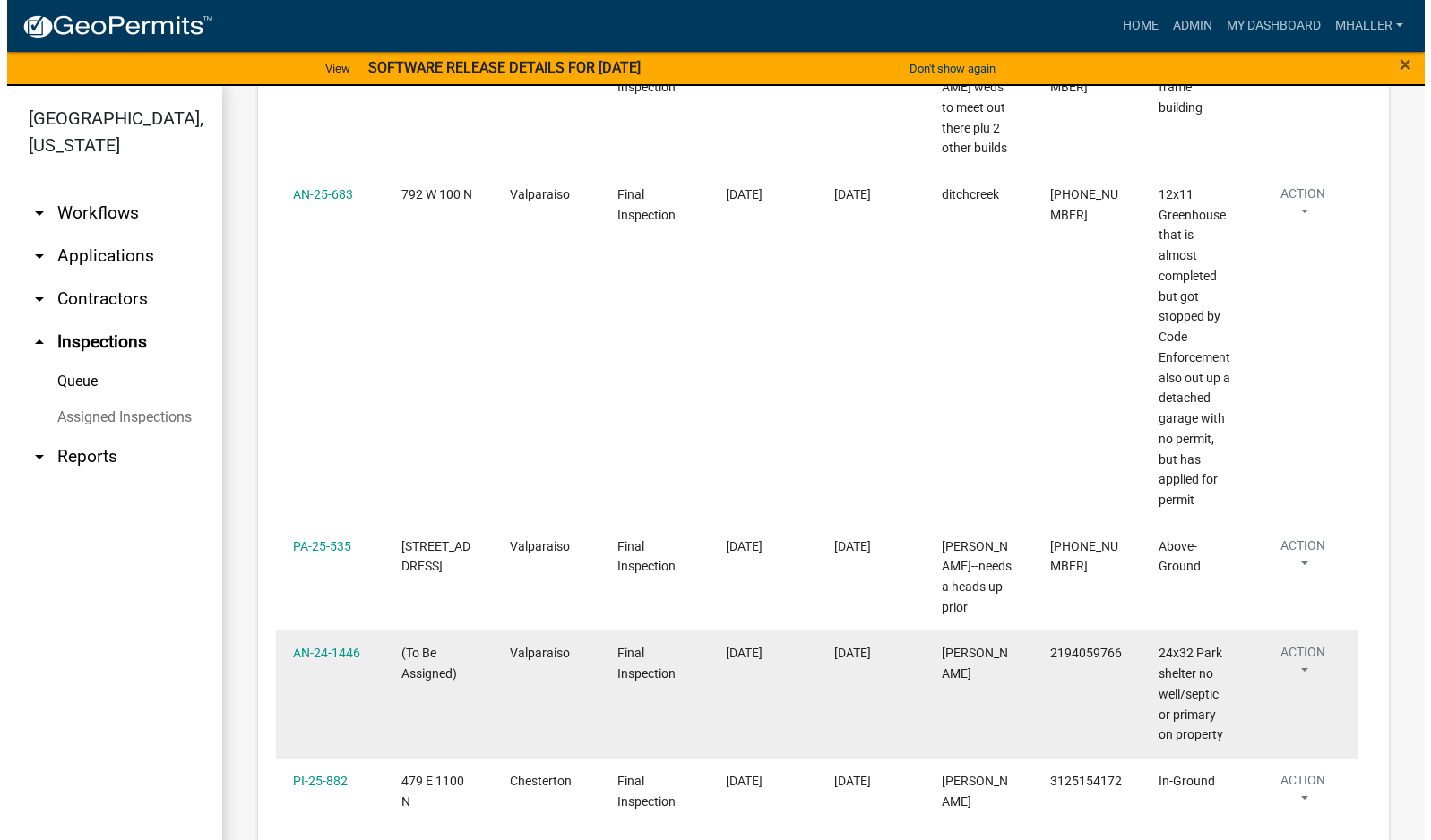
scroll to position [2867, 0]
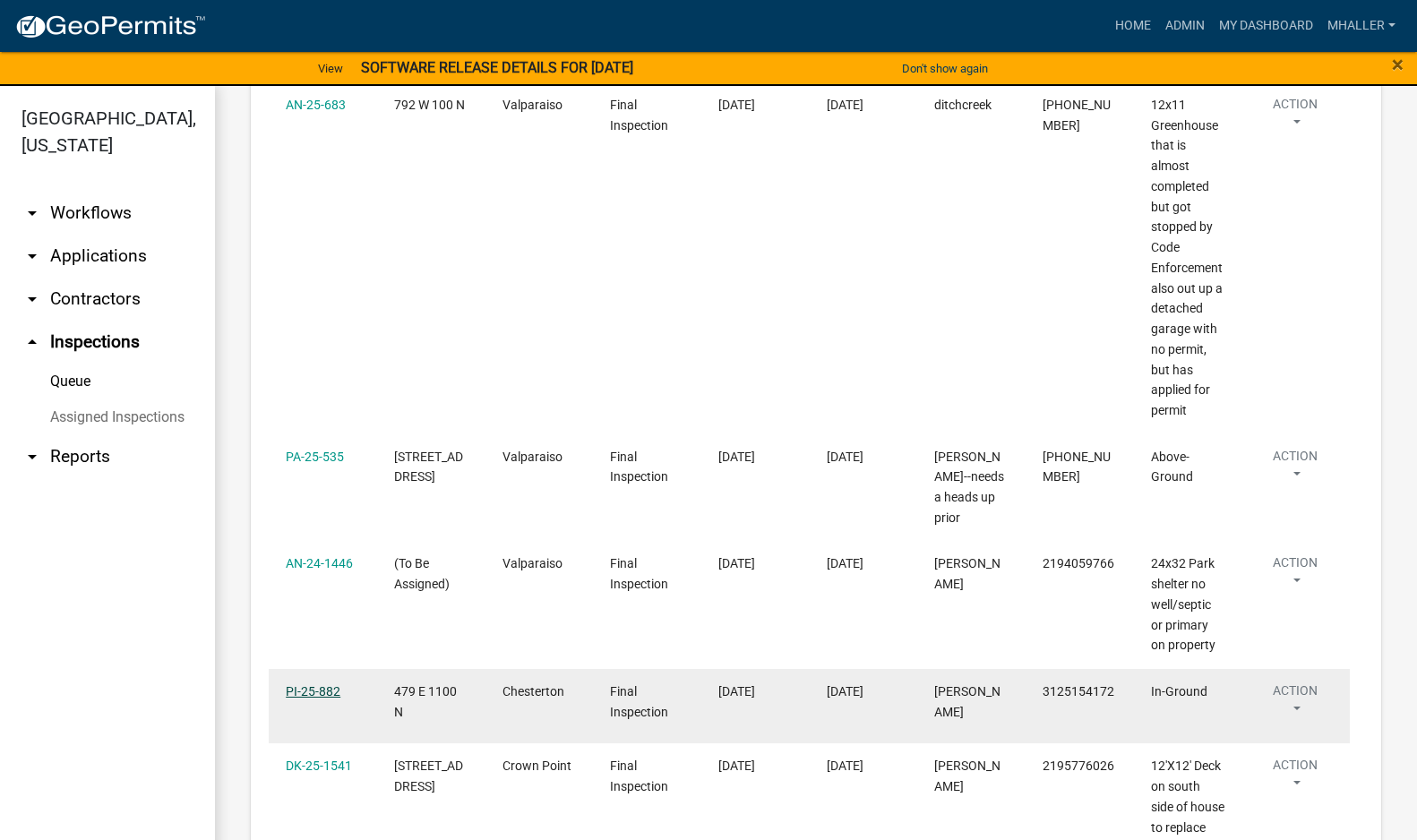
click at [313, 685] on link "PI-25-882" at bounding box center [313, 691] width 54 height 14
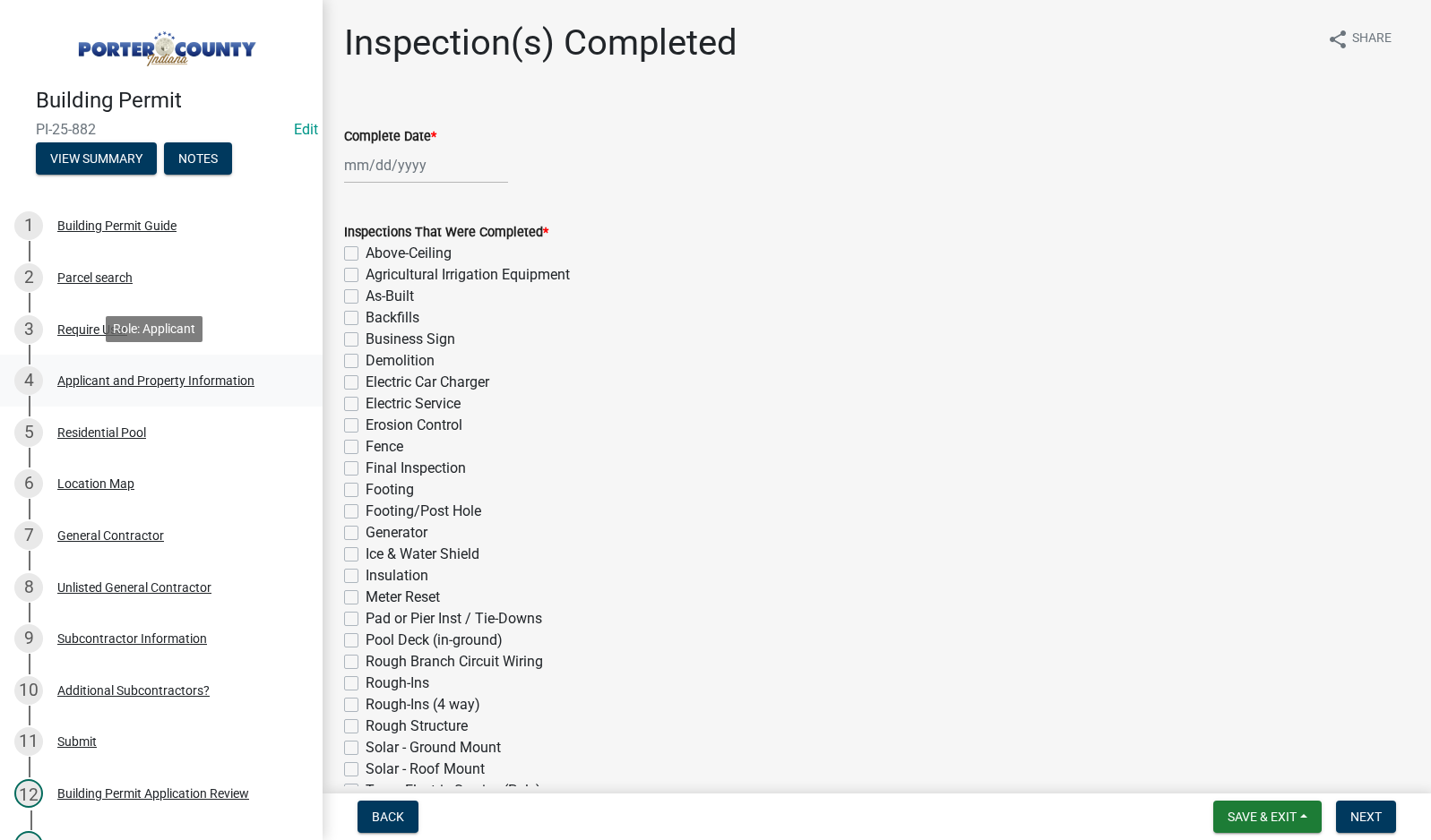
click at [109, 376] on div "Applicant and Property Information" at bounding box center [155, 380] width 197 height 12
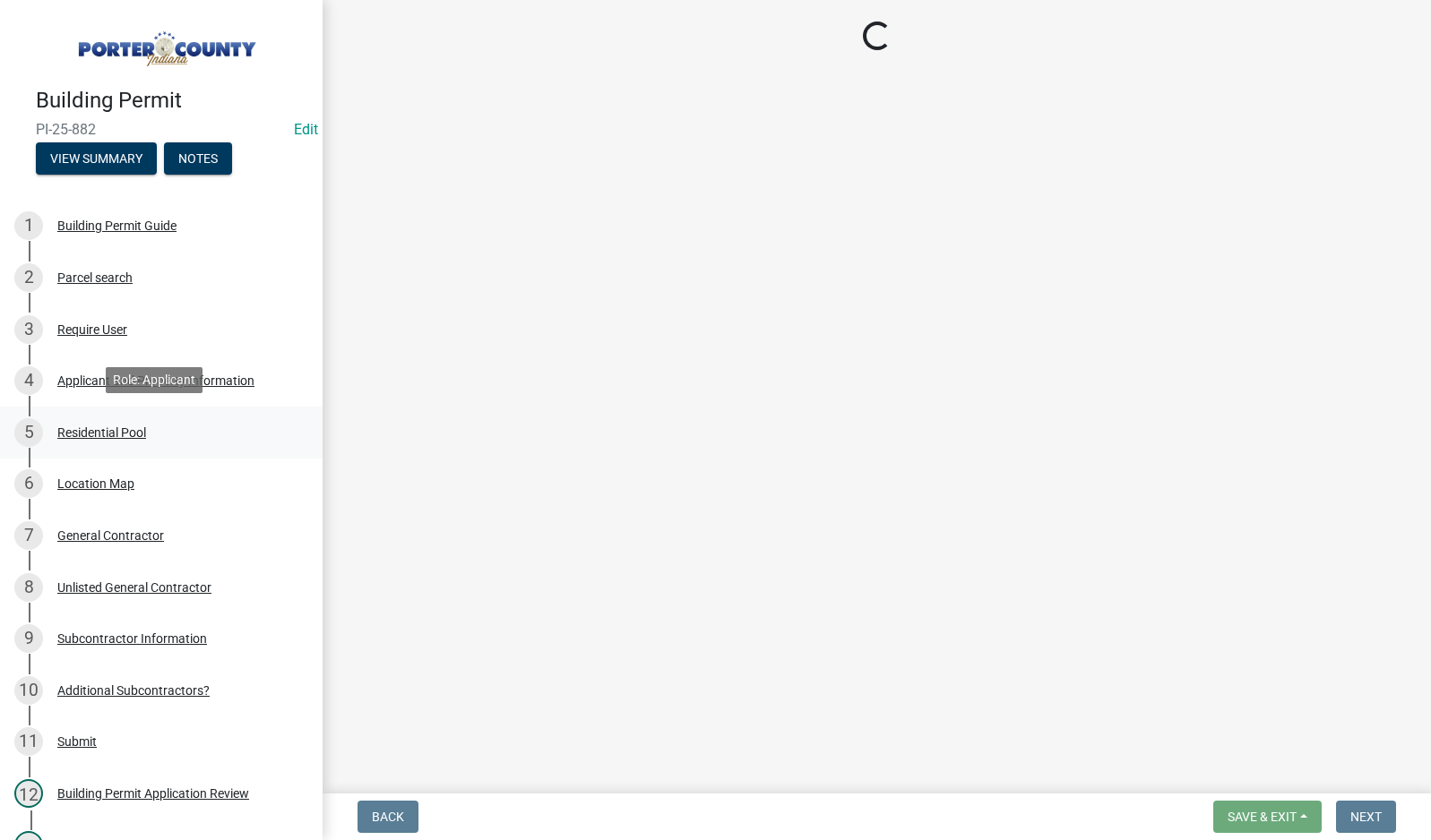
select select "eebc071e-620a-4db8-83e9-cb6b194c67e9"
select select "ea6751d4-6bf7-4a16-89ee-f7801ab82aa1"
select select "92efe679-05f4-414a-9426-51627fba5de6"
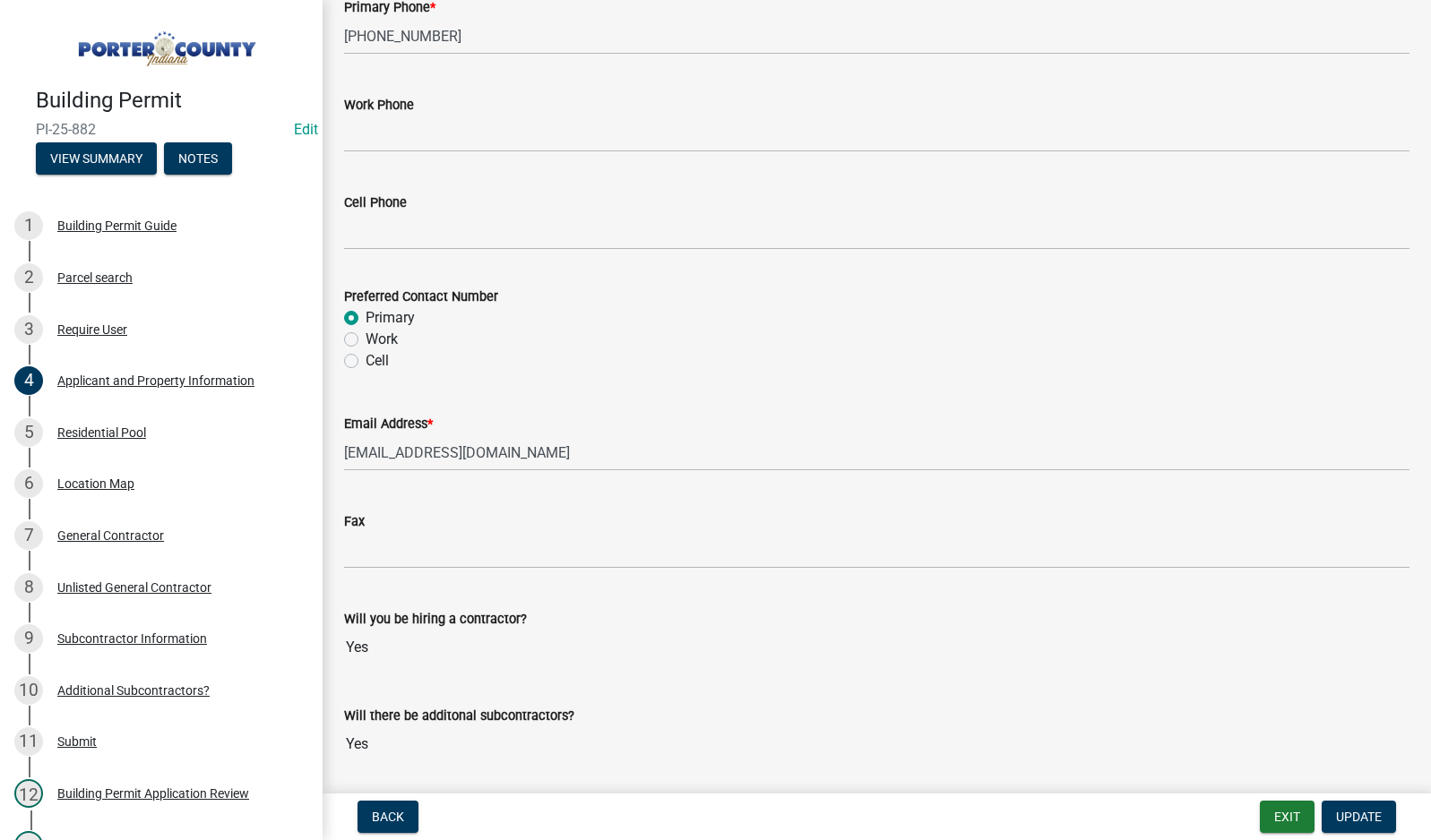
scroll to position [2479, 0]
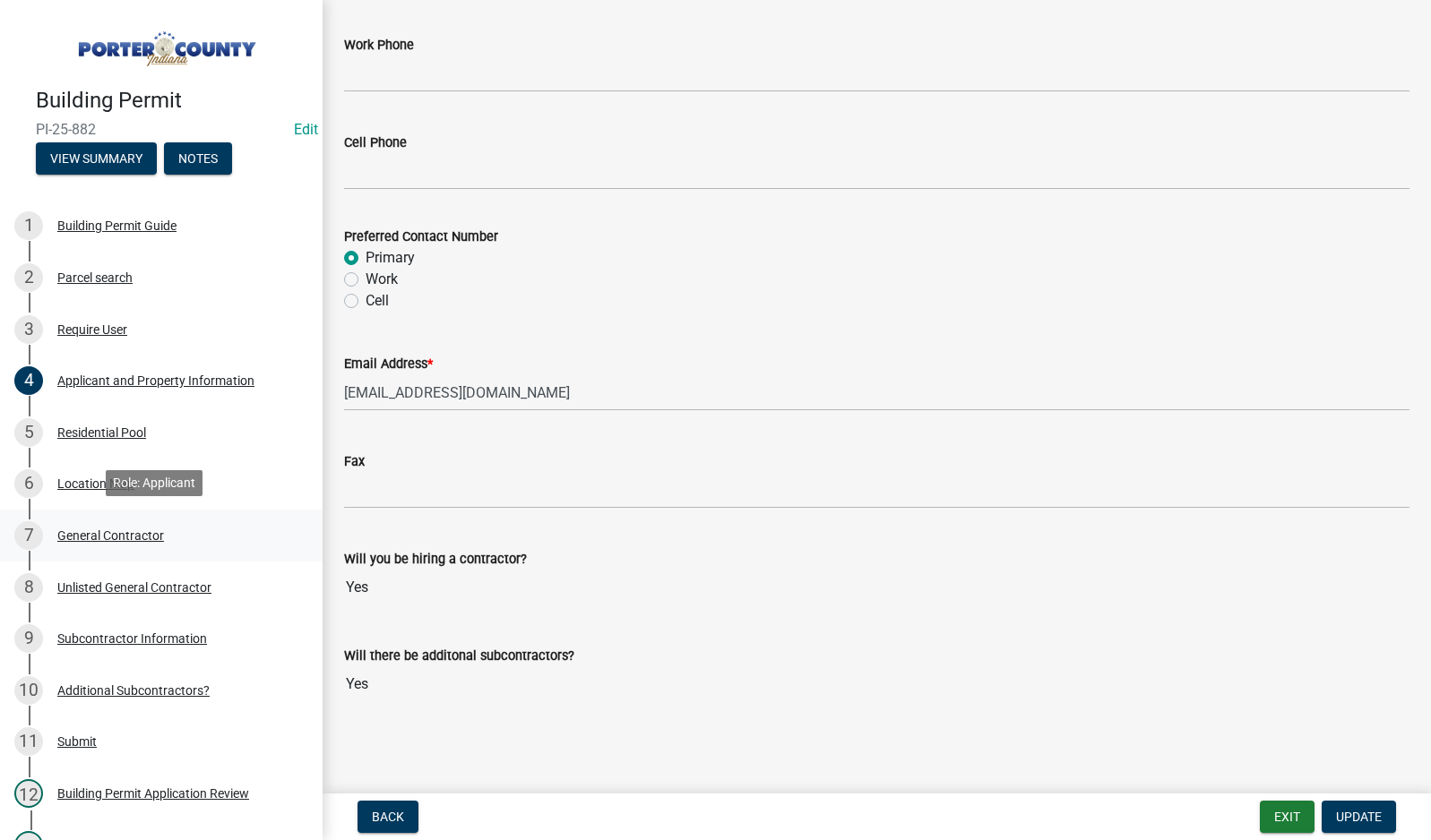
click at [119, 534] on div "General Contractor" at bounding box center [111, 535] width 107 height 12
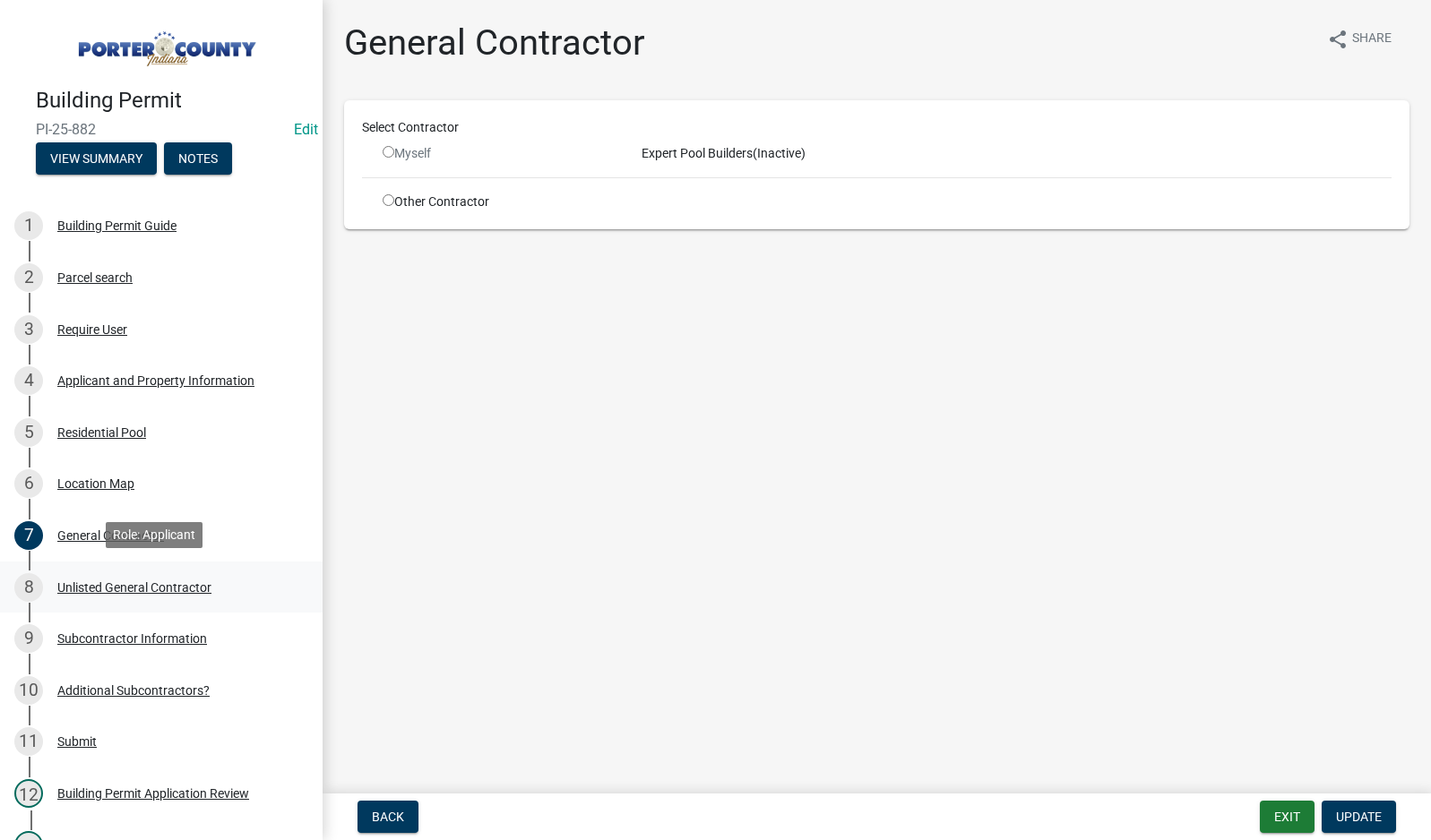
click at [102, 586] on div "Unlisted General Contractor" at bounding box center [134, 587] width 154 height 12
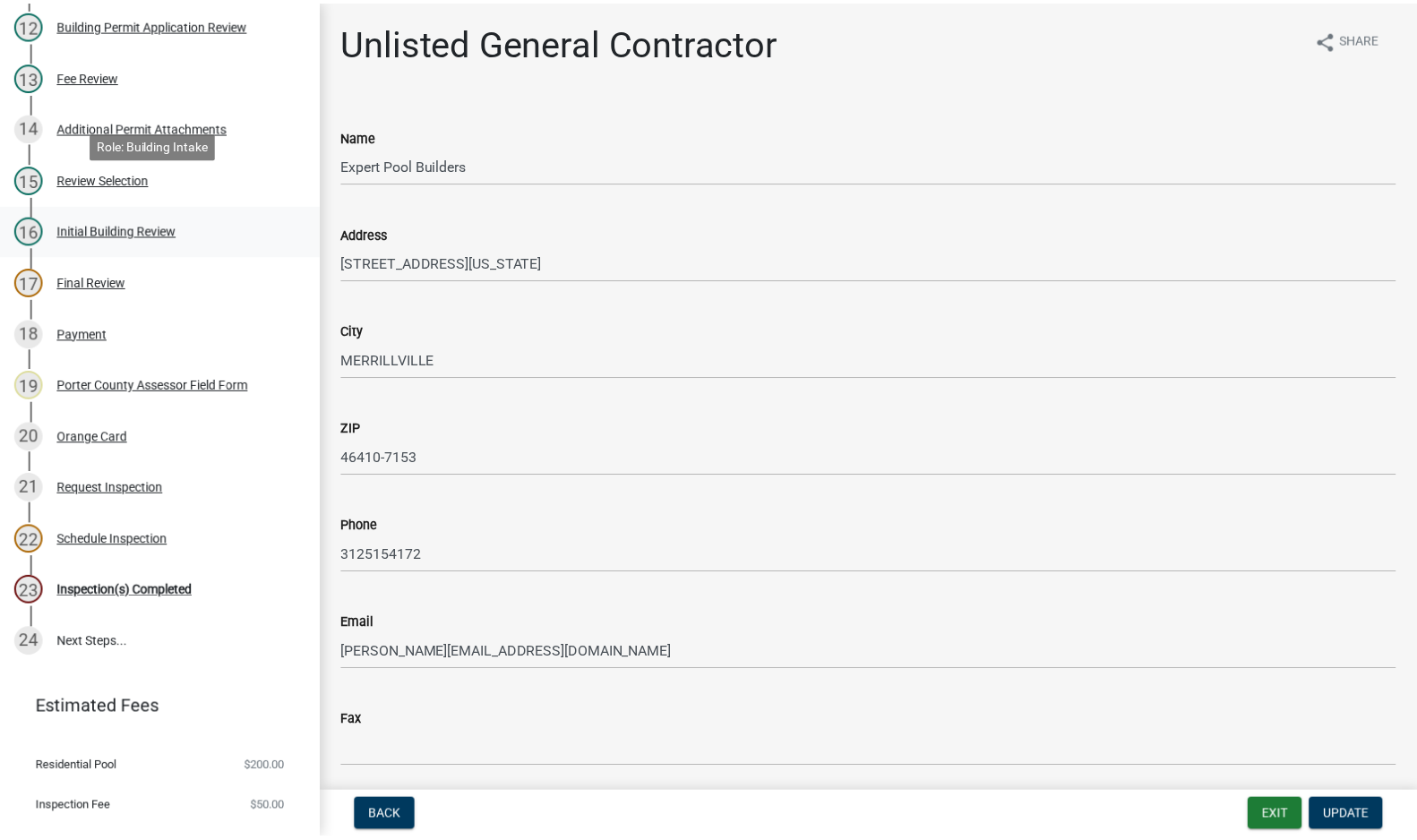
scroll to position [803, 0]
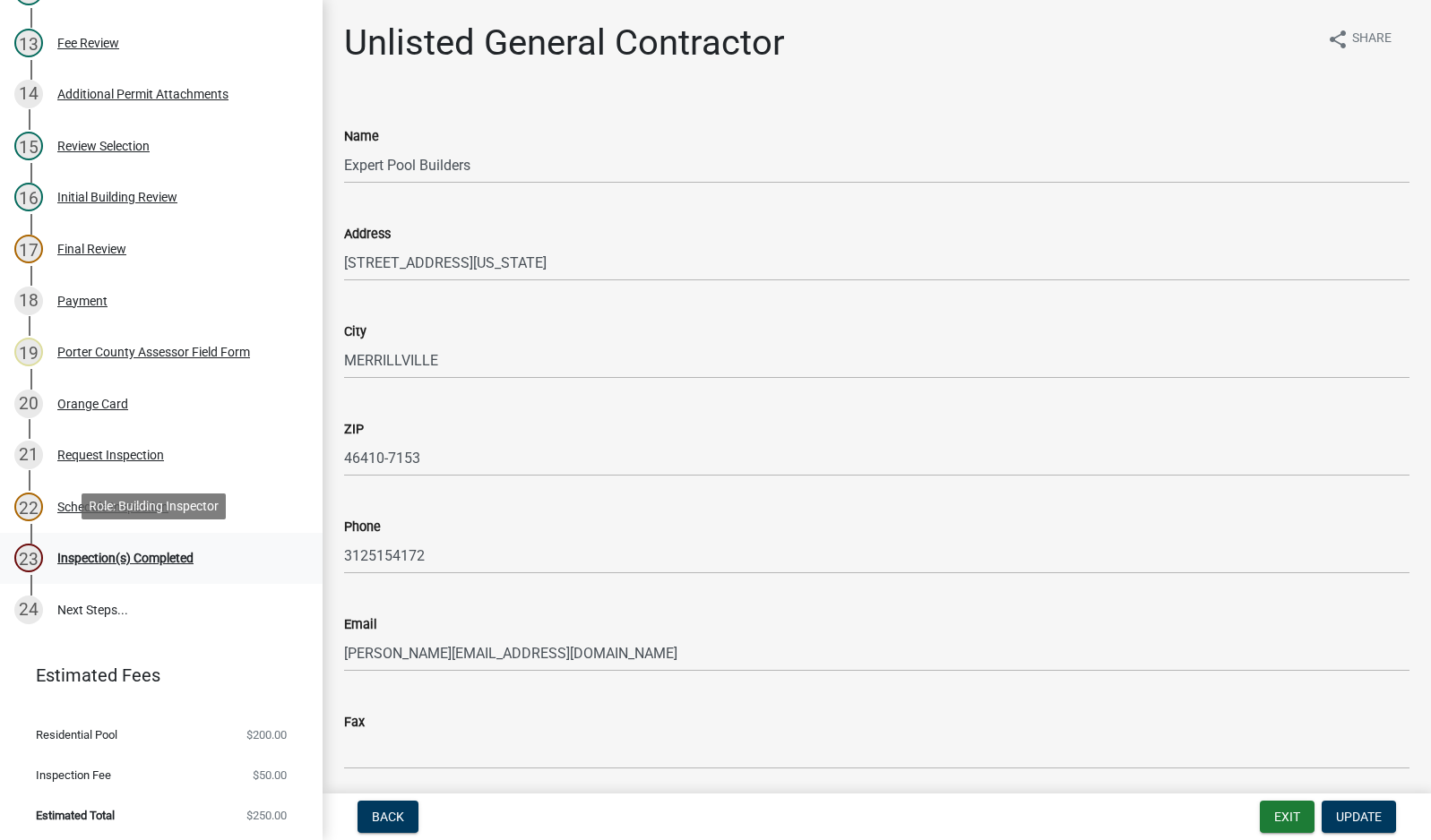
click at [114, 556] on div "Inspection(s) Completed" at bounding box center [125, 558] width 136 height 12
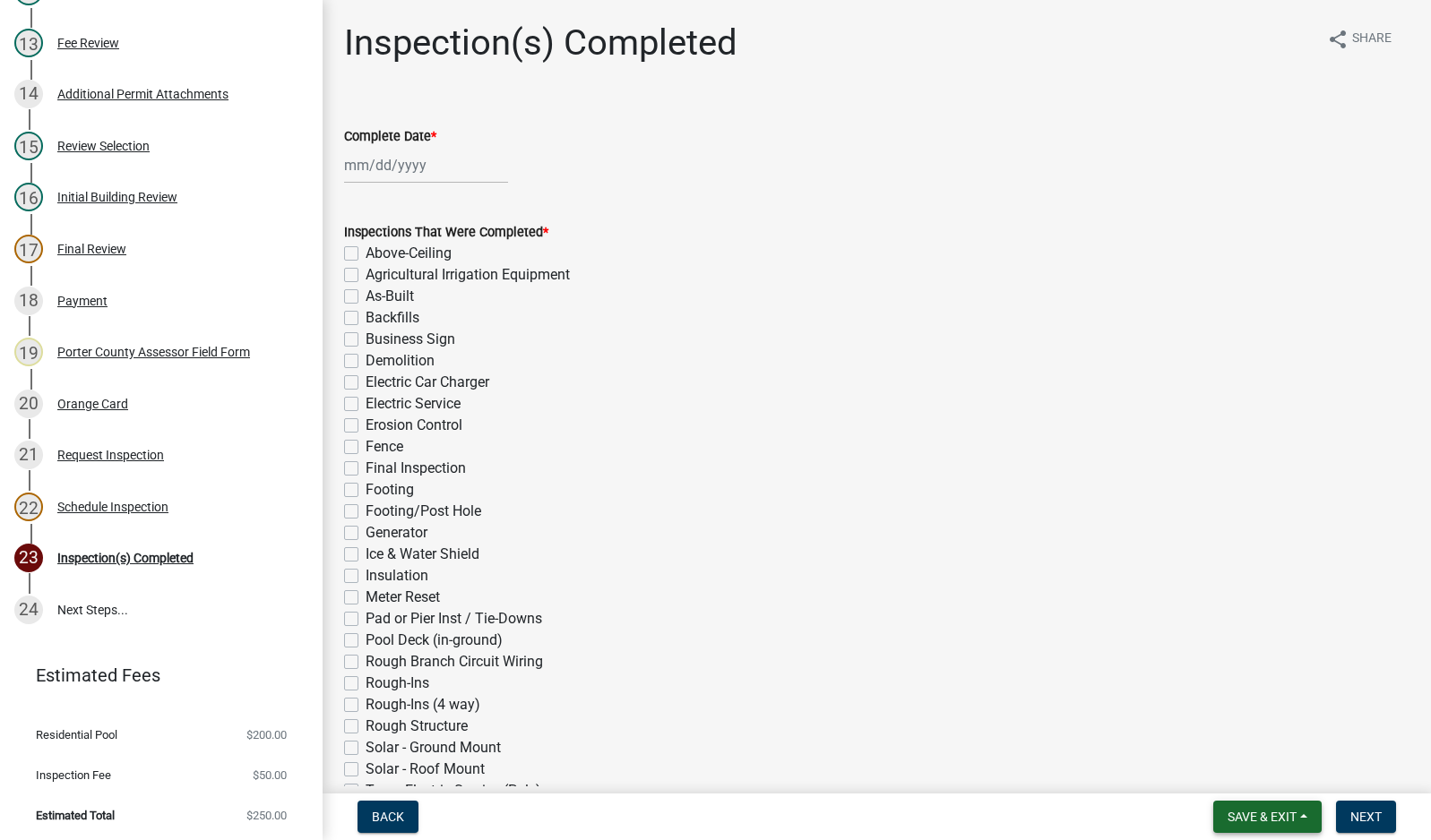
click at [1261, 816] on span "Save & Exit" at bounding box center [1261, 816] width 69 height 14
click at [1238, 776] on button "Save & Exit" at bounding box center [1250, 770] width 143 height 43
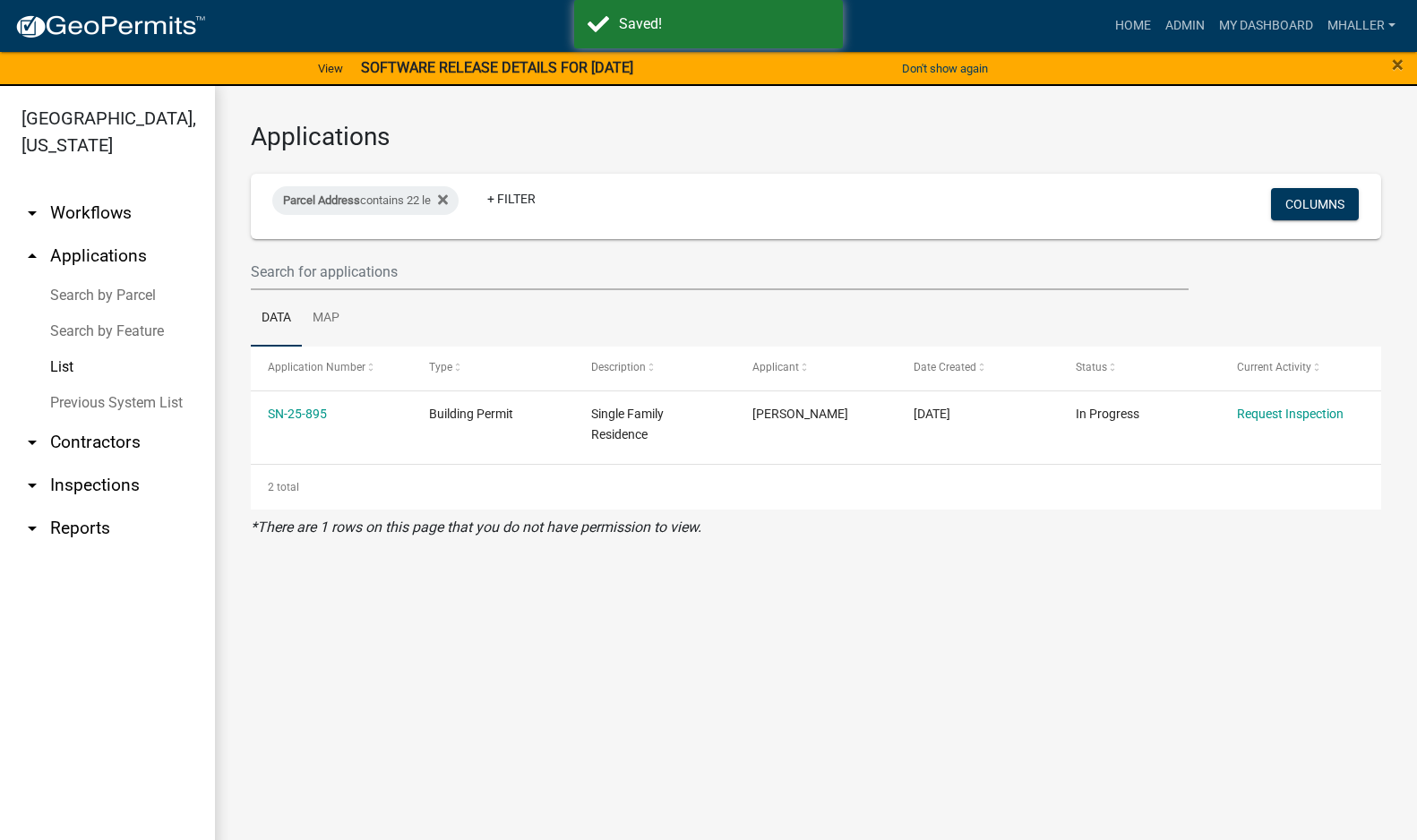
click at [96, 464] on link "arrow_drop_down Inspections" at bounding box center [108, 485] width 216 height 43
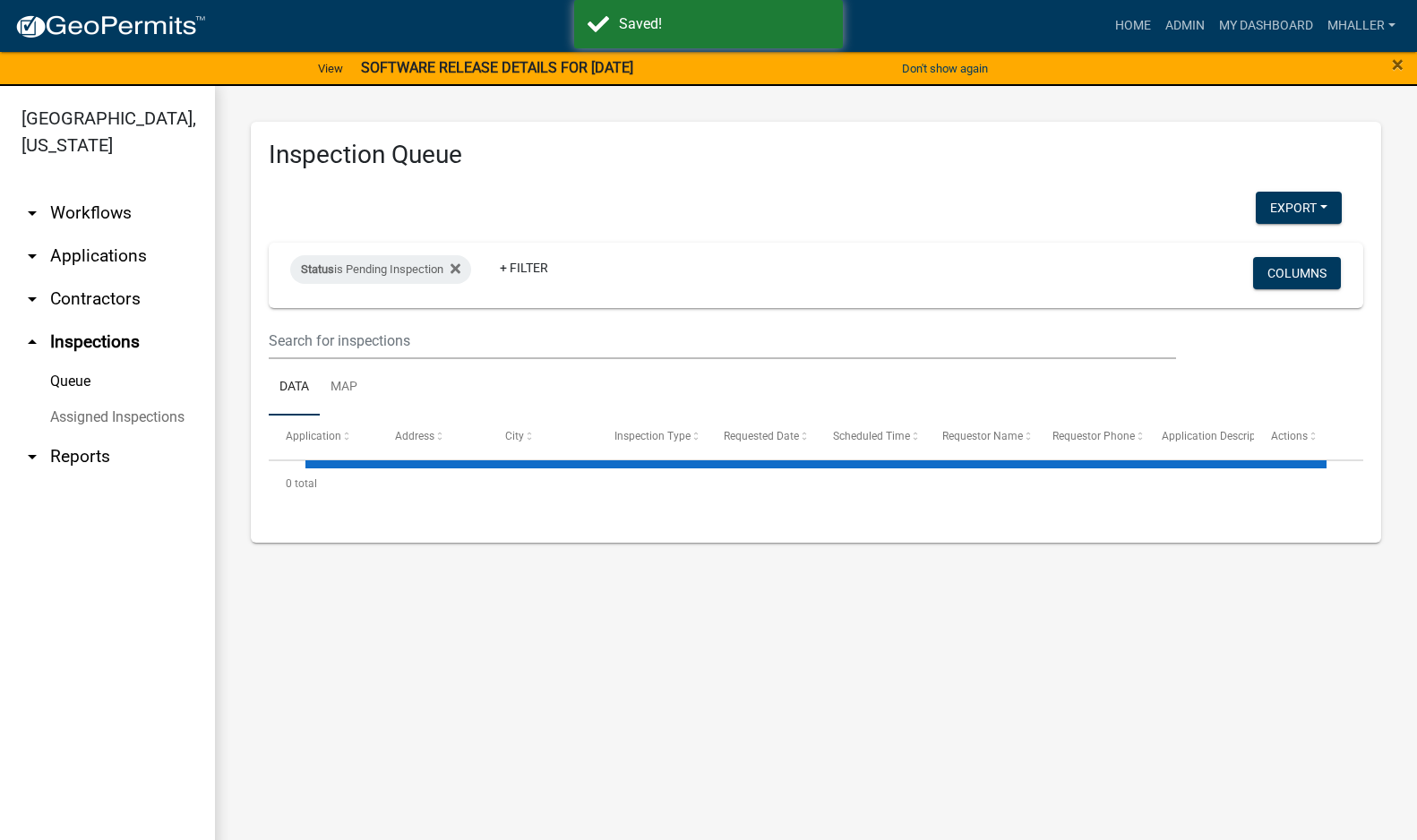
select select "1: 25"
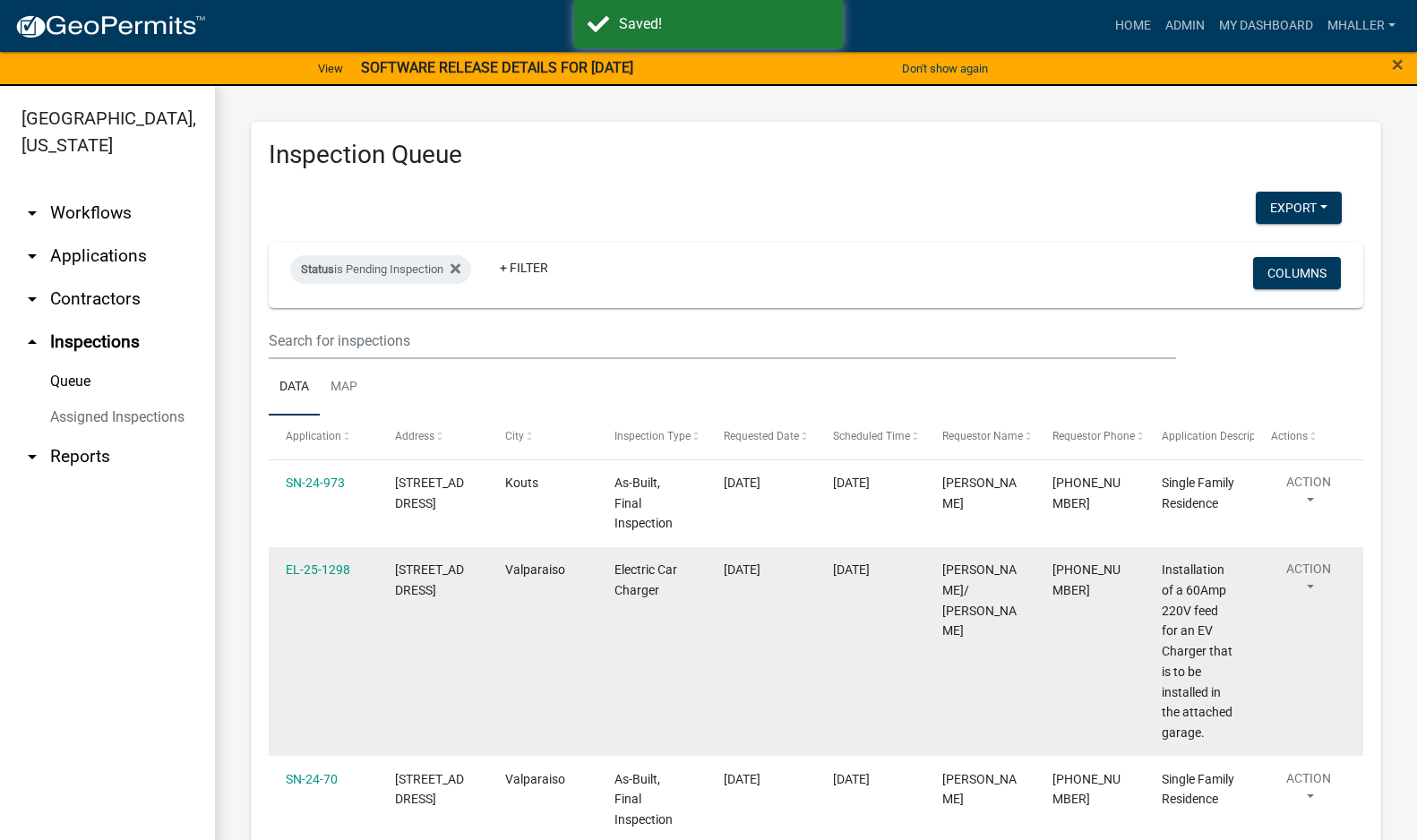
scroll to position [90, 0]
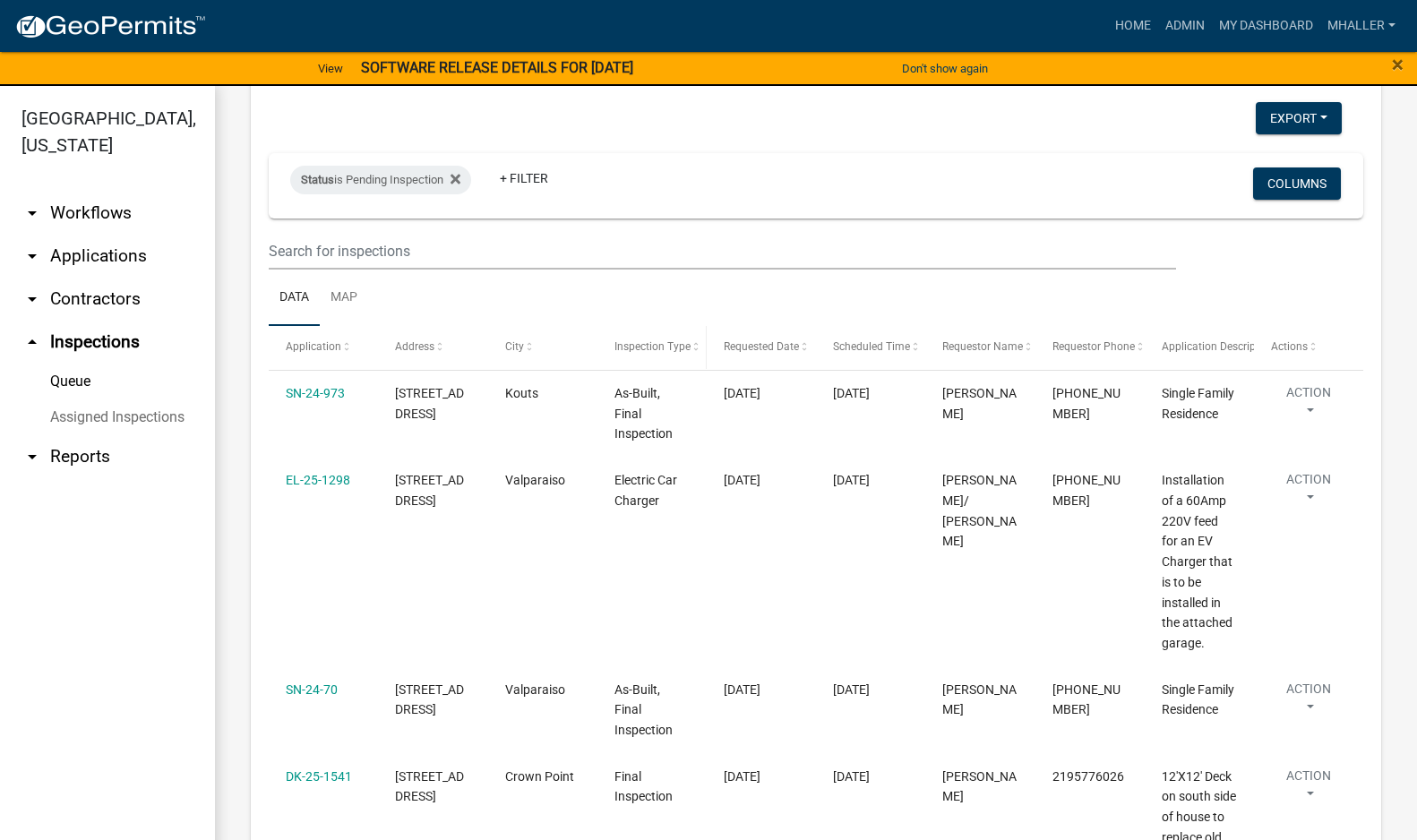
click at [633, 347] on span "Inspection Type" at bounding box center [653, 346] width 76 height 12
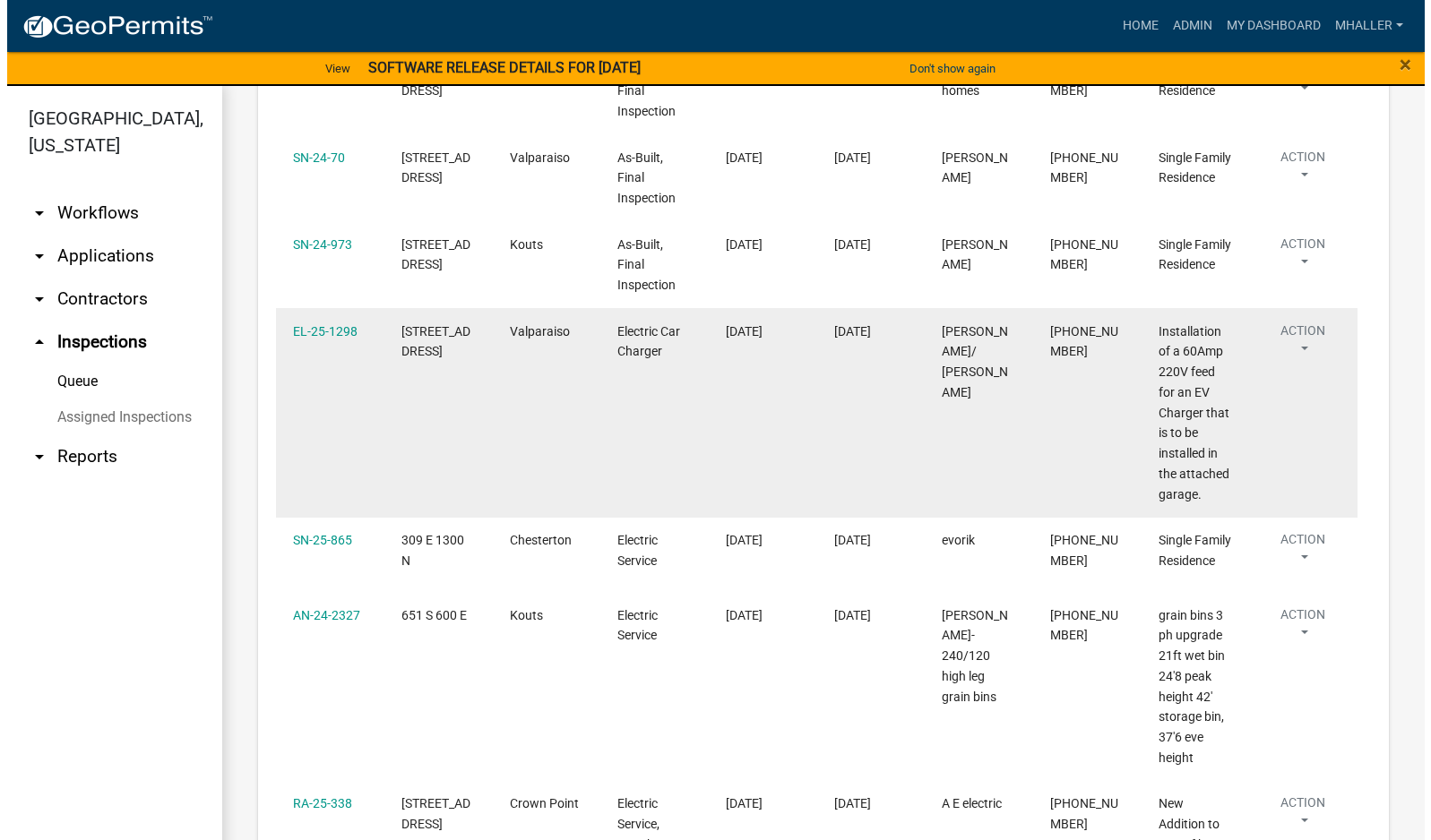
scroll to position [896, 0]
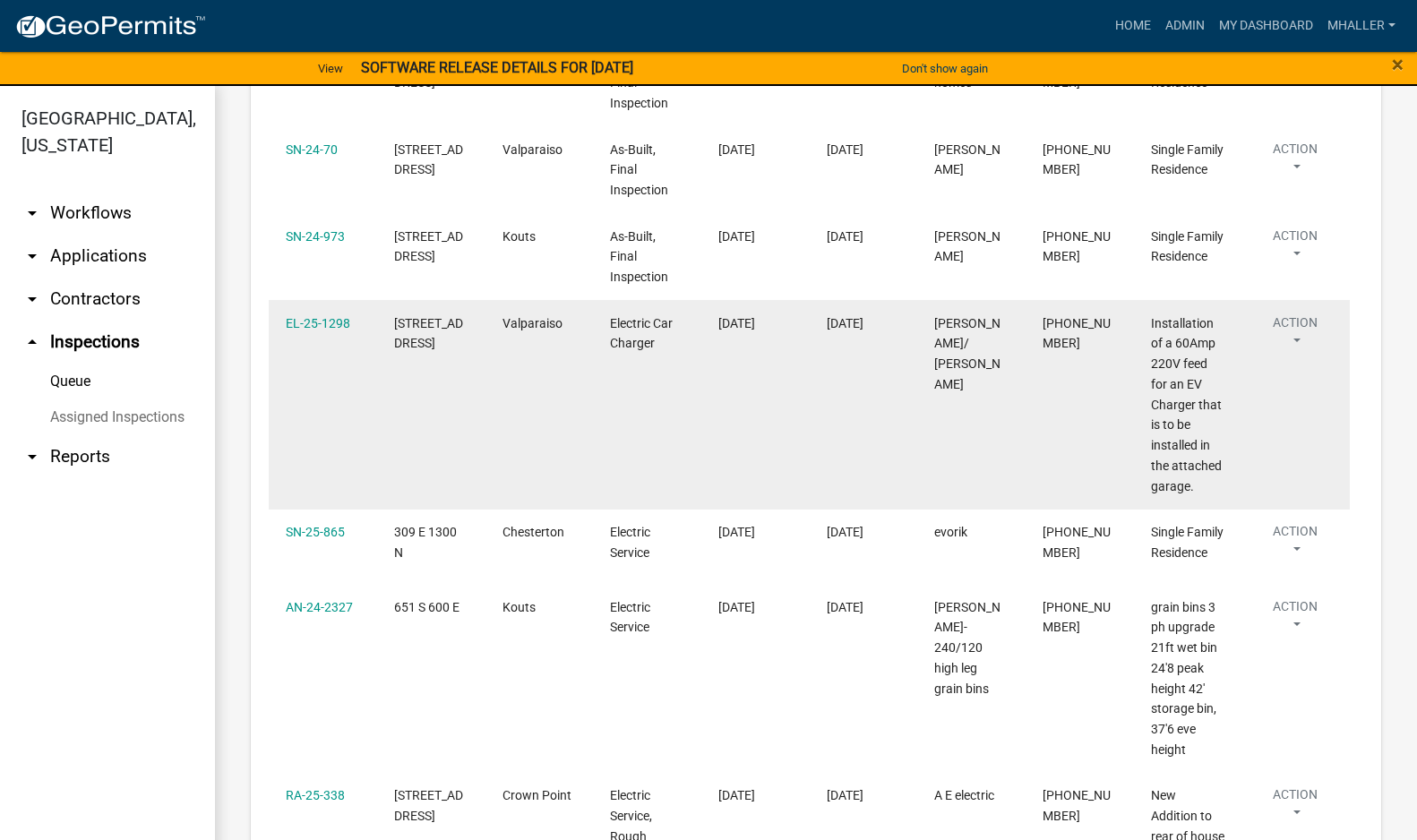
click at [1296, 316] on button "Action" at bounding box center [1295, 336] width 73 height 45
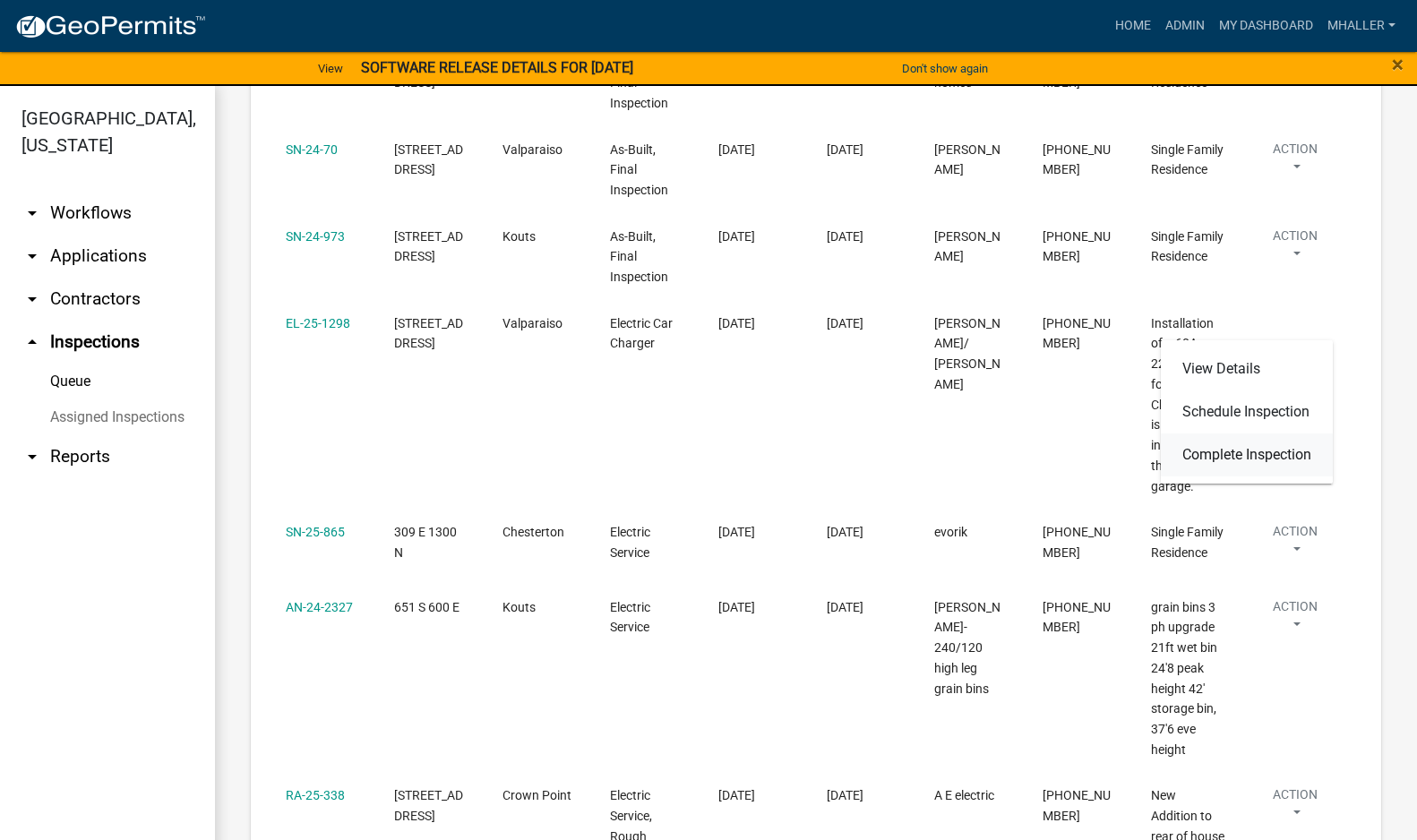
click at [1271, 452] on link "Complete Inspection" at bounding box center [1247, 455] width 172 height 43
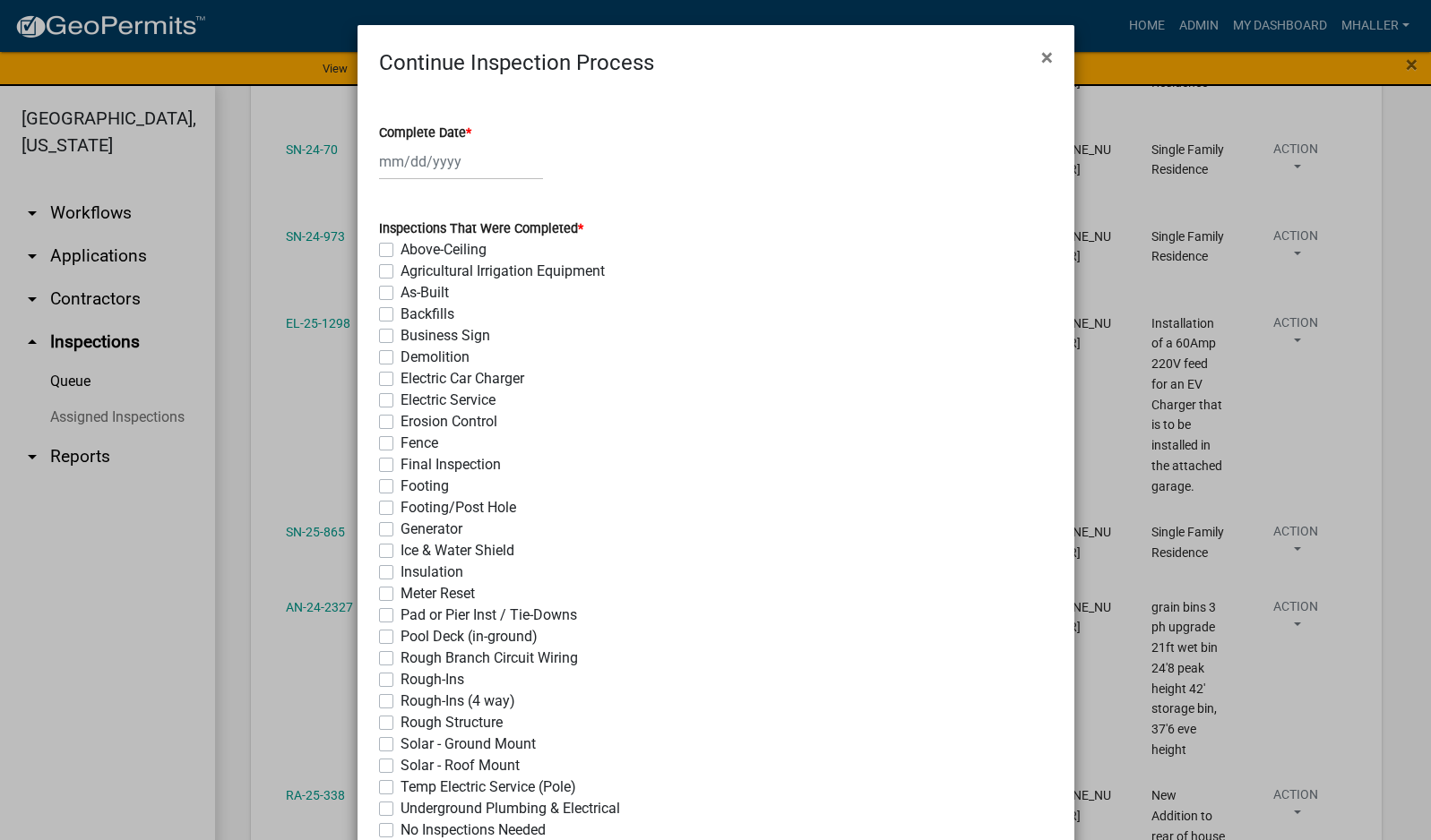
click at [422, 155] on div at bounding box center [460, 161] width 164 height 37
select select "9"
select select "2025"
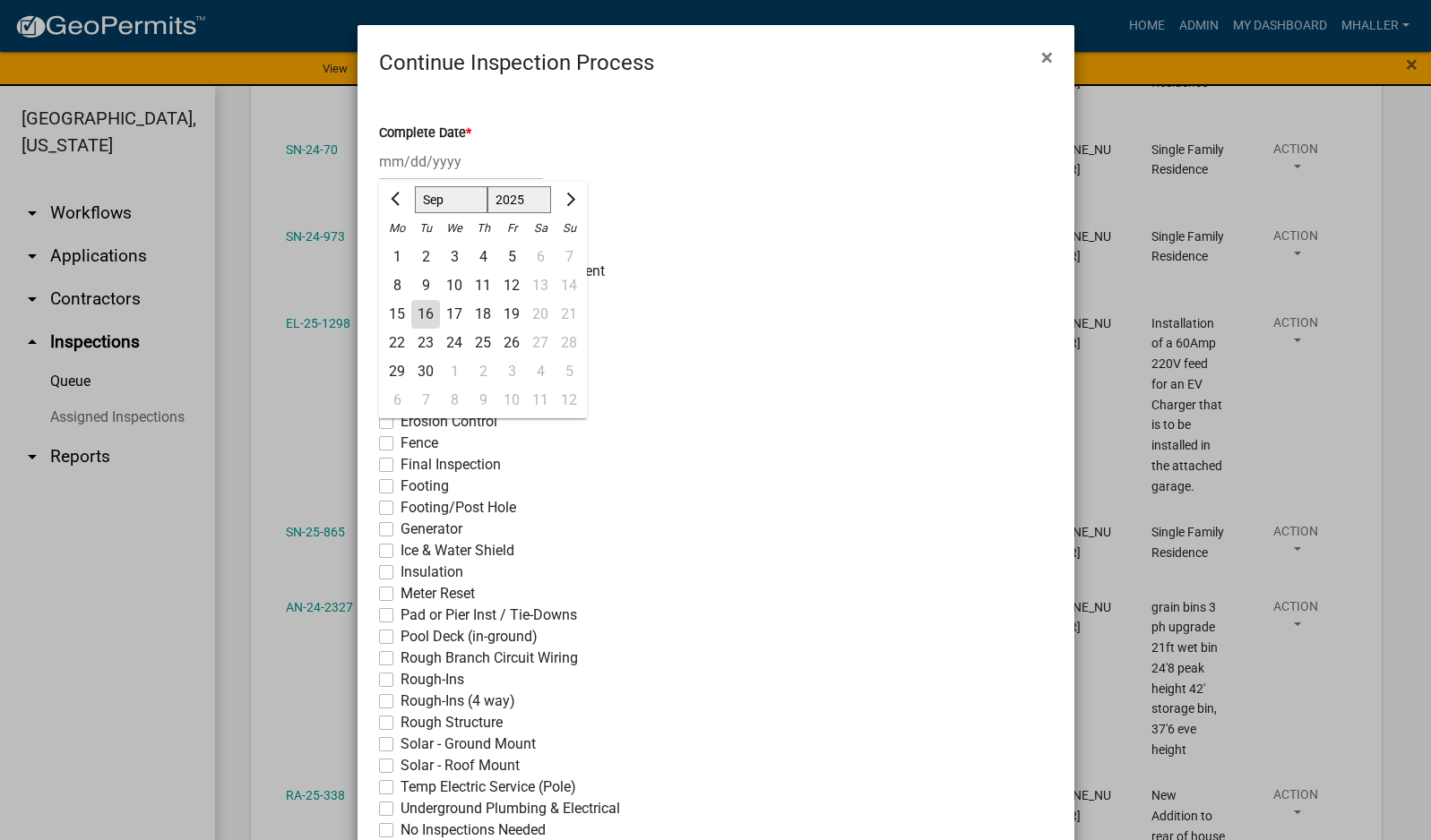
click at [419, 310] on div "16" at bounding box center [425, 315] width 29 height 29
type input "[DATE]"
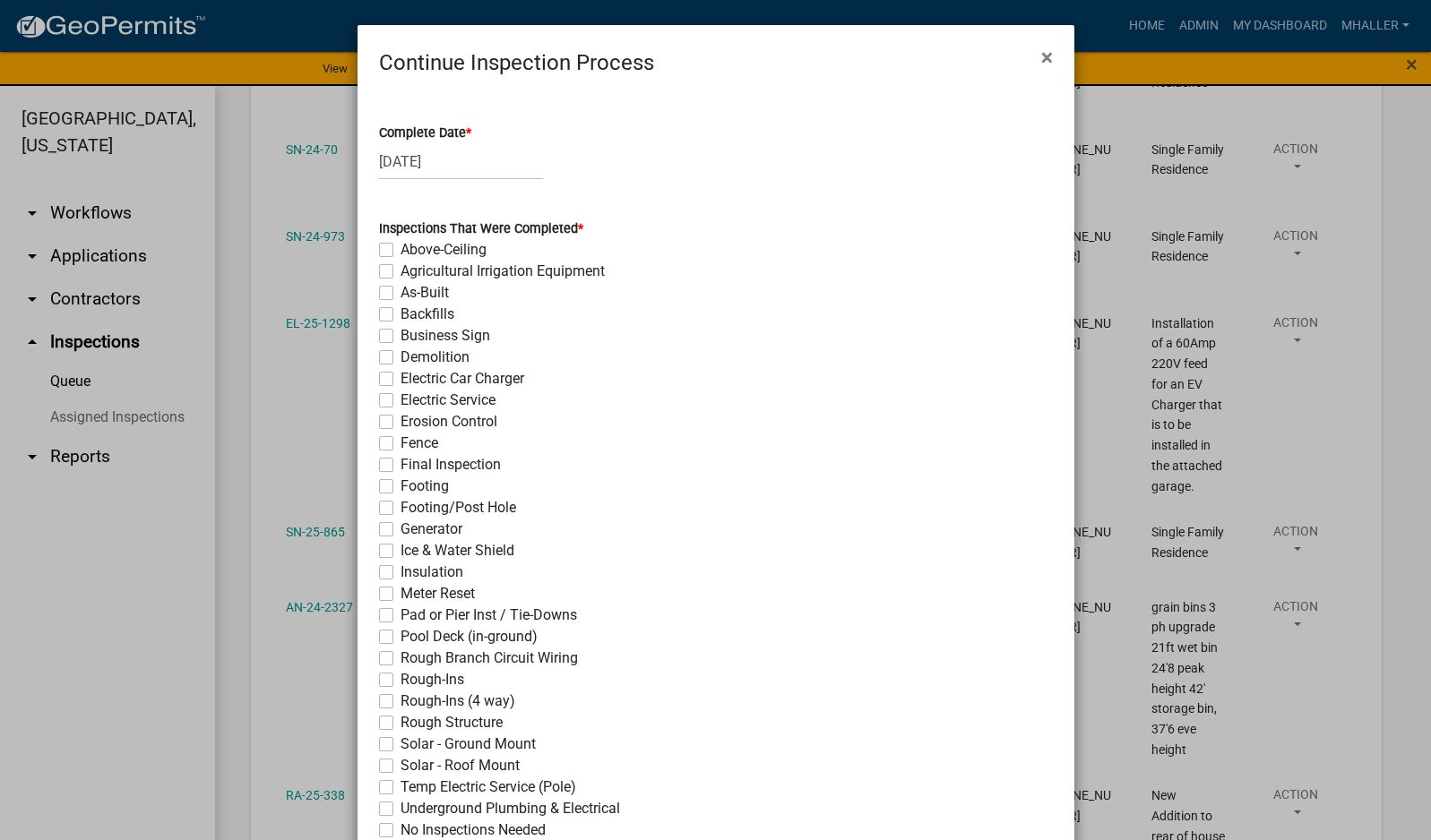
click at [400, 380] on label "Electric Car Charger" at bounding box center [462, 379] width 124 height 22
click at [400, 379] on input "Electric Car Charger" at bounding box center [406, 374] width 11 height 11
checkbox input "true"
checkbox input "false"
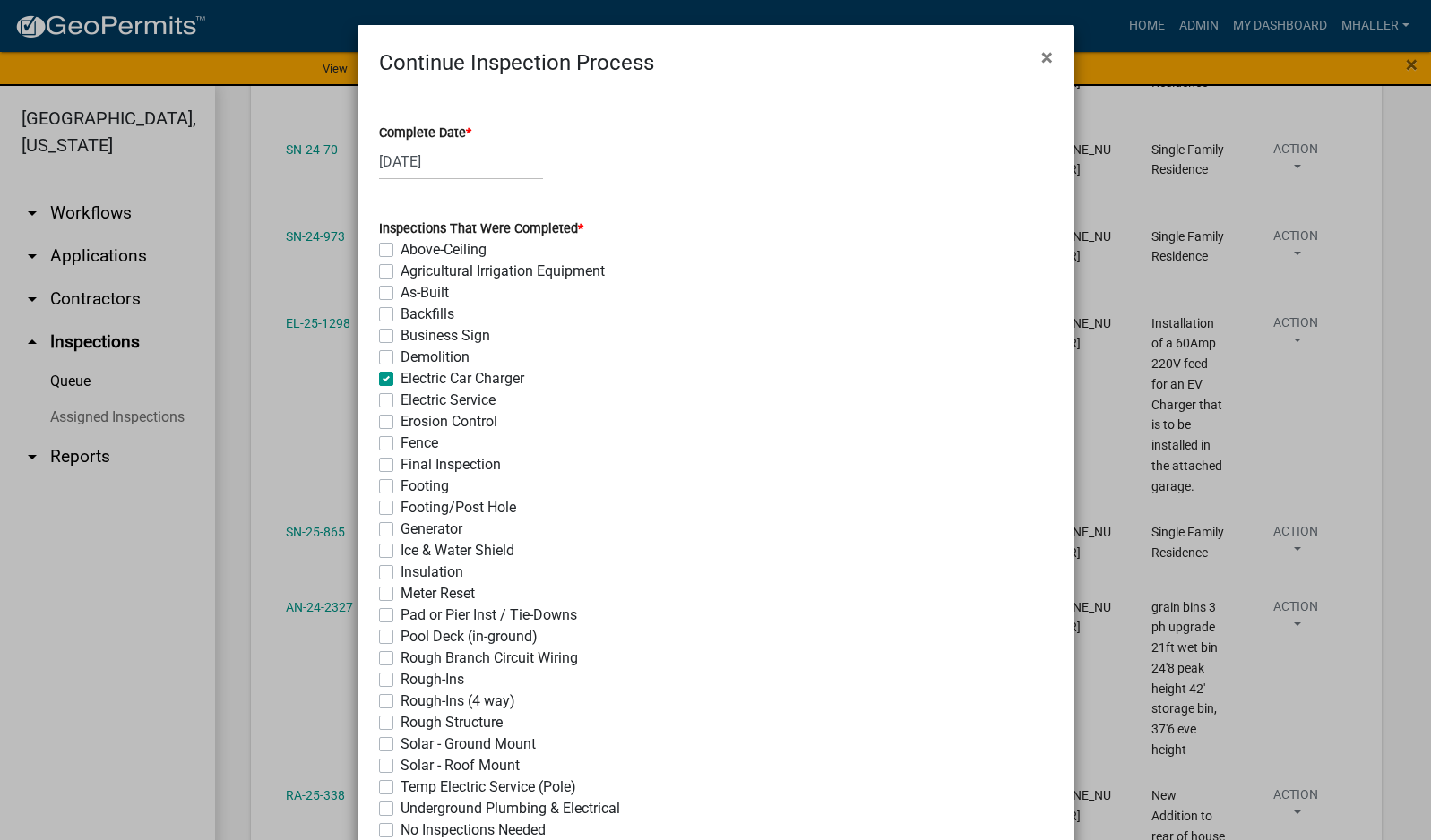
checkbox input "false"
checkbox input "true"
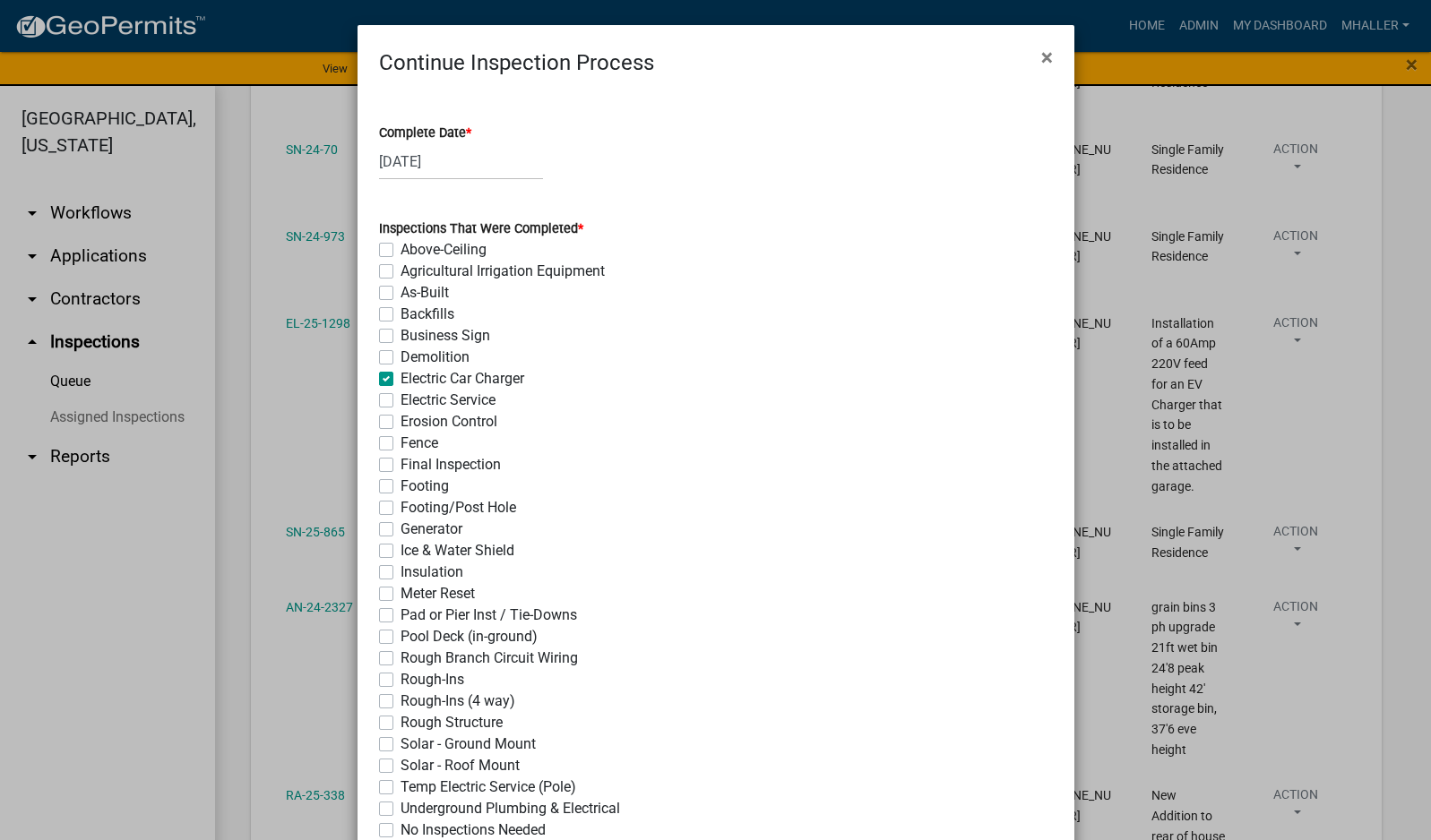
checkbox input "false"
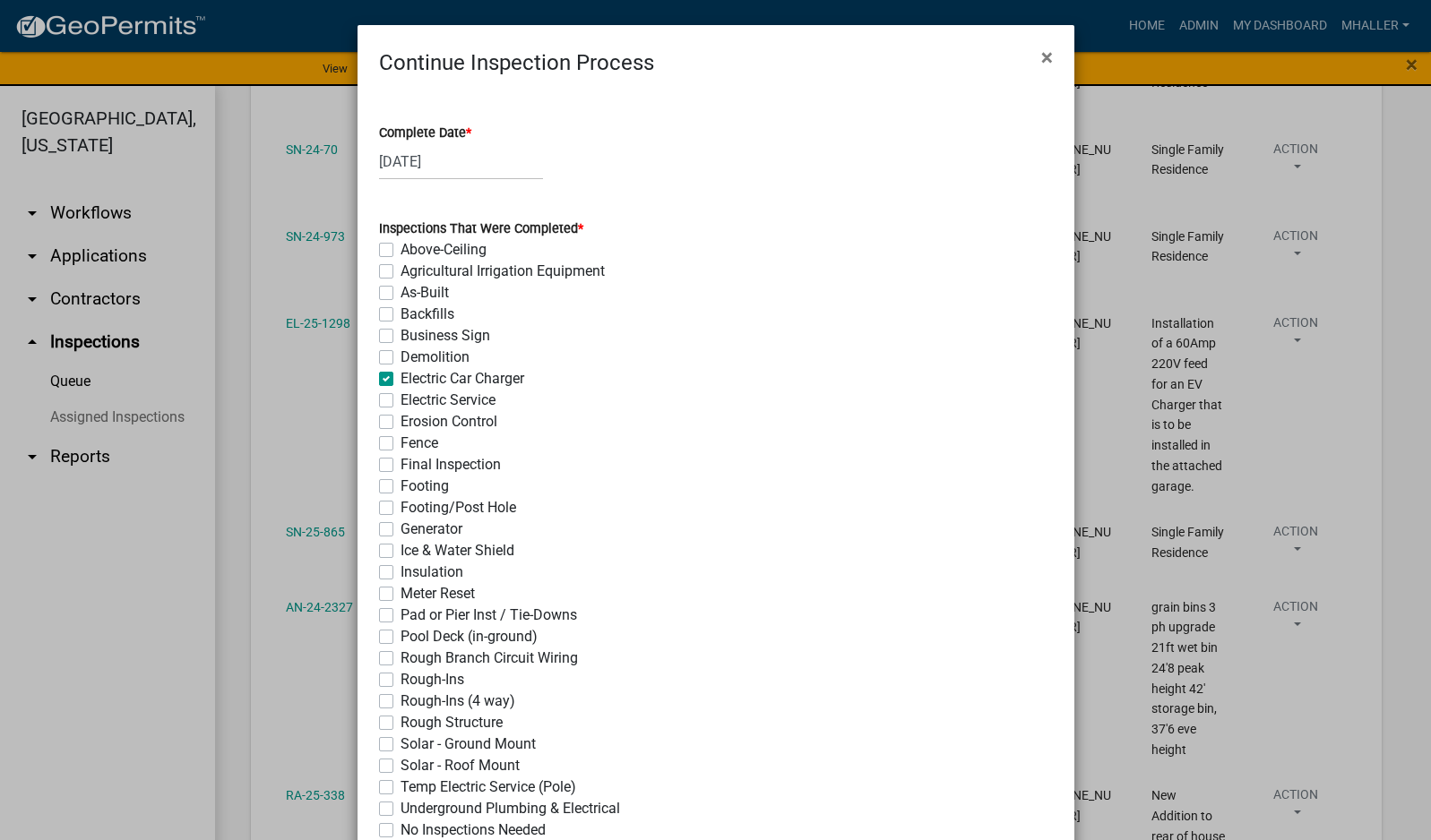
checkbox input "false"
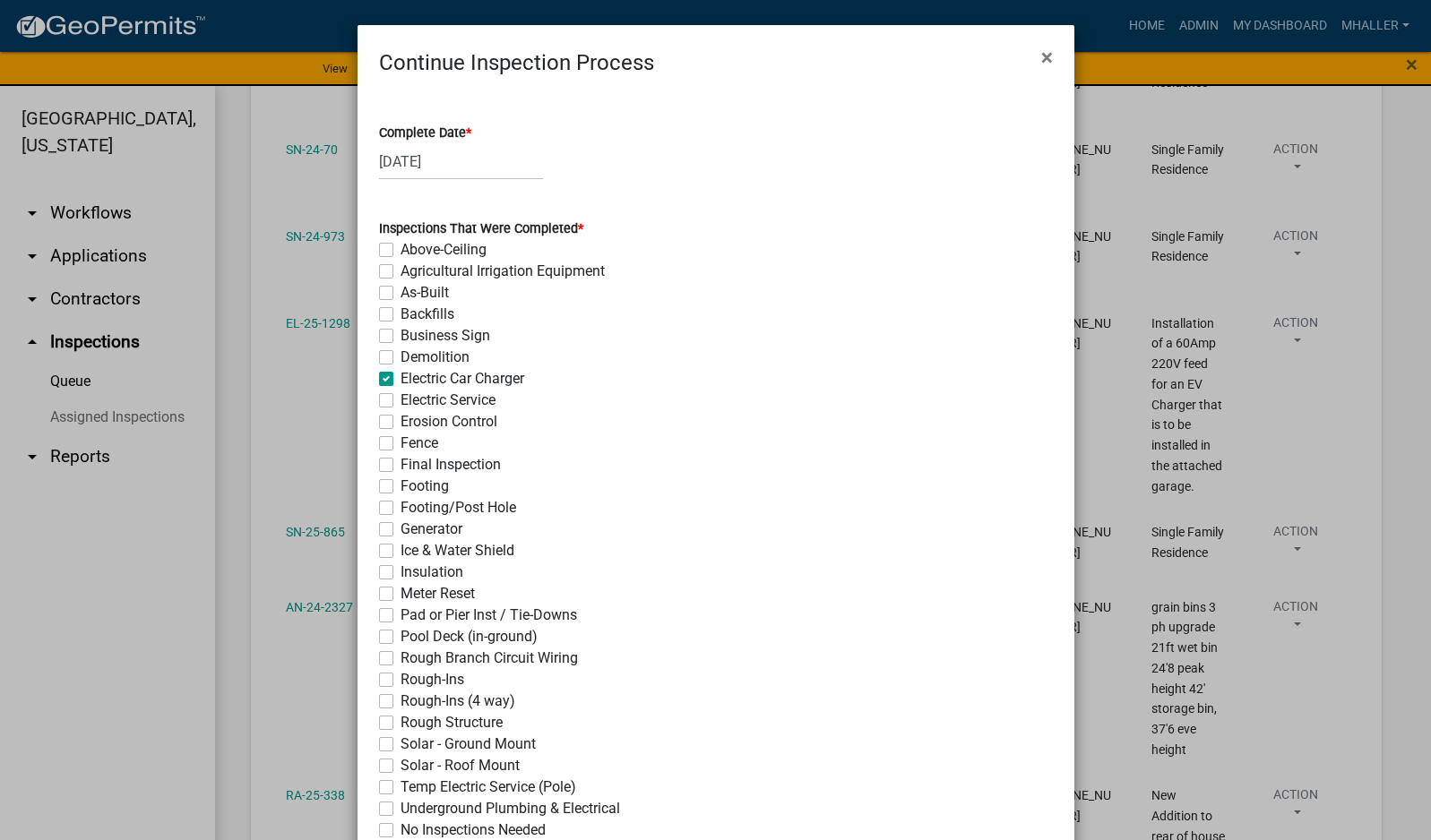
checkbox input "false"
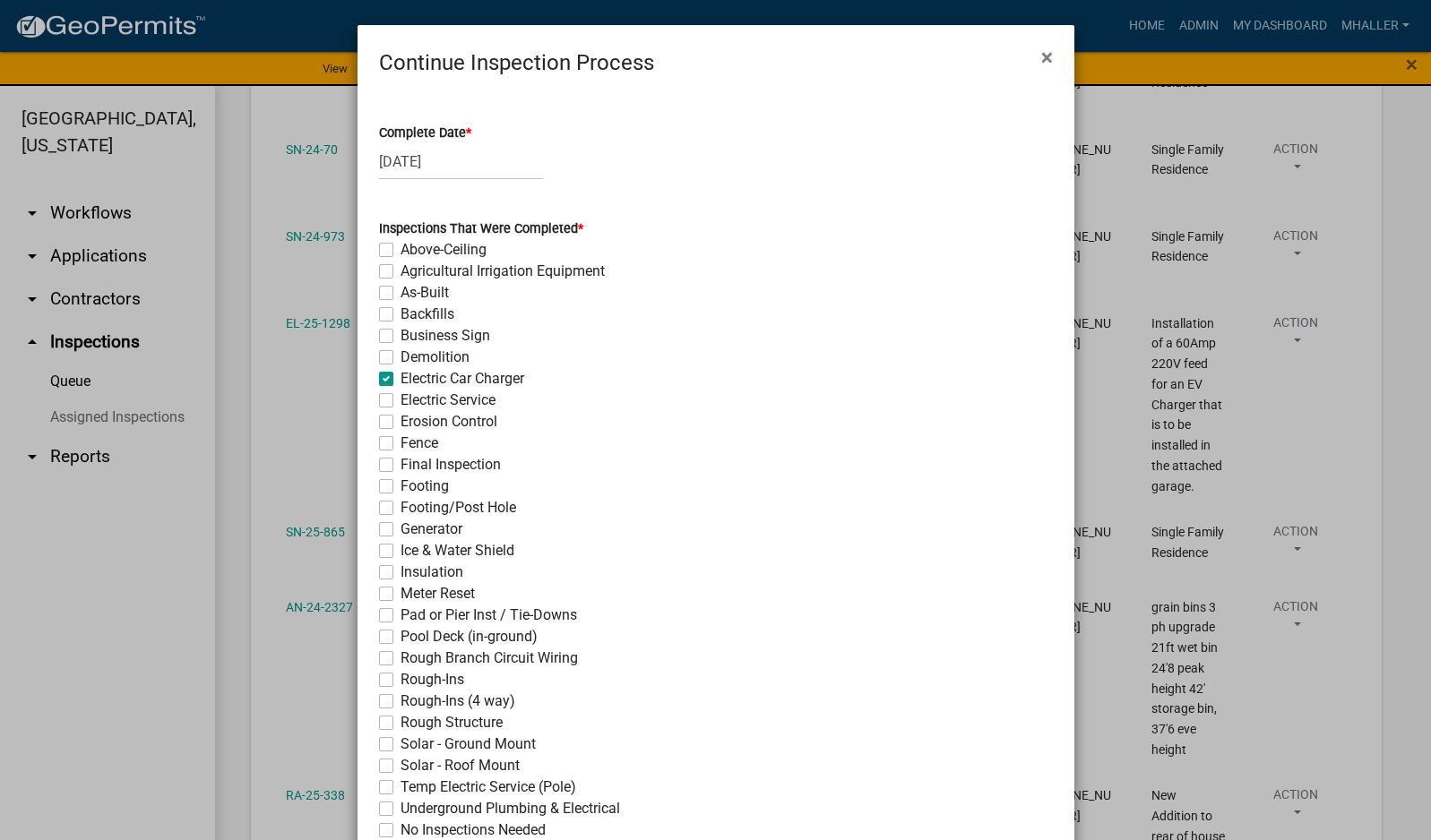
checkbox input "false"
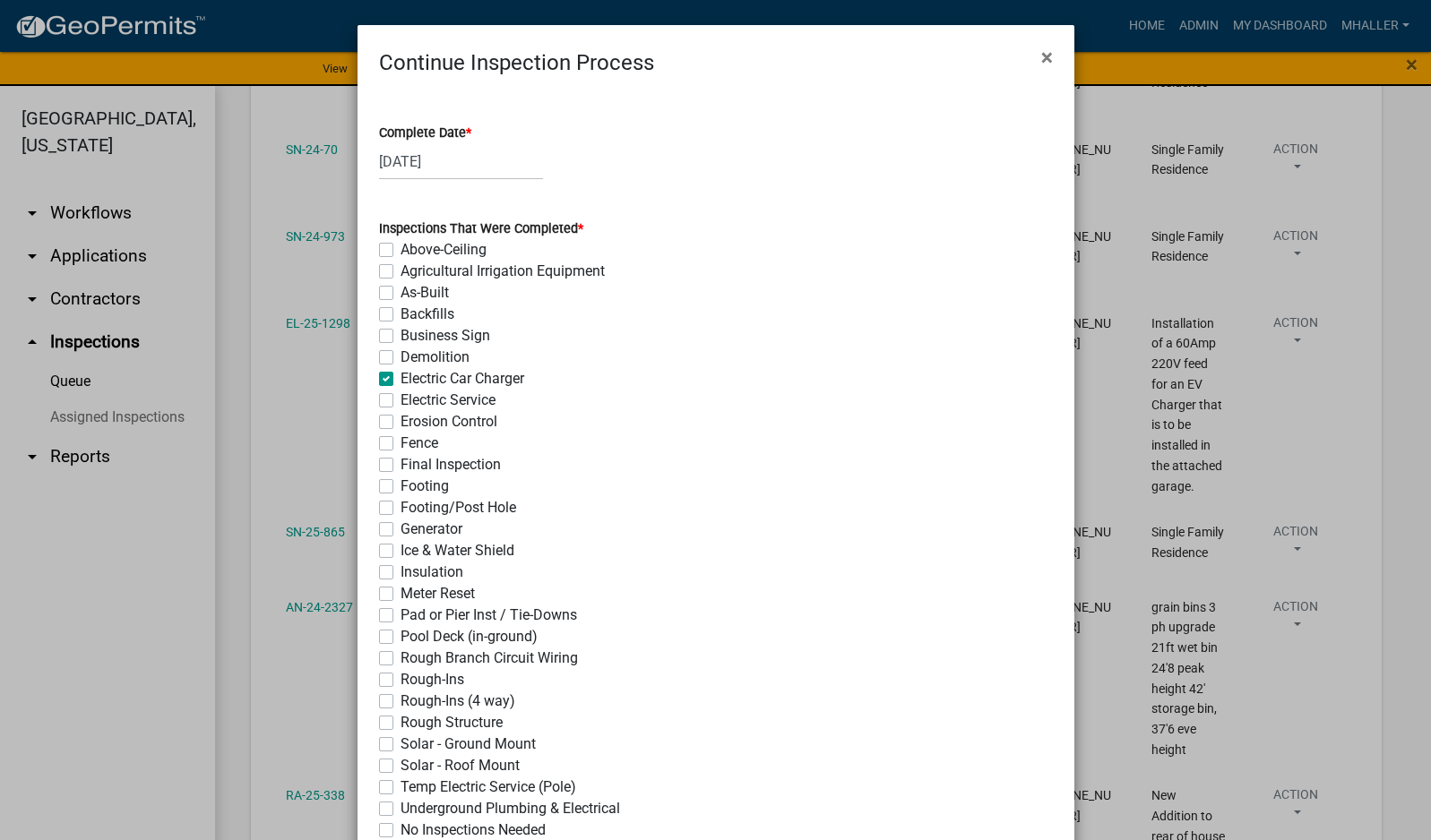
checkbox input "false"
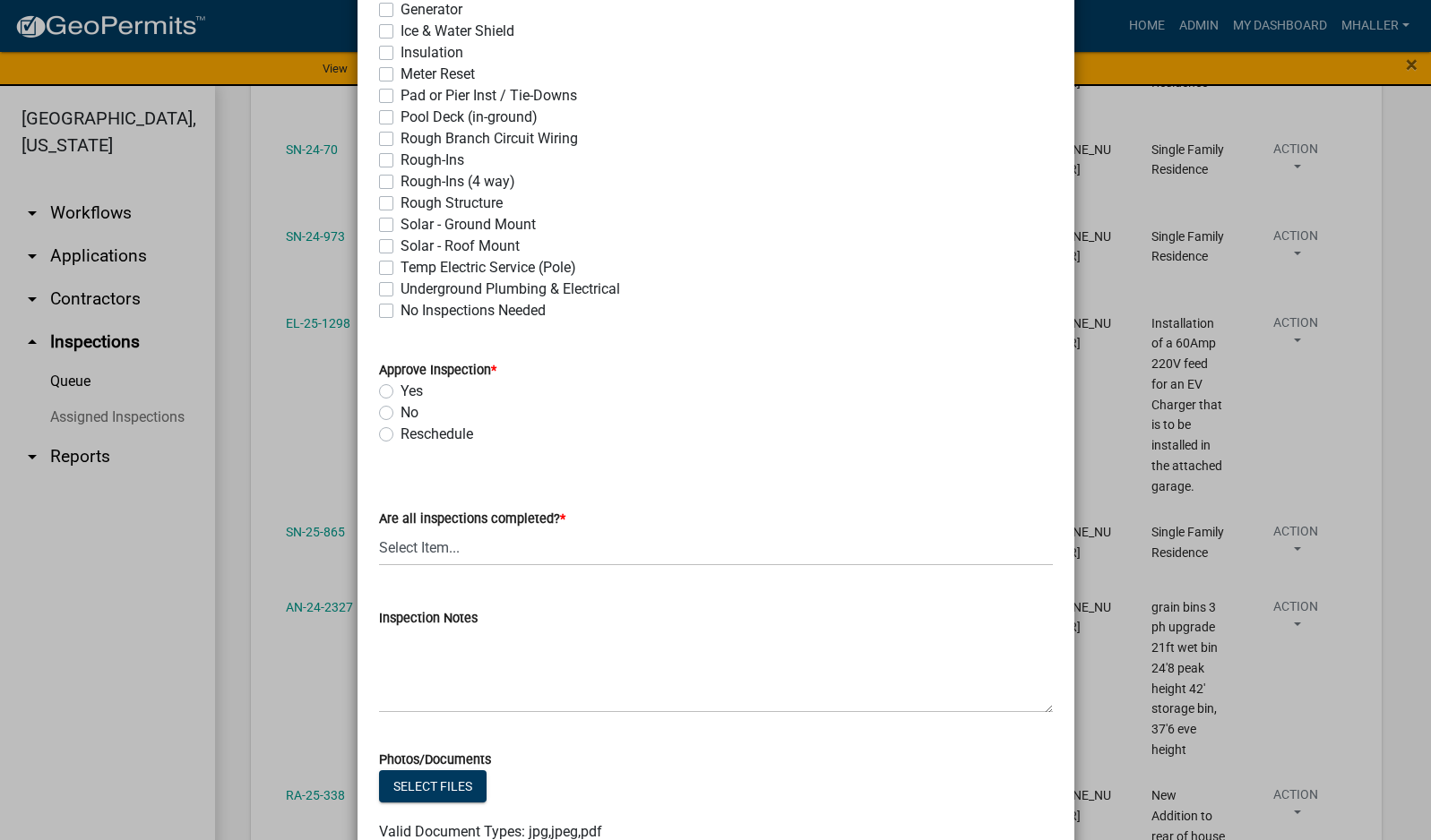
scroll to position [627, 0]
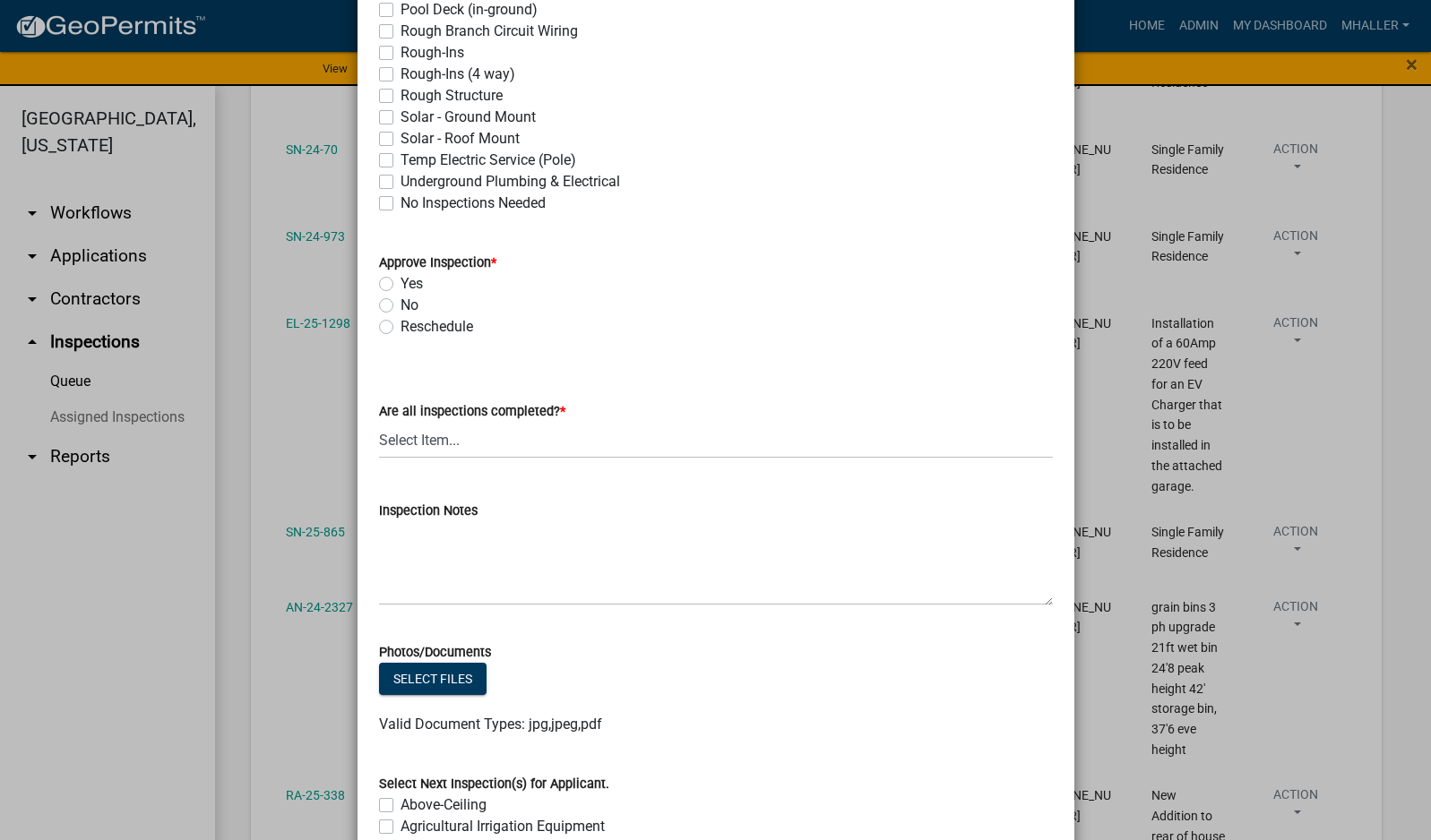
click at [400, 287] on label "Yes" at bounding box center [411, 284] width 22 height 22
click at [400, 285] on input "Yes" at bounding box center [406, 279] width 11 height 11
radio input "true"
click at [460, 440] on select "Select Item... Yes - All Inspections Have Been Completed No - More Inspections …" at bounding box center [715, 440] width 674 height 37
click at [378, 422] on select "Select Item... Yes - All Inspections Have Been Completed No - More Inspections …" at bounding box center [715, 440] width 674 height 37
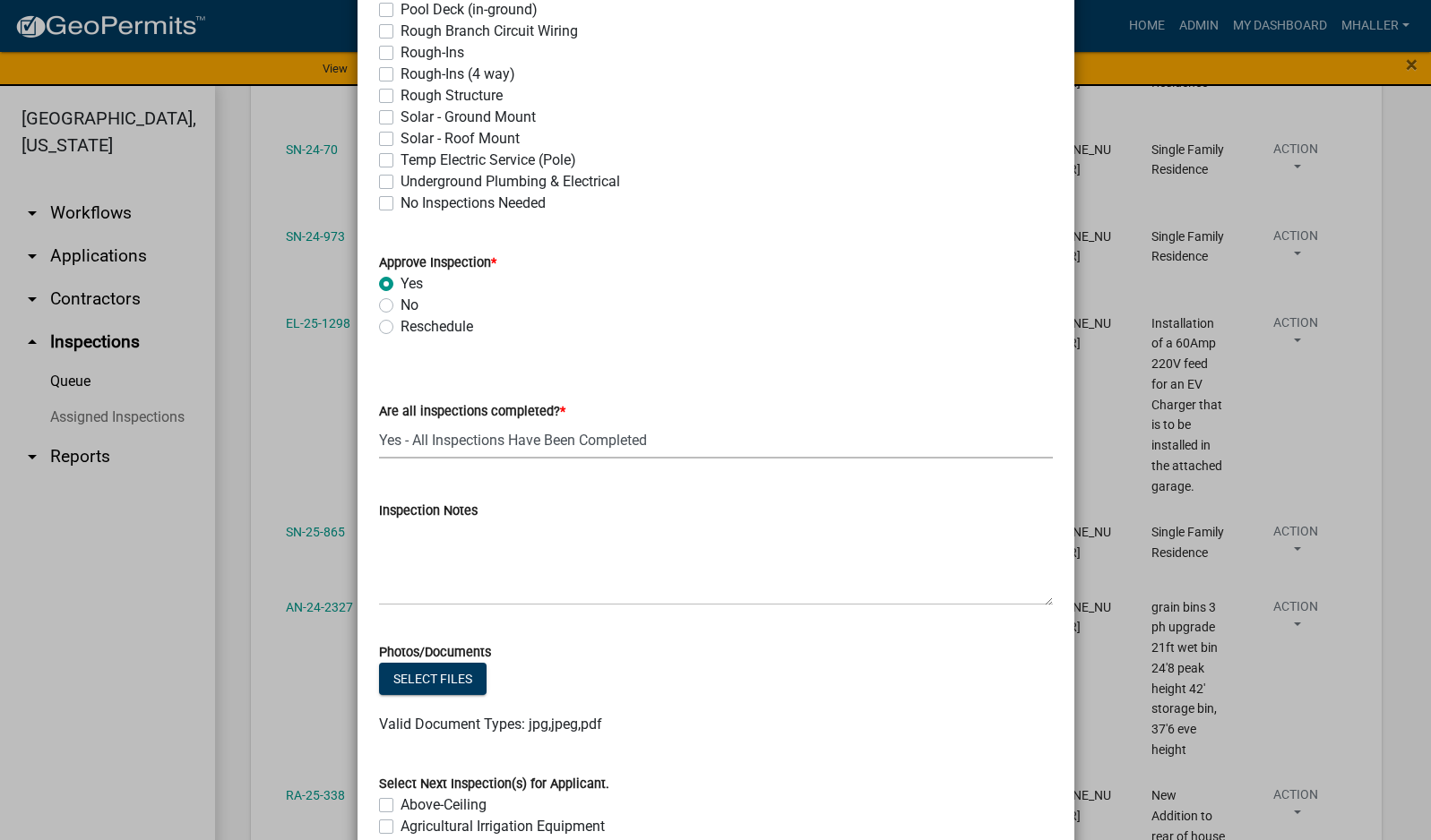
select select "9a8ccc90-dcd1-4d2c-ac64-5460e8d85408"
click at [477, 551] on textarea "Inspection Notes" at bounding box center [715, 563] width 674 height 84
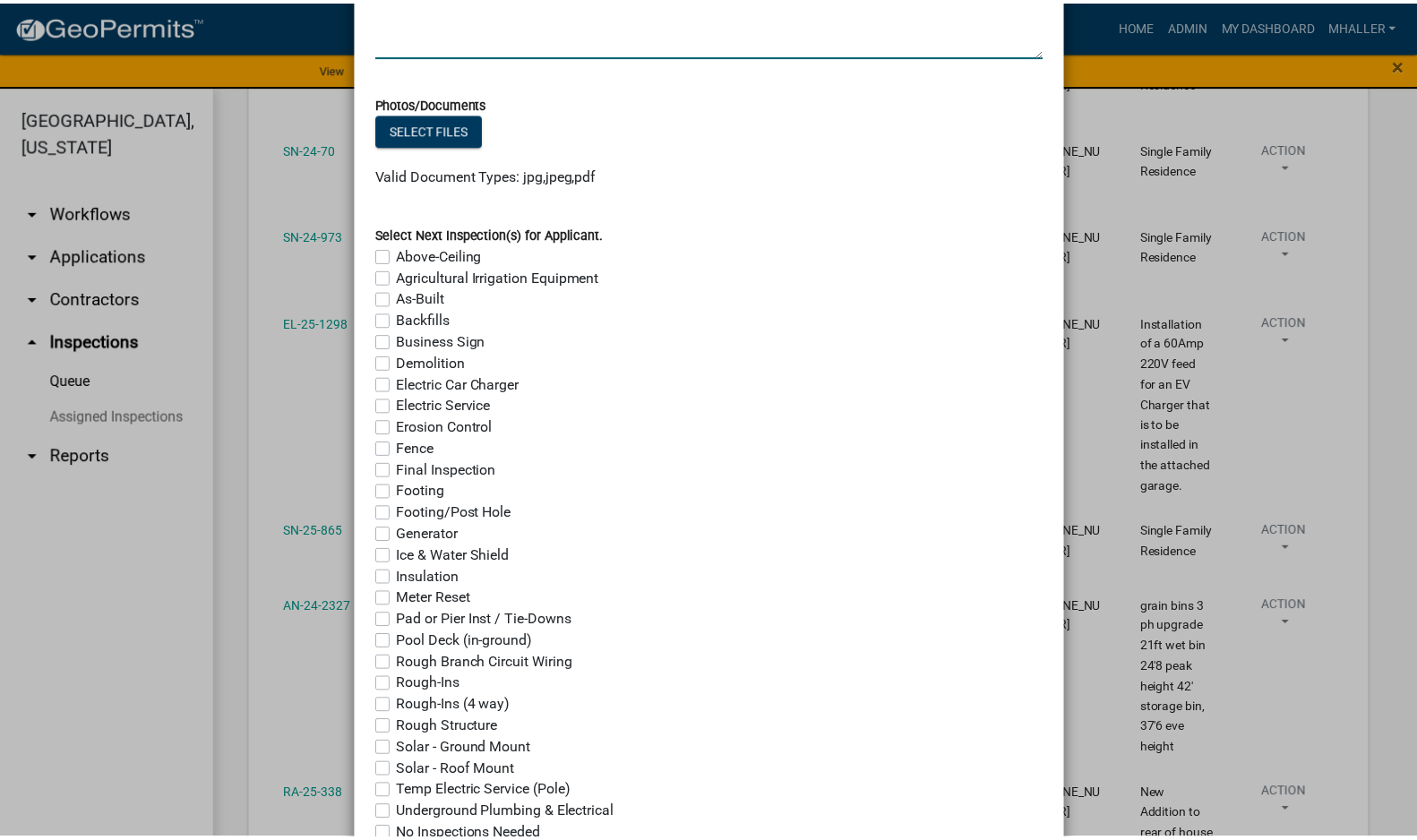
scroll to position [1313, 0]
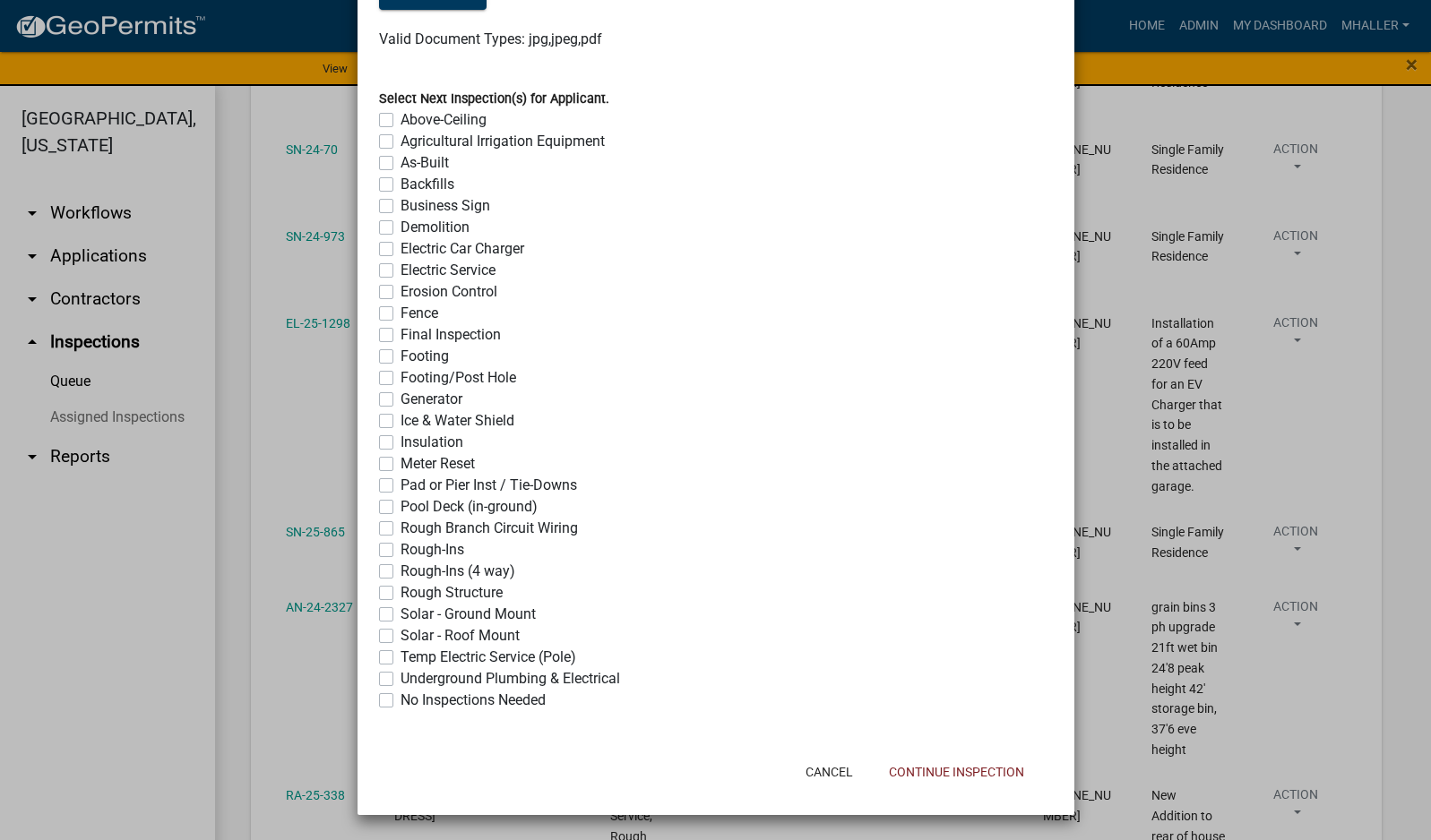
type textarea "complete and occupied"
click at [400, 699] on label "No Inspections Needed" at bounding box center [473, 701] width 145 height 22
click at [400, 699] on input "No Inspections Needed" at bounding box center [406, 696] width 11 height 11
checkbox input "true"
checkbox input "false"
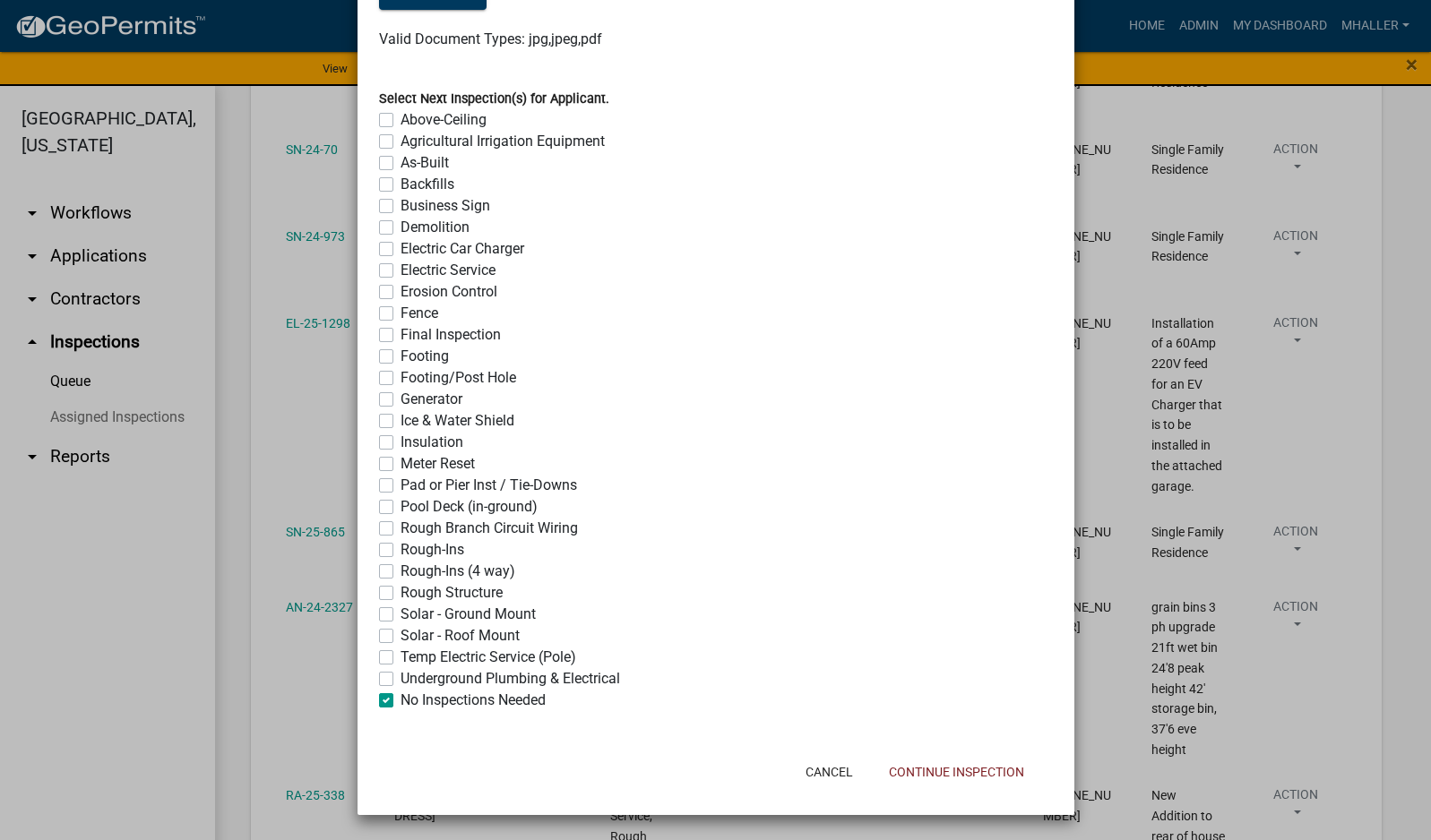
checkbox input "false"
click at [948, 777] on button "Continue Inspection" at bounding box center [956, 772] width 164 height 32
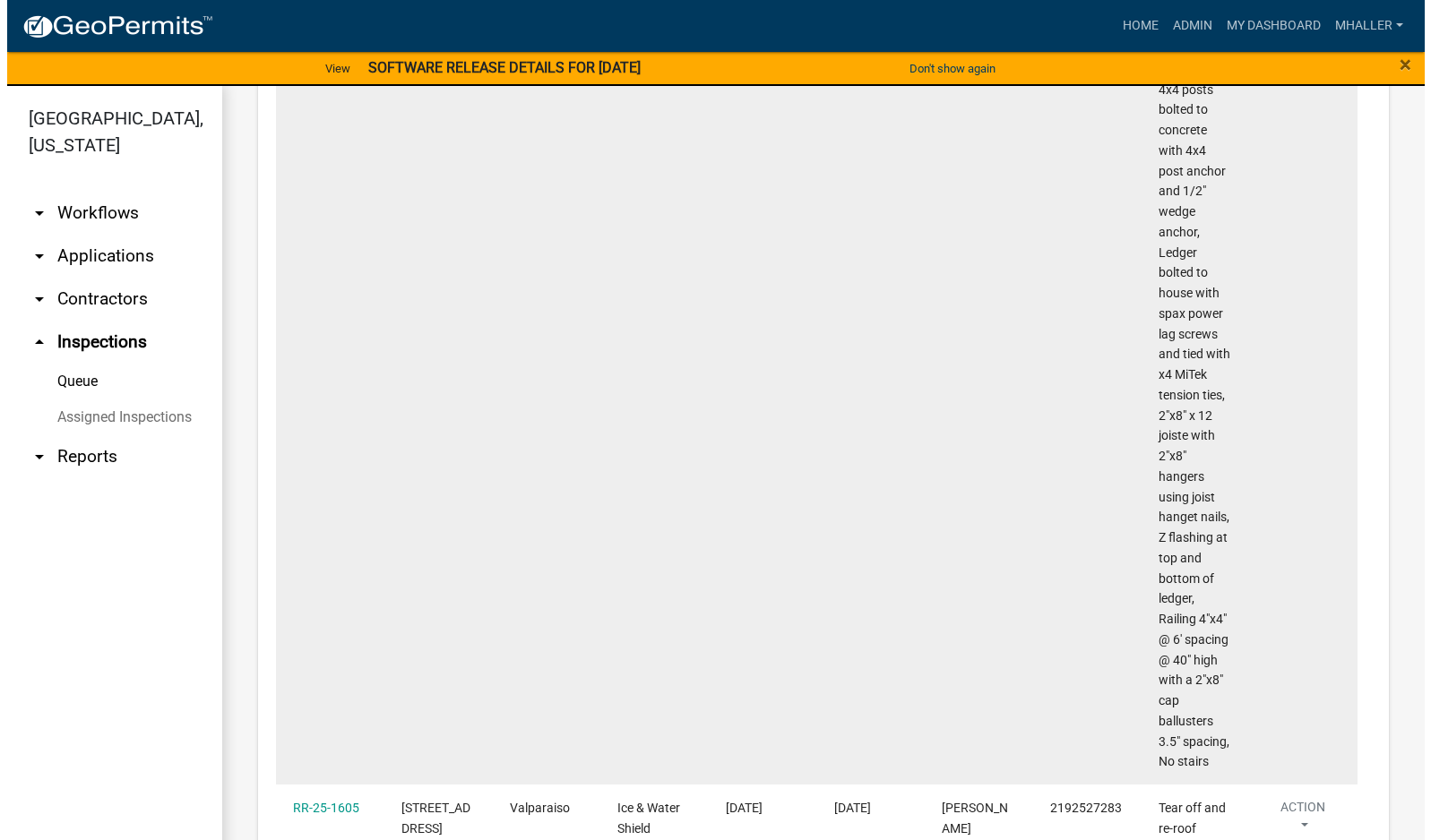
scroll to position [4121, 0]
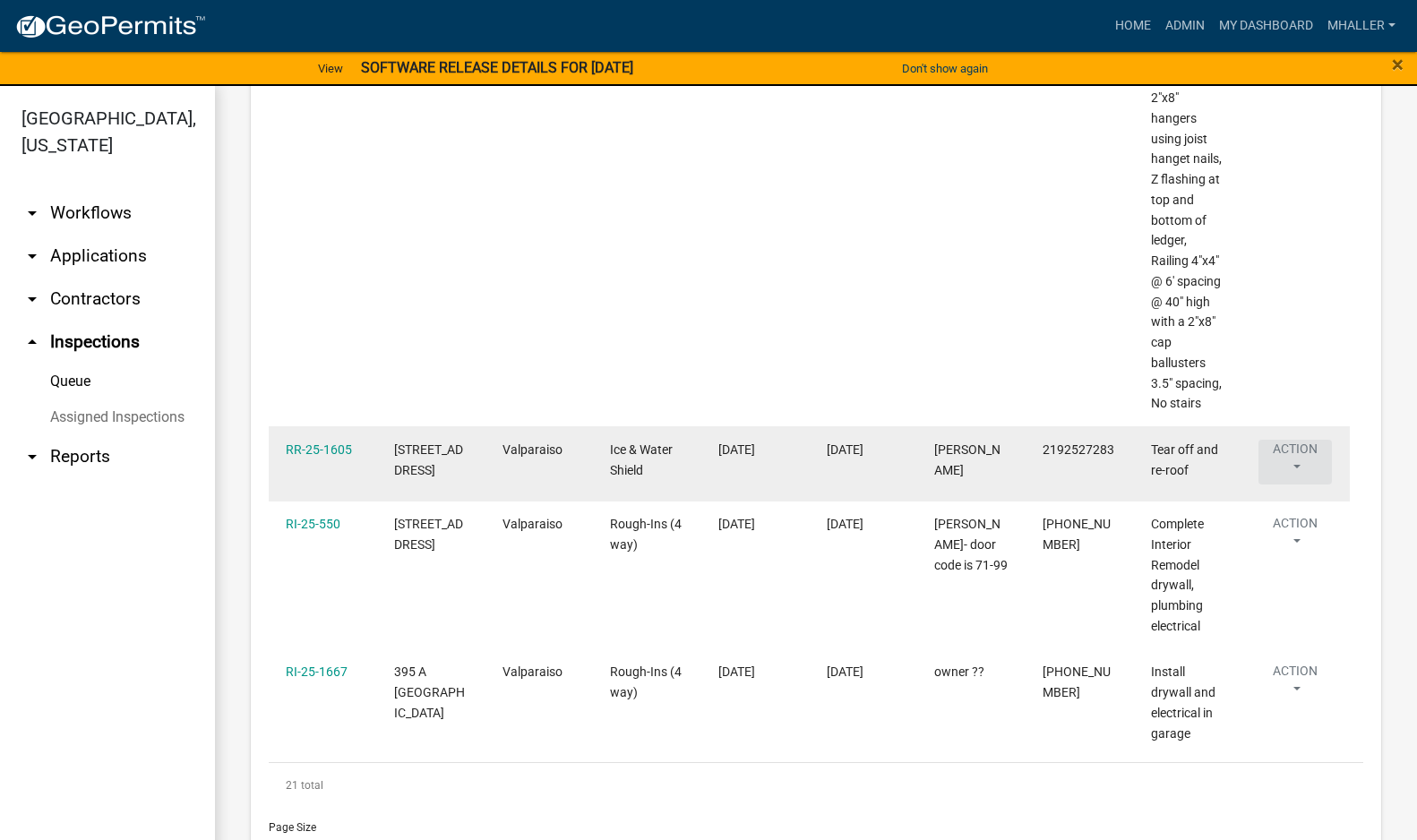
click at [1298, 440] on button "Action" at bounding box center [1295, 461] width 73 height 45
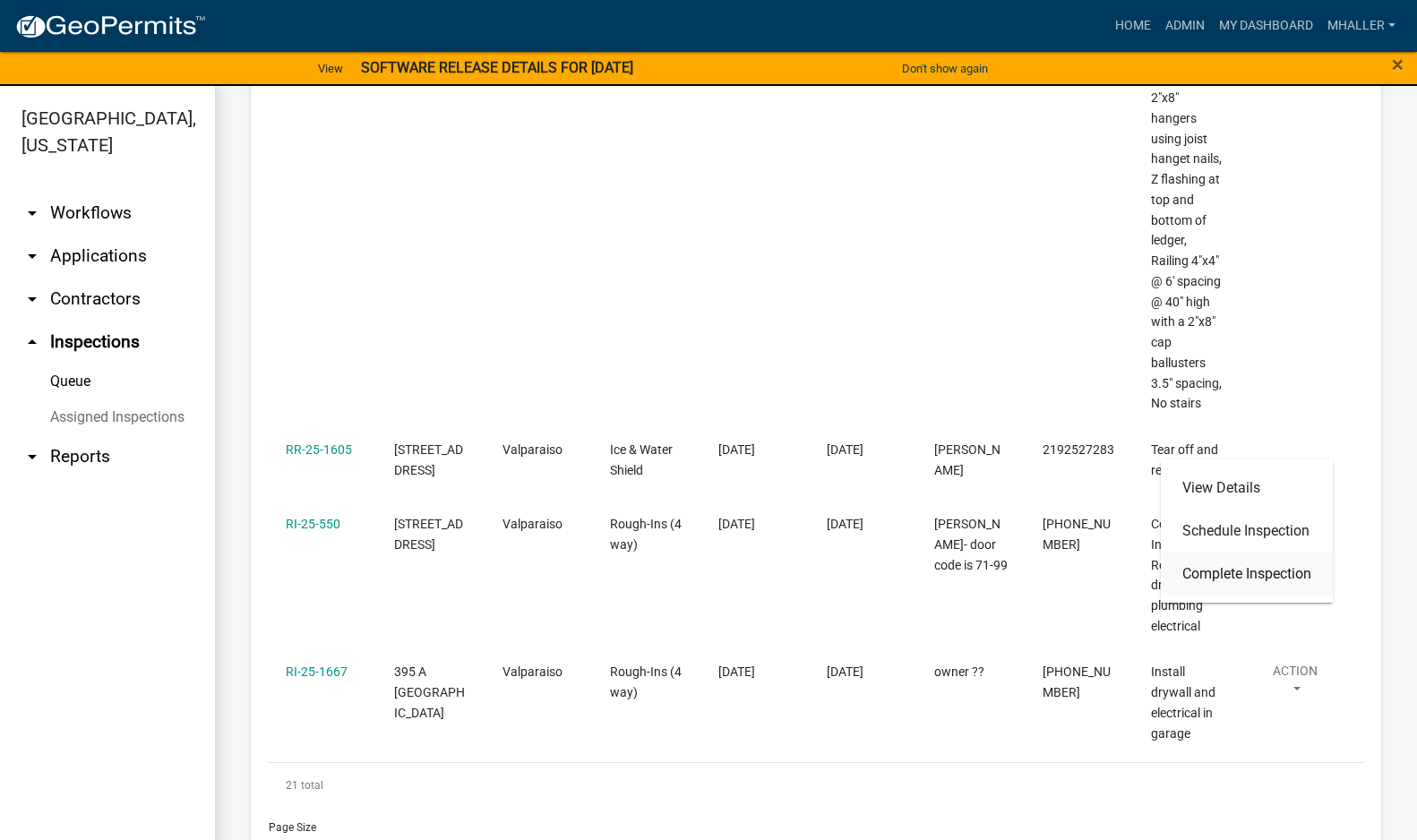
click at [1241, 577] on link "Complete Inspection" at bounding box center [1247, 574] width 172 height 43
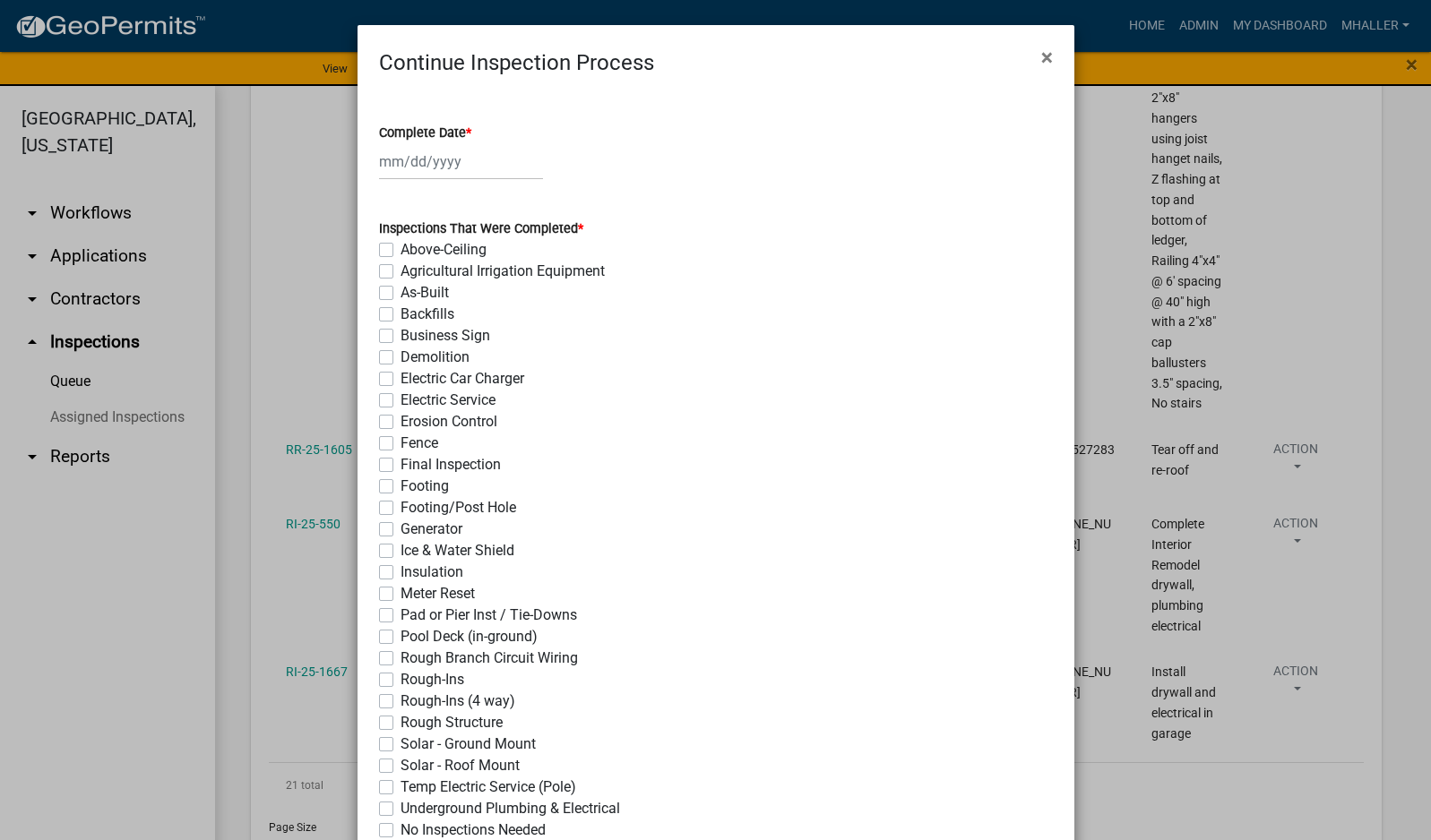
click at [438, 156] on div at bounding box center [460, 161] width 164 height 37
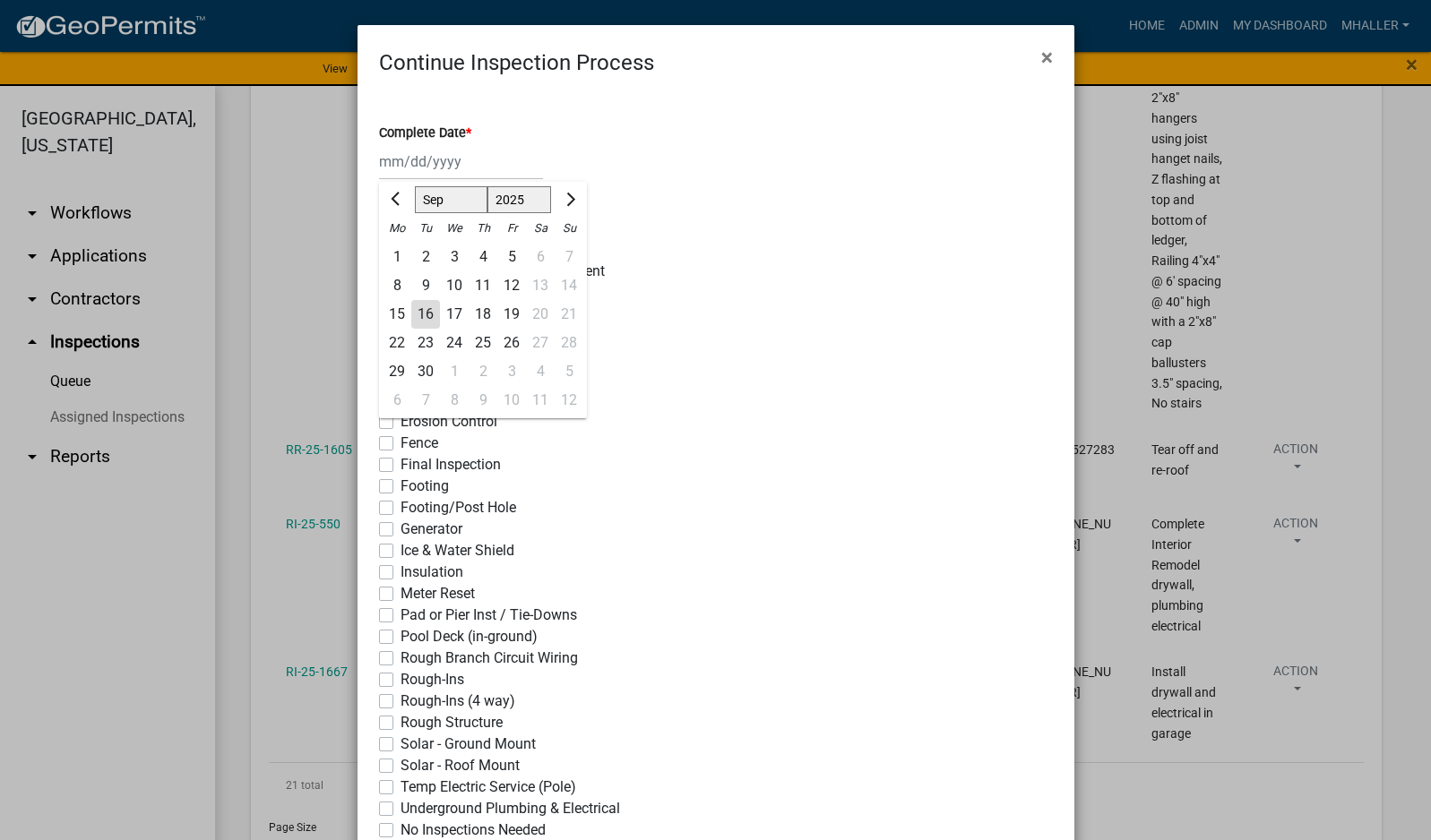
click at [419, 314] on div "16" at bounding box center [425, 315] width 29 height 29
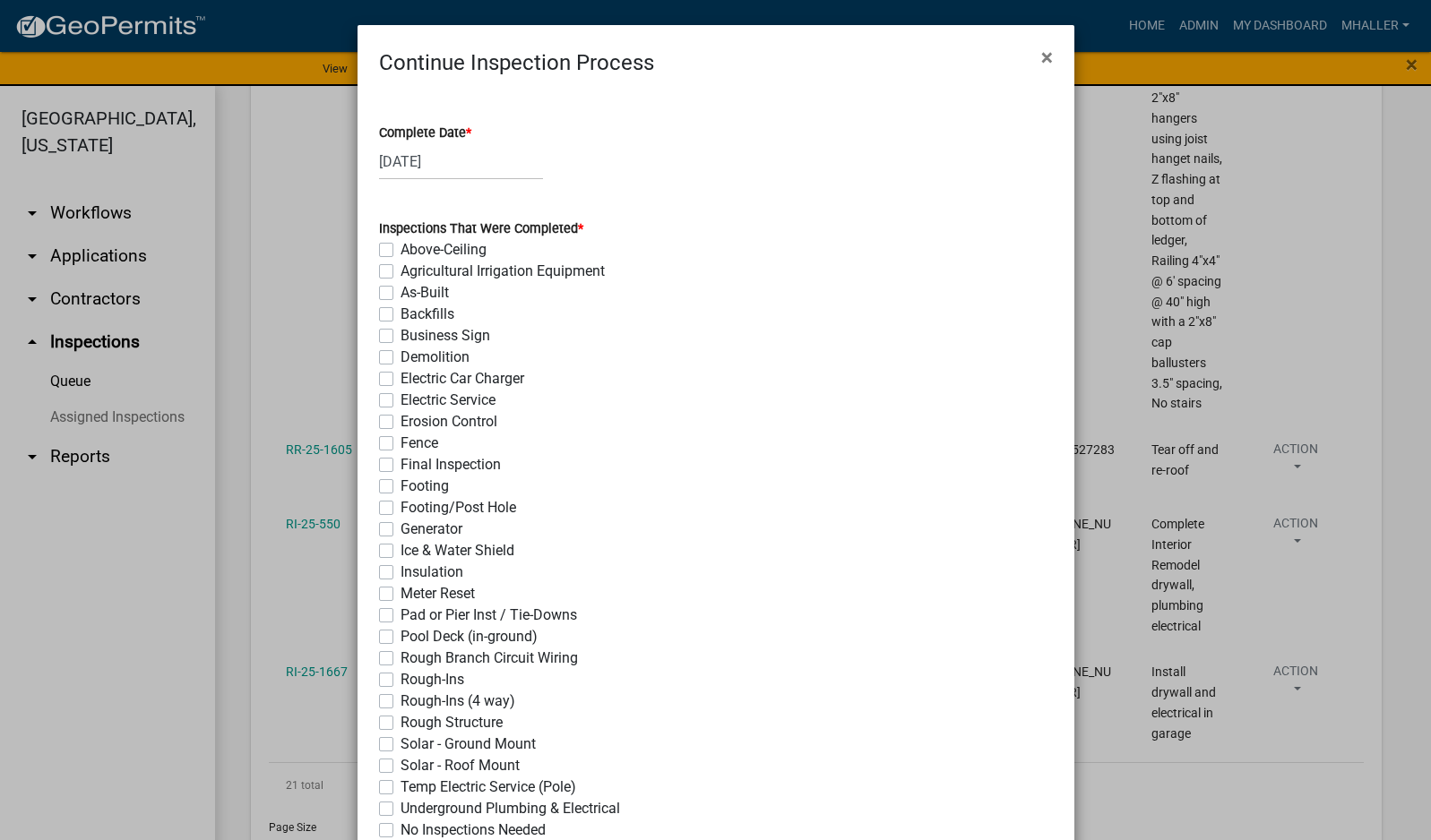
click at [400, 546] on label "Ice & Water Shield" at bounding box center [457, 551] width 113 height 22
click at [400, 546] on input "Ice & Water Shield" at bounding box center [406, 546] width 11 height 11
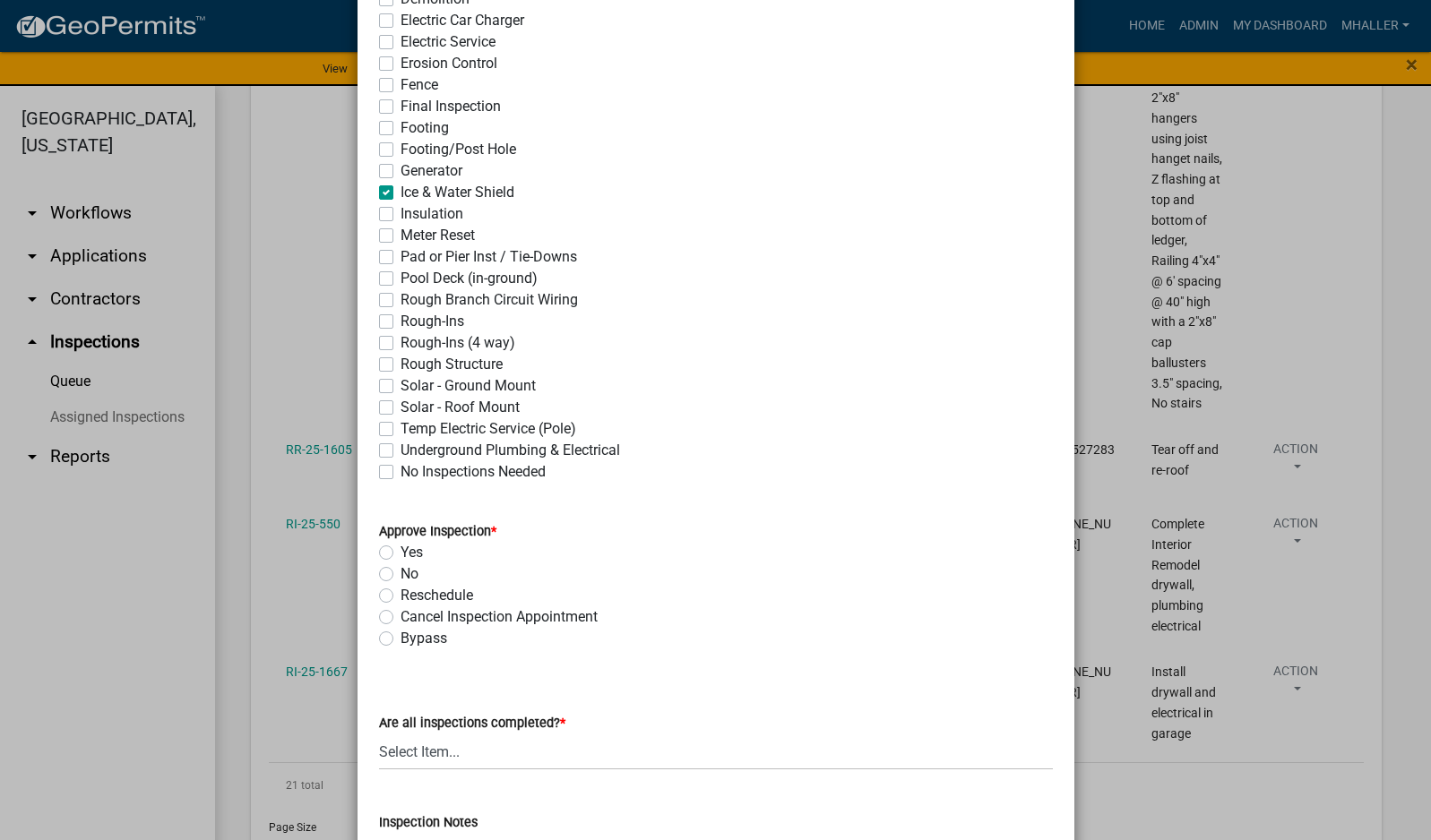
click at [400, 556] on label "Yes" at bounding box center [411, 552] width 22 height 22
click at [400, 554] on input "Yes" at bounding box center [406, 547] width 11 height 11
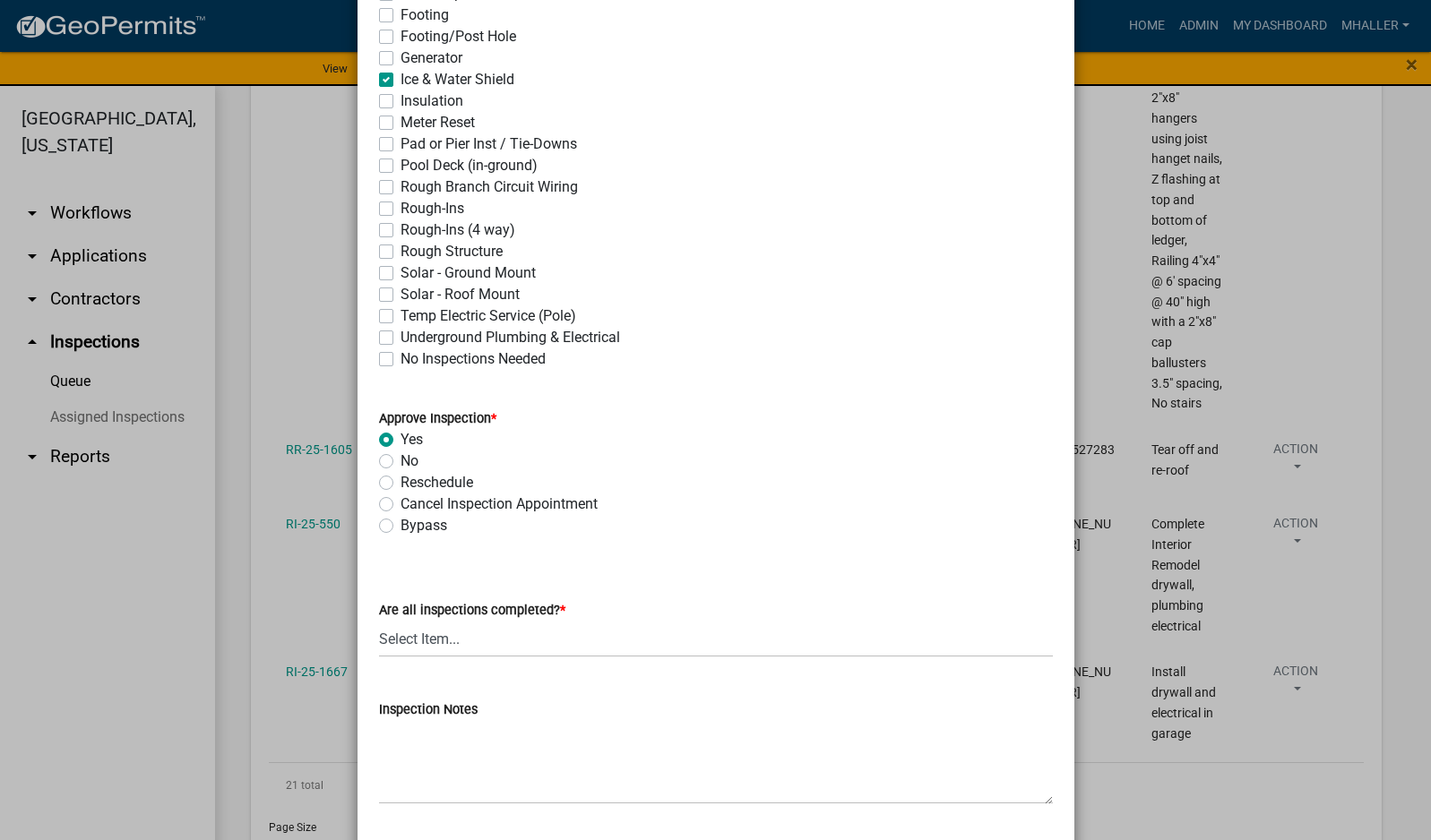
scroll to position [717, 0]
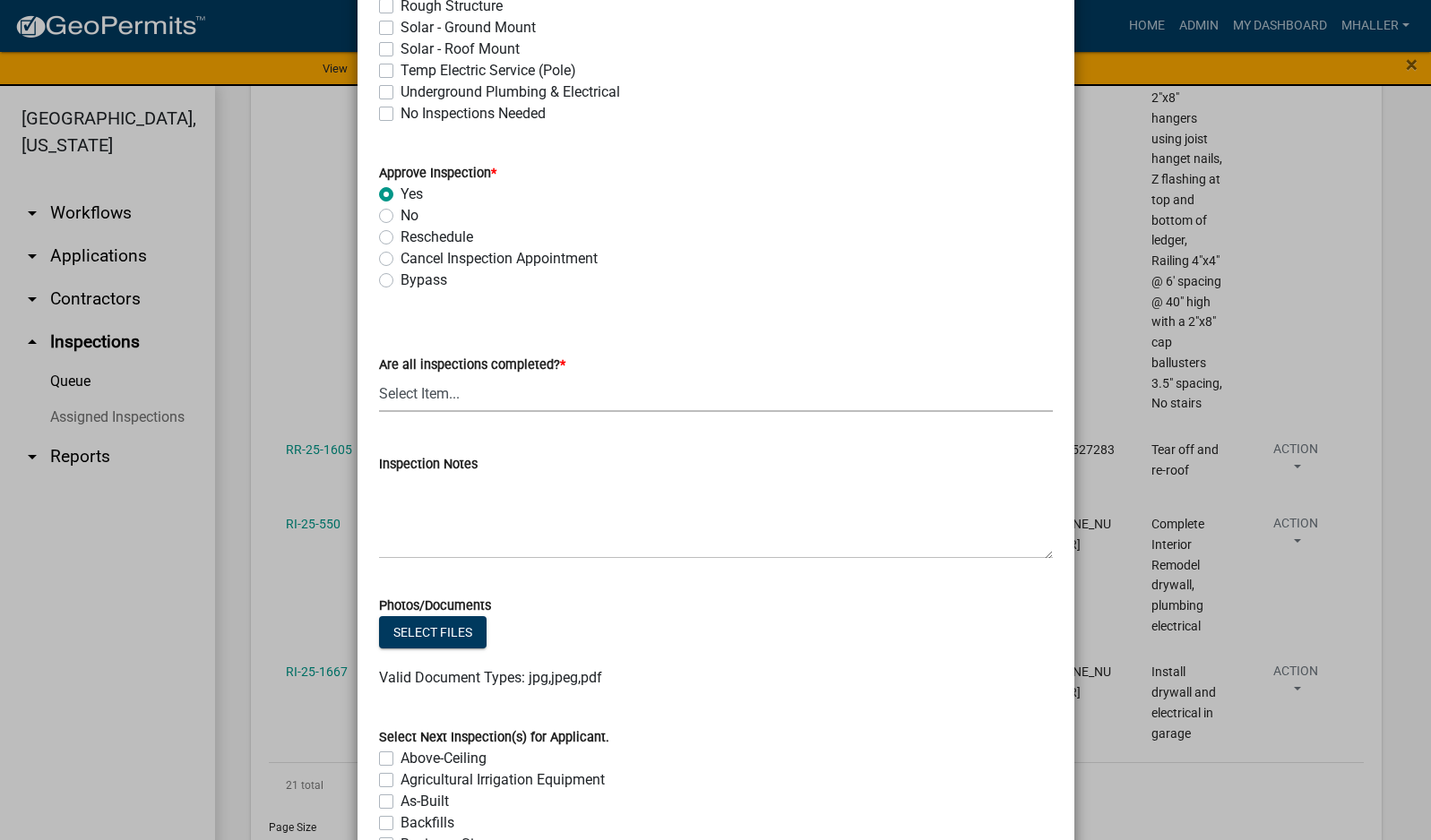
click at [466, 405] on select "Select Item... Yes - All Inspections Have Been Completed No - More Inspections …" at bounding box center [715, 394] width 674 height 37
click at [378, 376] on select "Select Item... Yes - All Inspections Have Been Completed No - More Inspections …" at bounding box center [715, 394] width 674 height 37
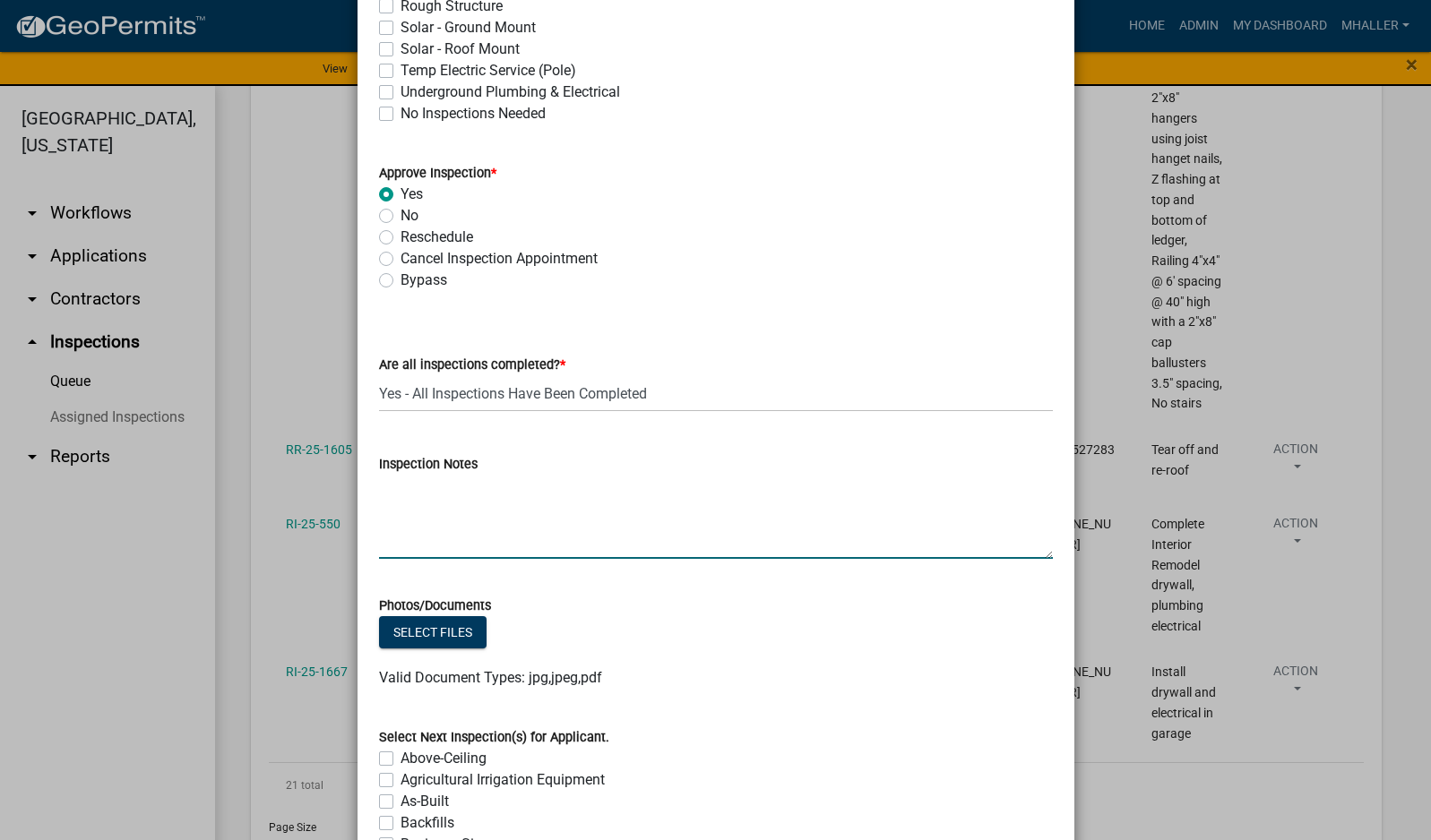
click at [460, 499] on textarea "Inspection Notes" at bounding box center [715, 517] width 674 height 84
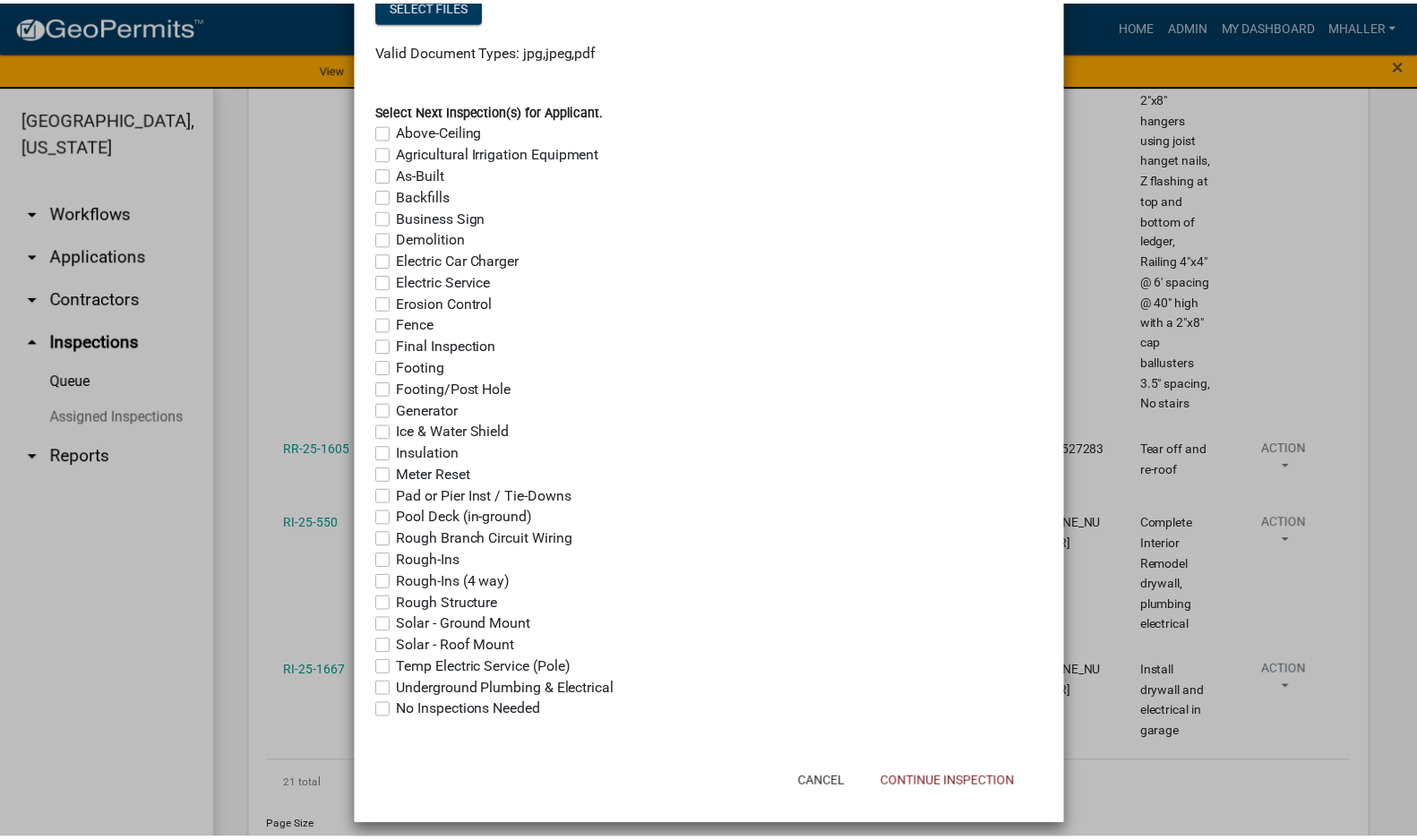
scroll to position [1356, 0]
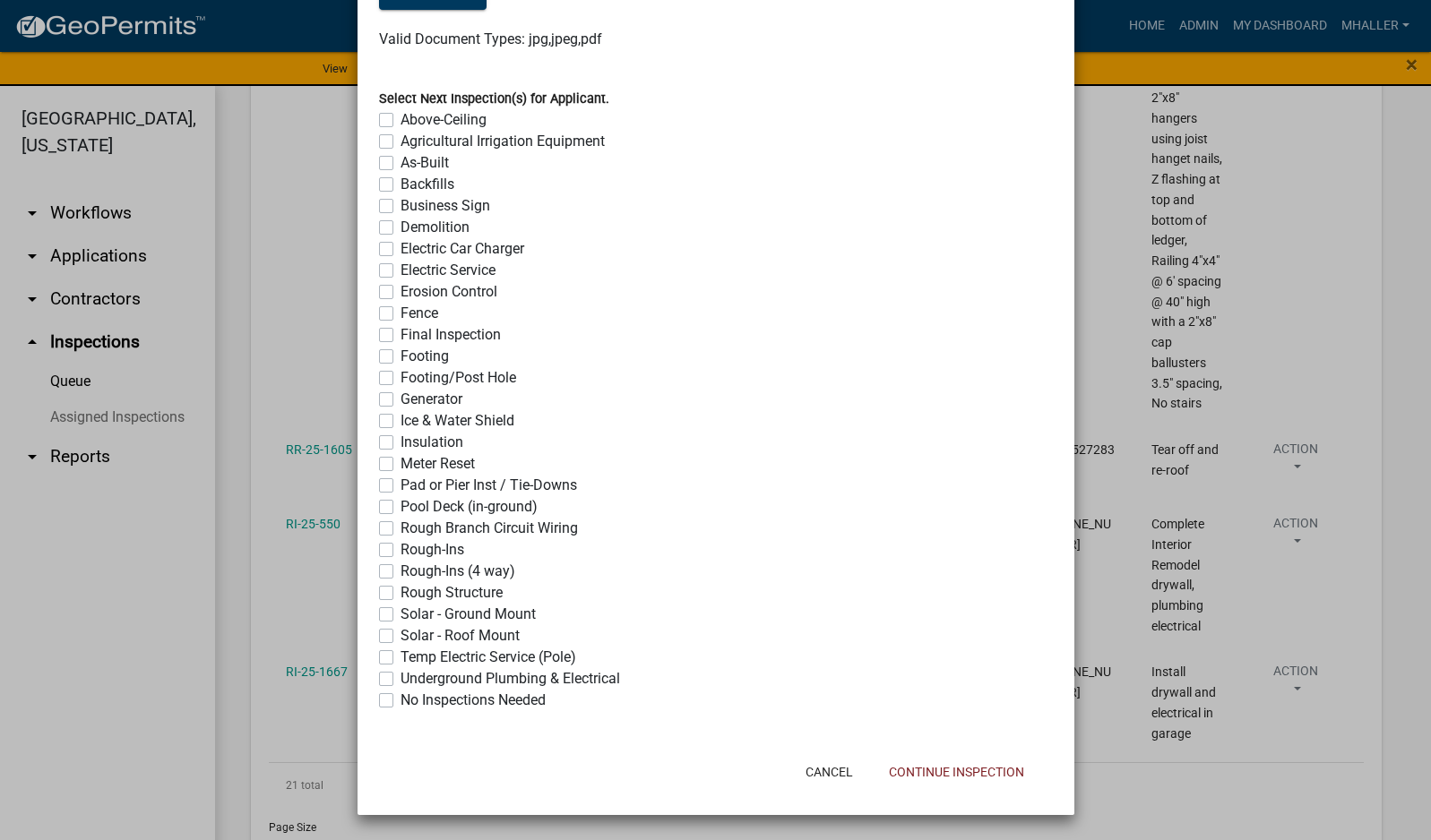
click at [400, 704] on label "No Inspections Needed" at bounding box center [473, 701] width 145 height 22
click at [400, 702] on input "No Inspections Needed" at bounding box center [406, 696] width 11 height 11
click at [988, 770] on button "Continue Inspection" at bounding box center [956, 772] width 164 height 32
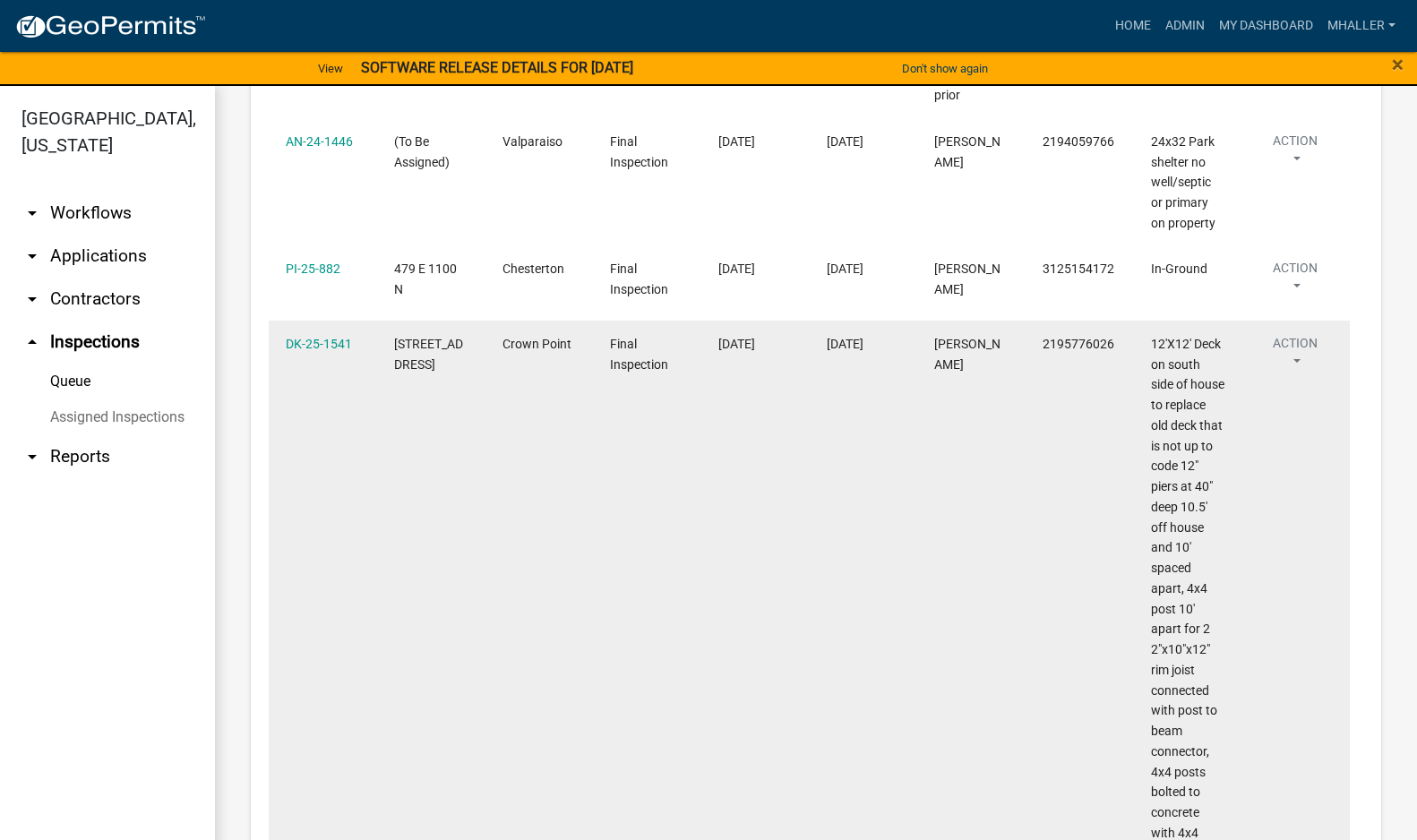
scroll to position [2858, 0]
